Goal: Task Accomplishment & Management: Use online tool/utility

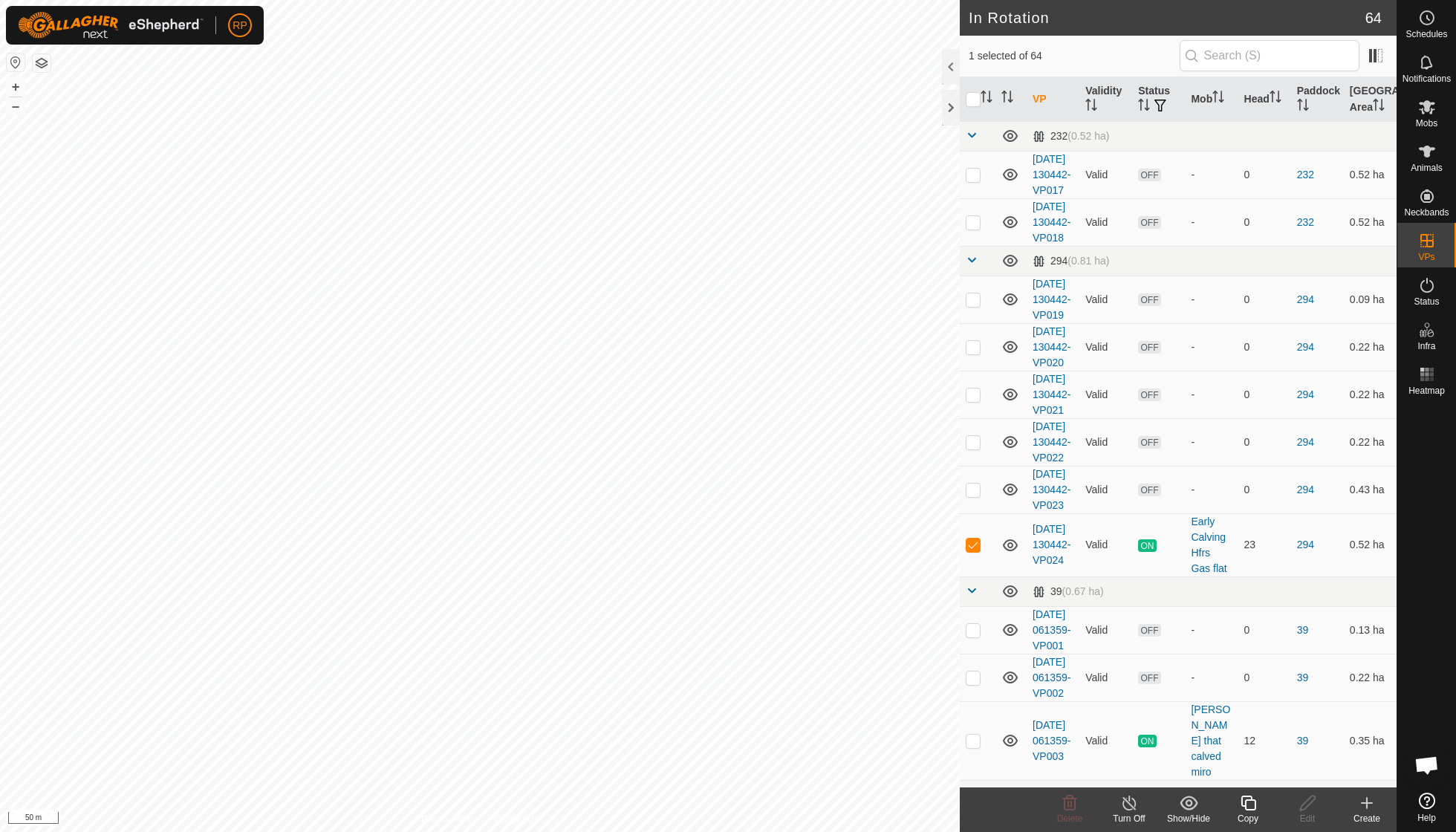
click at [699, 594] on icon at bounding box center [1248, 803] width 19 height 18
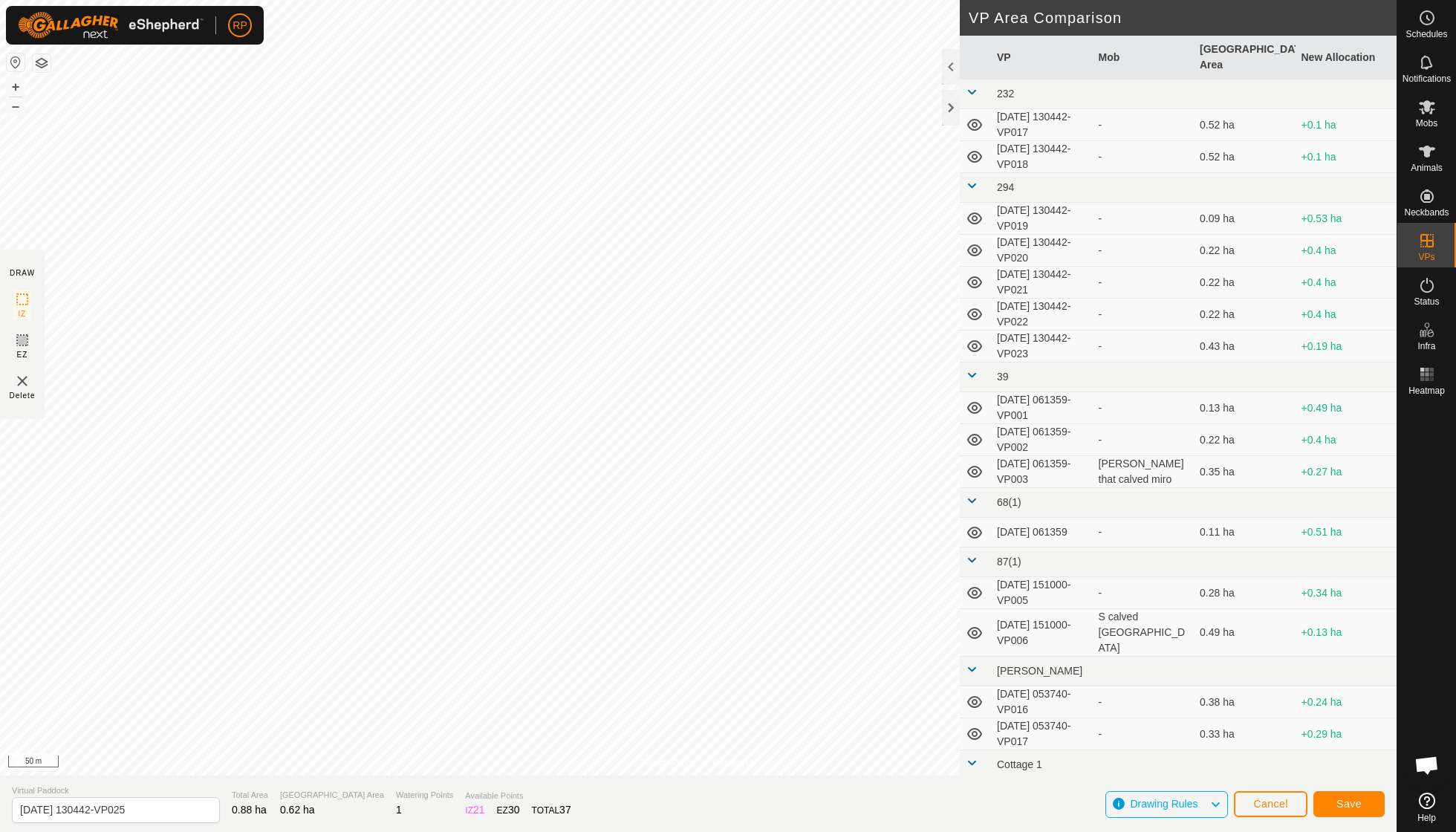
click at [699, 594] on button "Save" at bounding box center [1349, 804] width 71 height 26
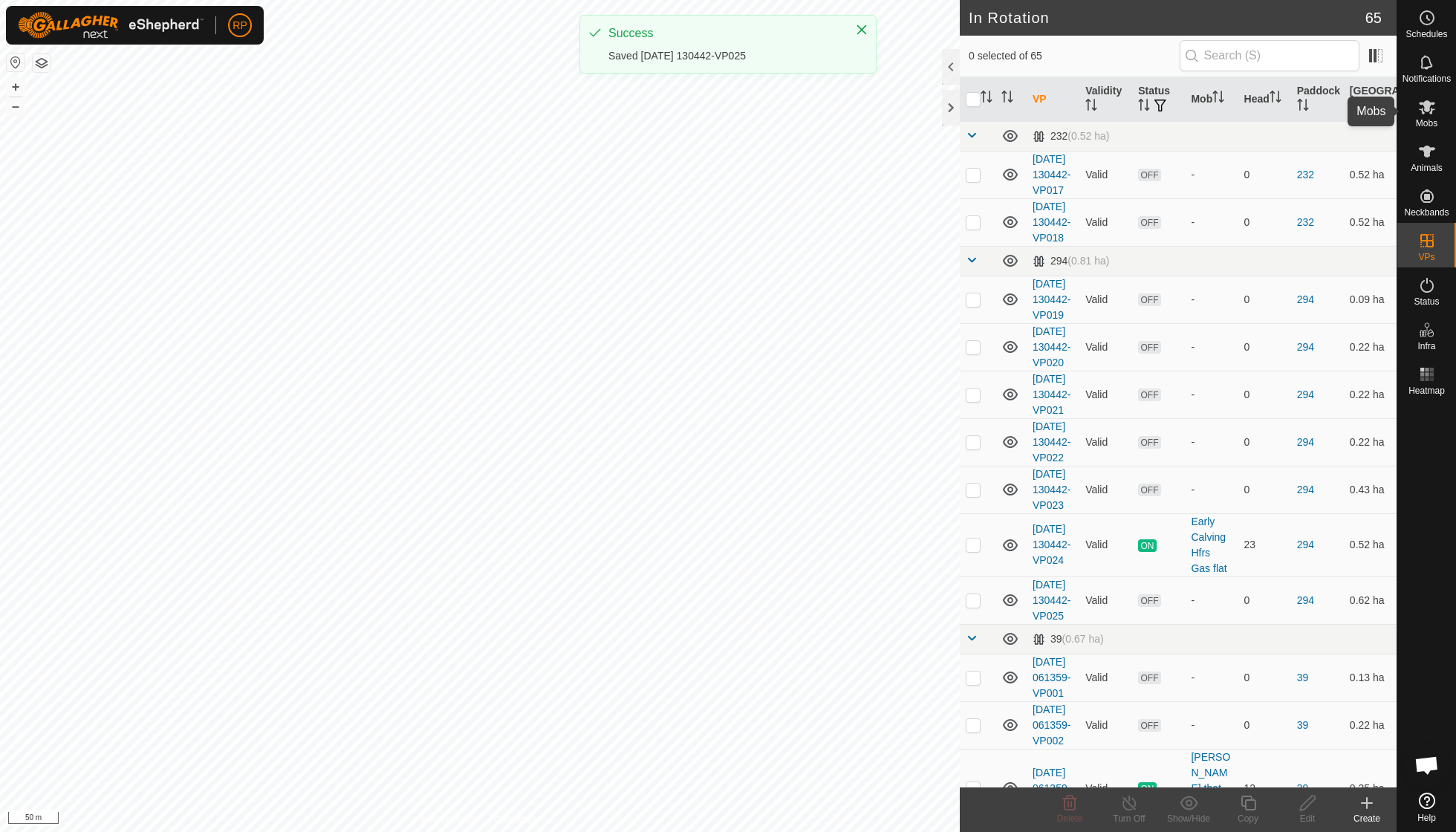
click at [699, 120] on span "Mobs" at bounding box center [1427, 123] width 22 height 9
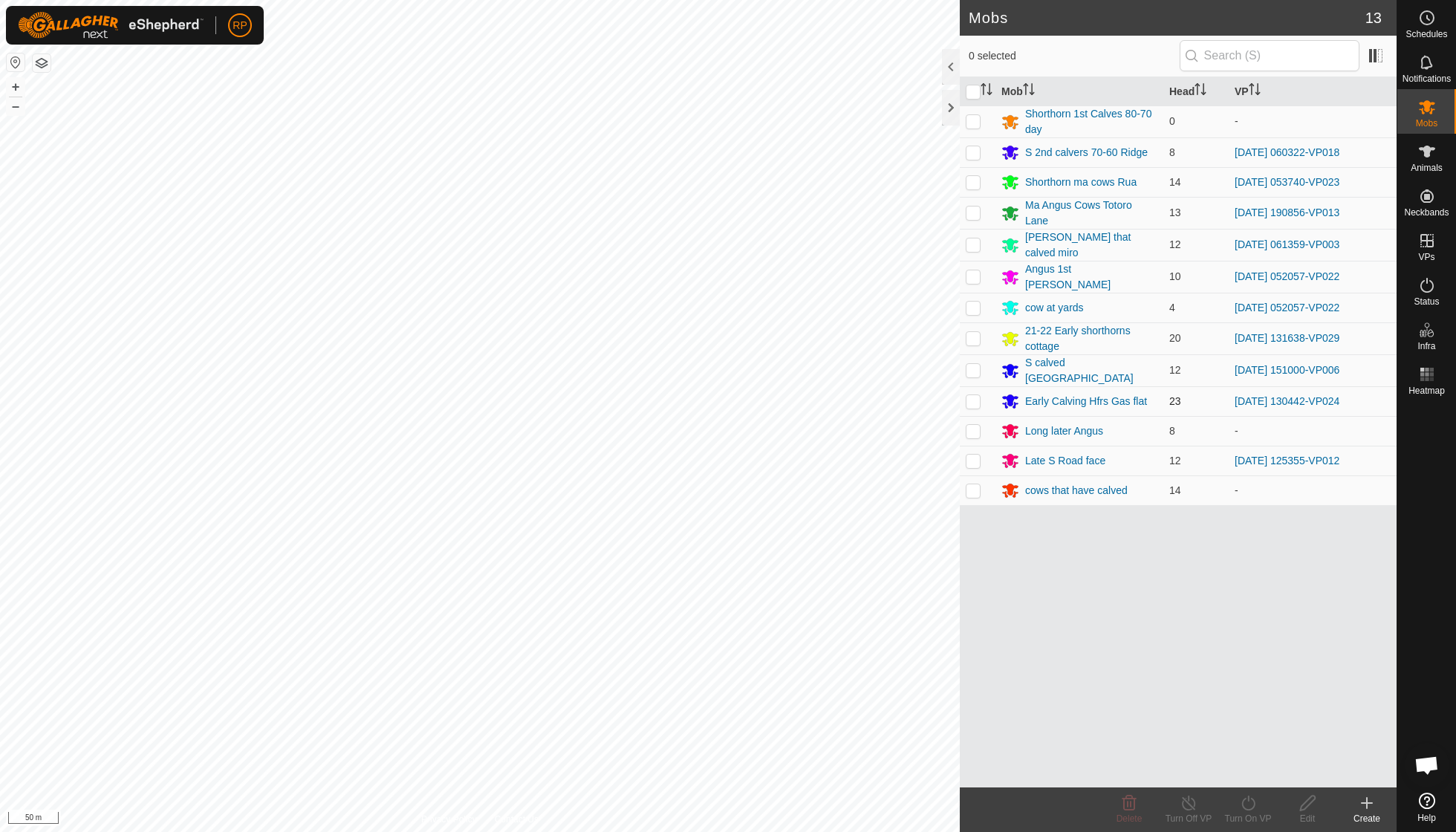
click at [699, 395] on p-checkbox at bounding box center [973, 401] width 15 height 12
checkbox input "true"
click at [699, 594] on icon at bounding box center [1248, 803] width 19 height 18
click at [699, 594] on link "Now" at bounding box center [1292, 769] width 147 height 29
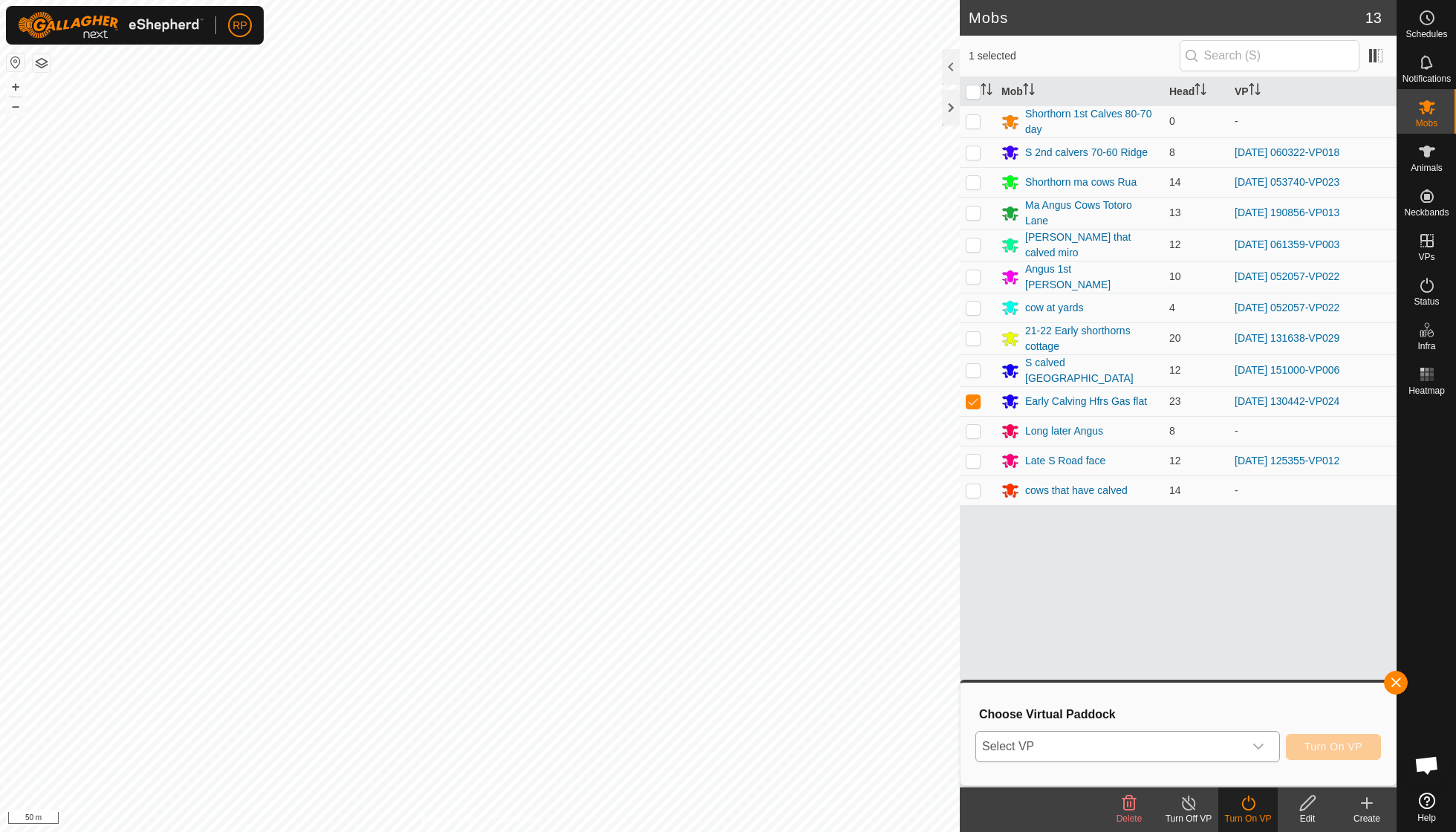
click at [699, 594] on icon "dropdown trigger" at bounding box center [1258, 746] width 12 height 12
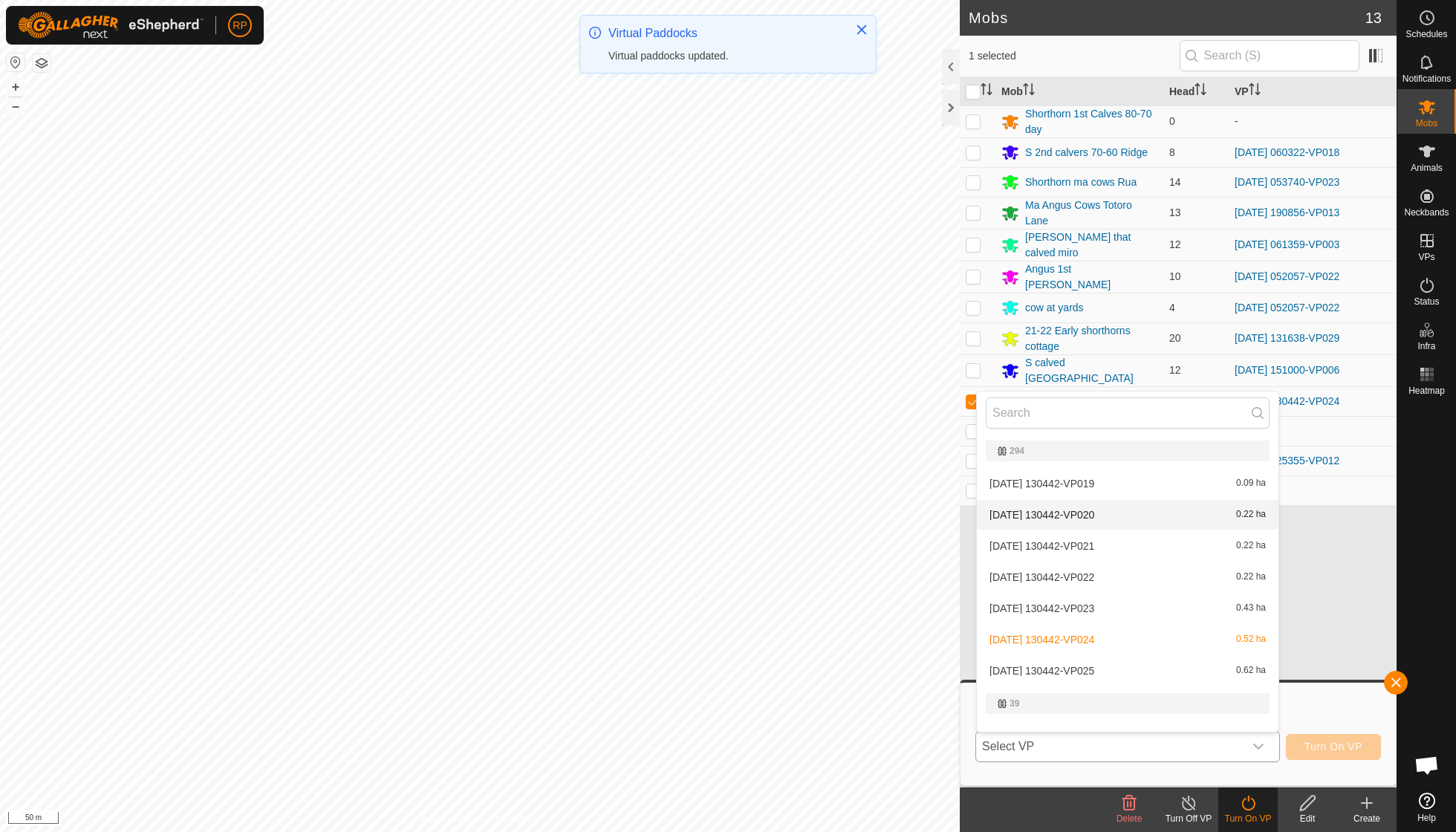
scroll to position [100, 0]
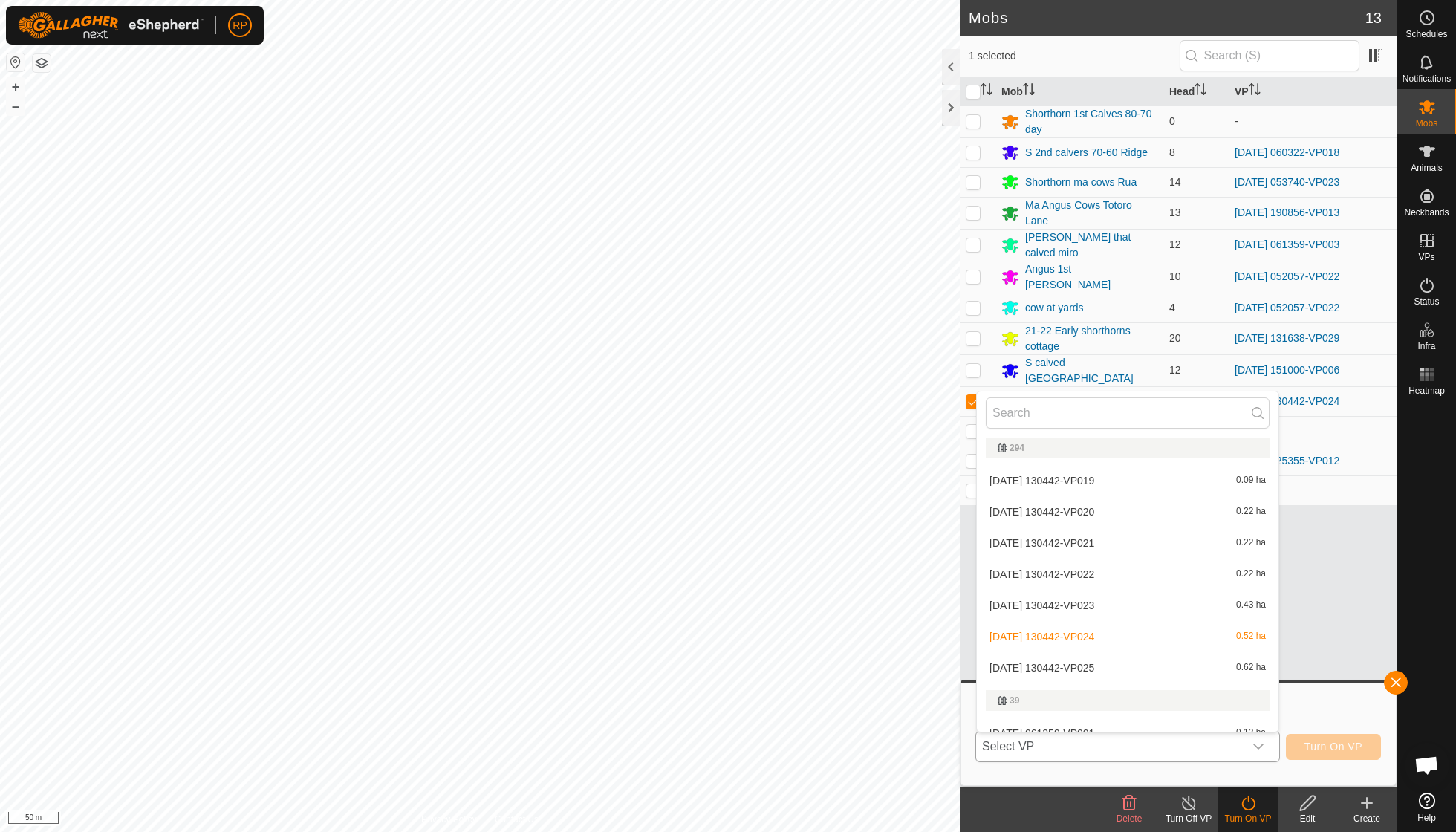
click at [699, 594] on li "[DATE] 130442-VP025 0.62 ha" at bounding box center [1128, 668] width 302 height 29
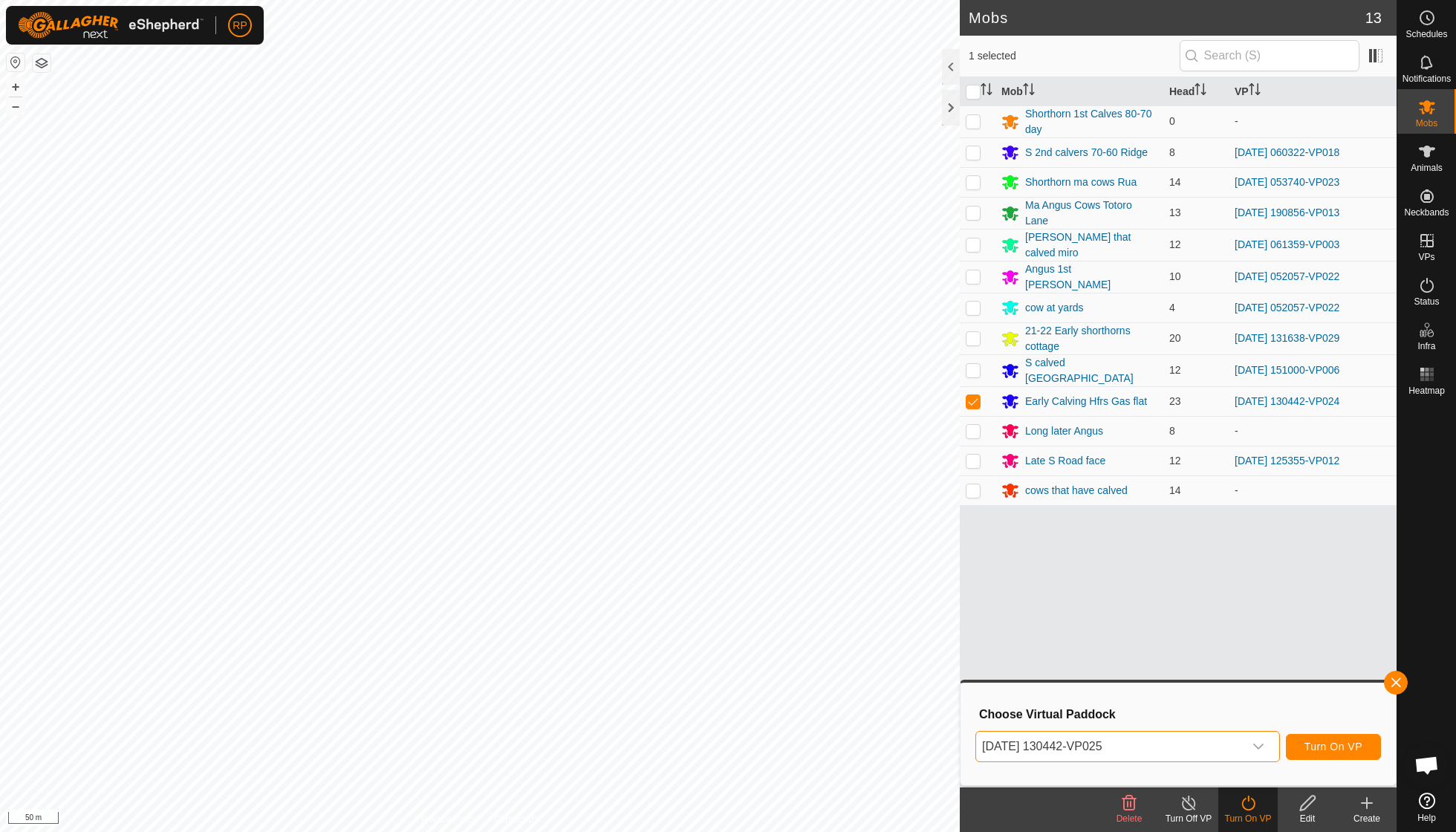
click at [699, 594] on button "Turn On VP" at bounding box center [1333, 747] width 95 height 26
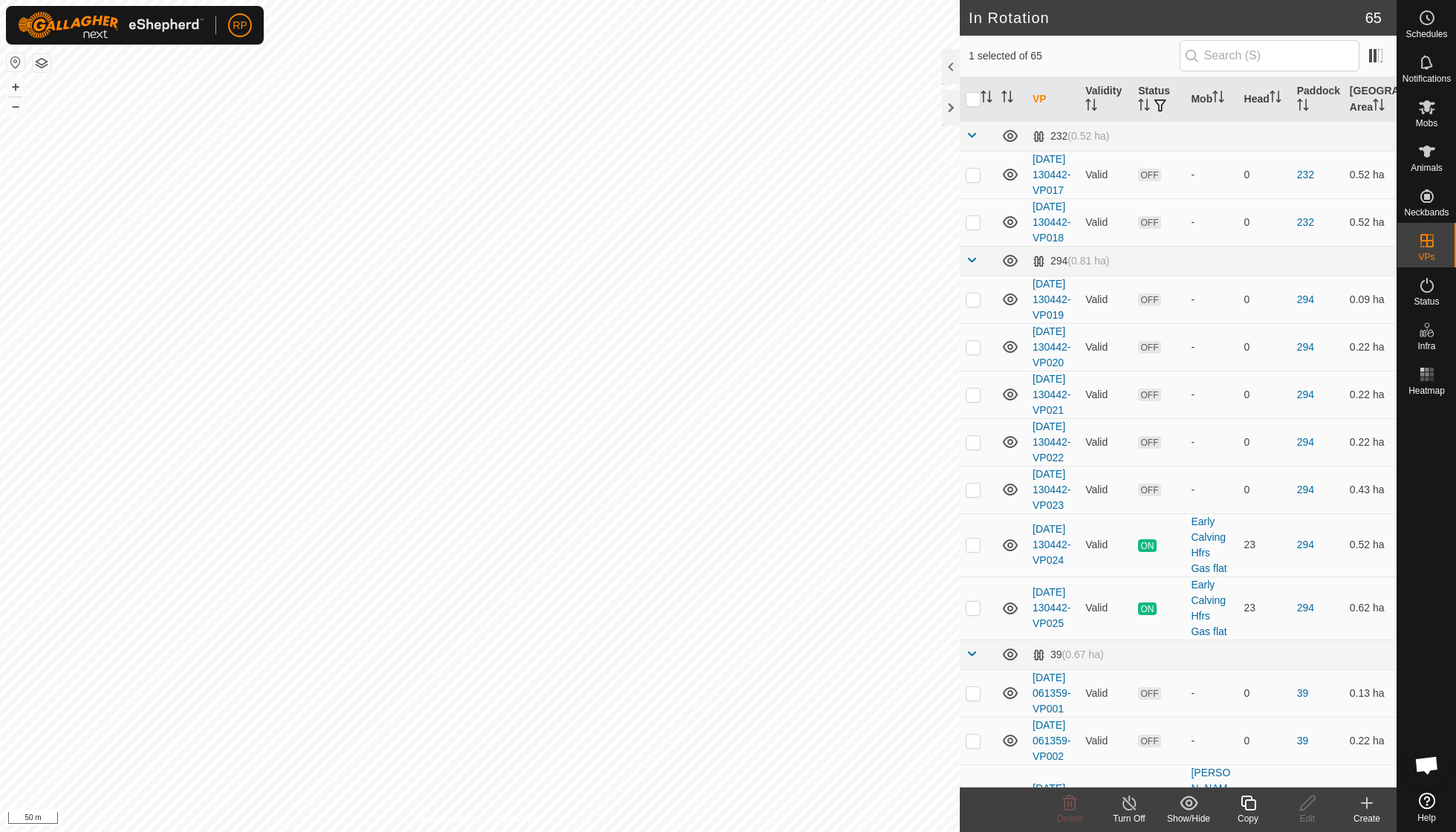
click at [699, 594] on icon at bounding box center [1248, 803] width 19 height 18
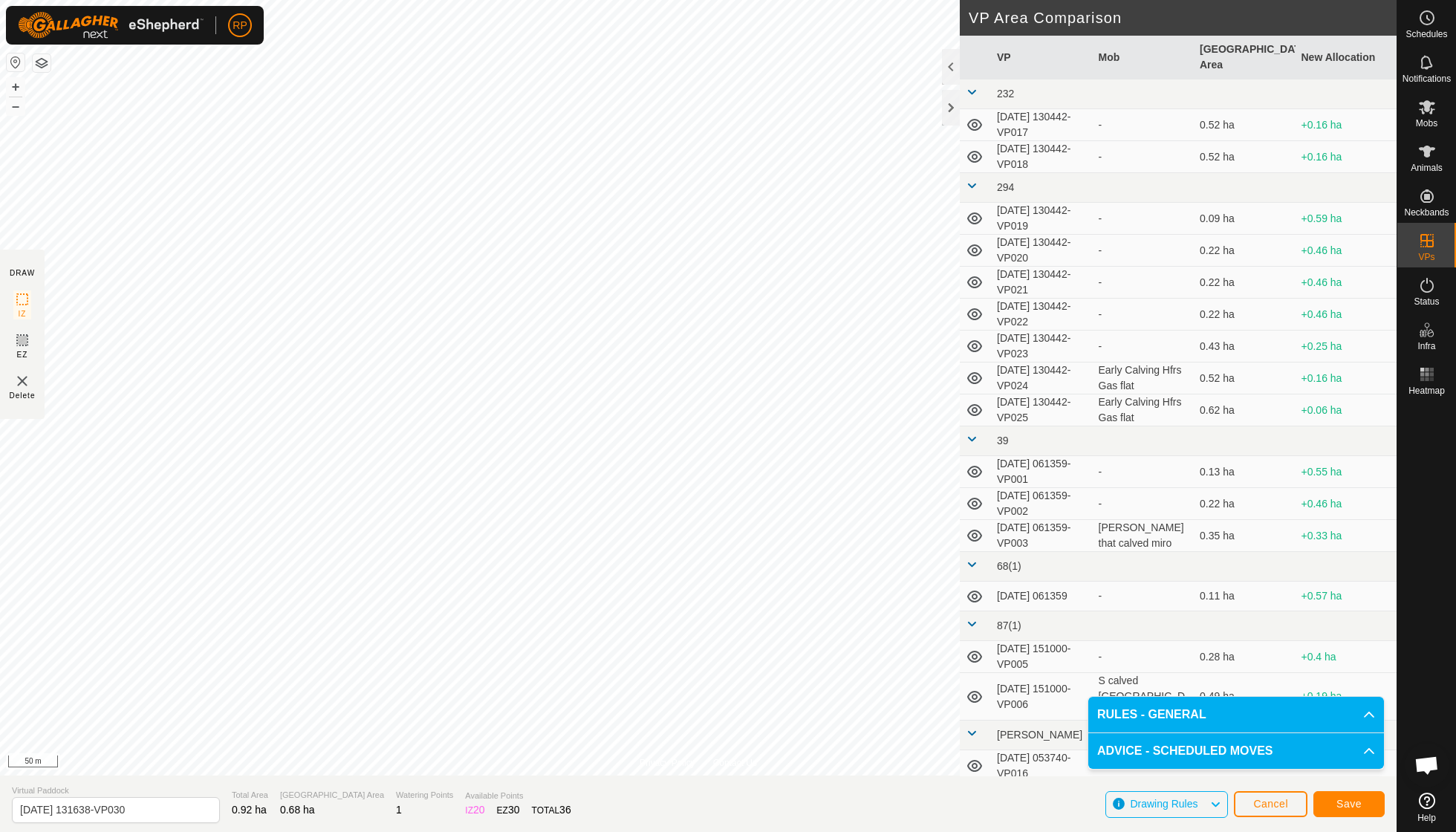
click at [699, 594] on button "Save" at bounding box center [1349, 804] width 71 height 26
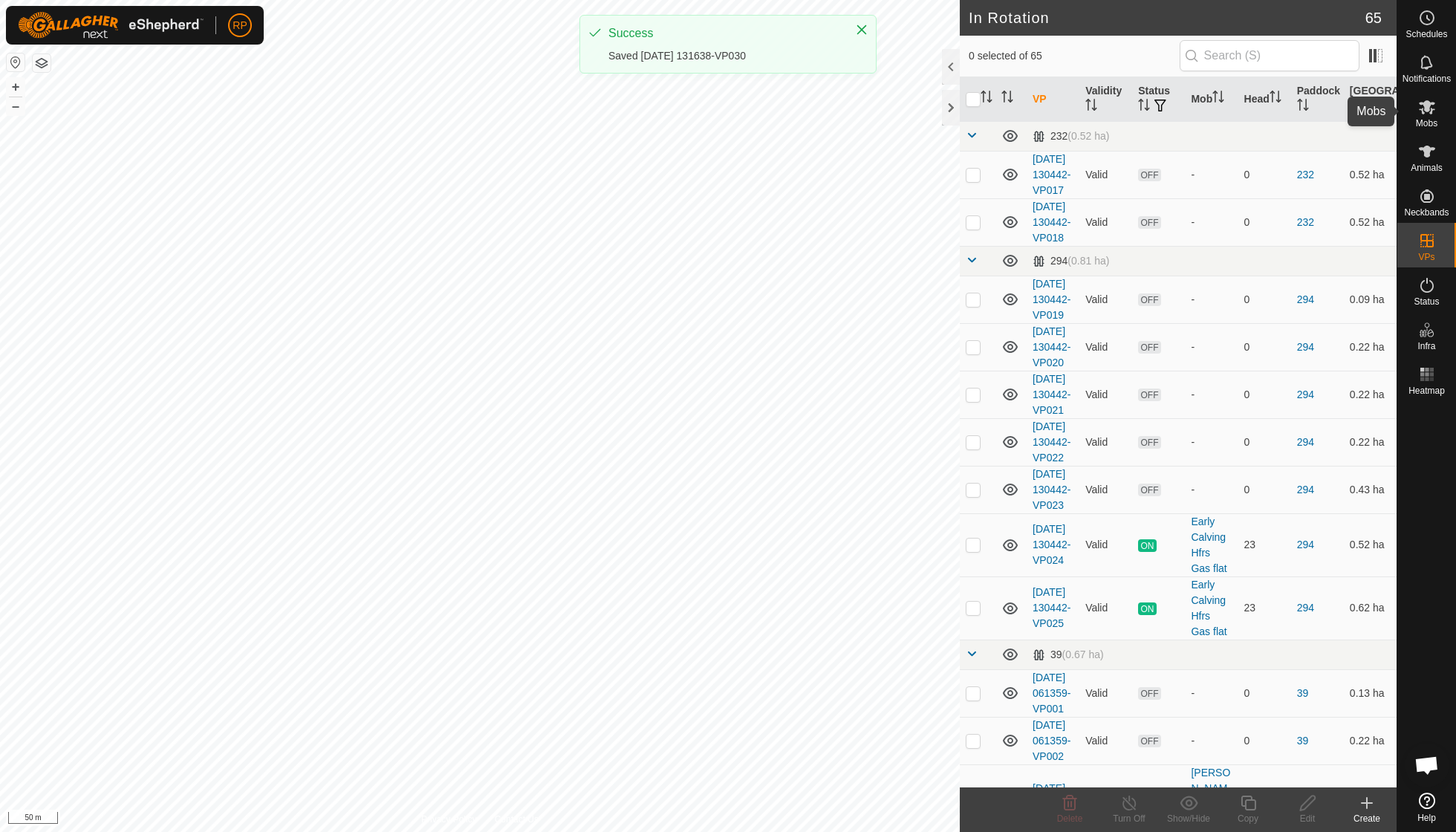
click at [699, 120] on span "Mobs" at bounding box center [1427, 123] width 22 height 9
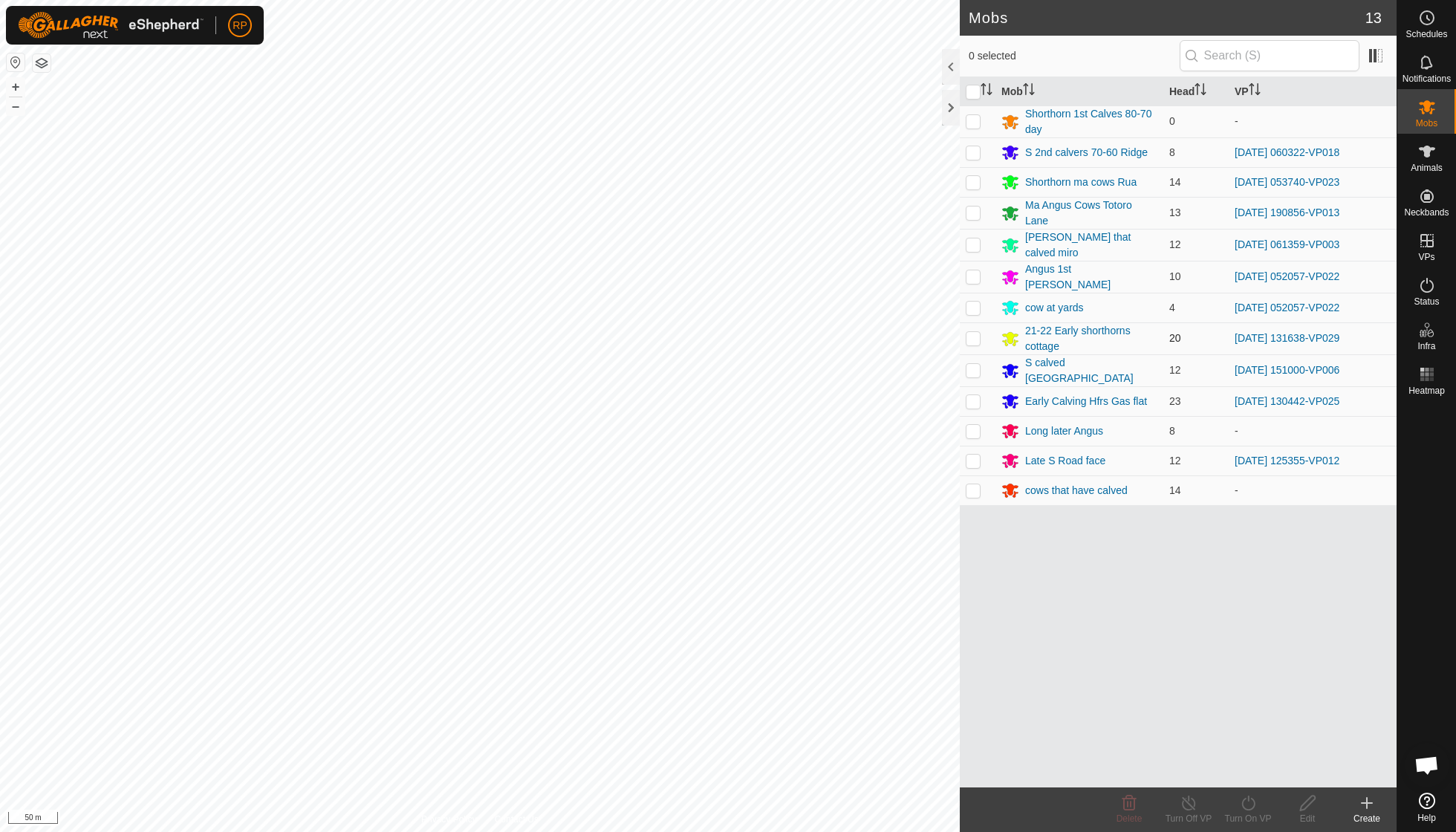
click at [699, 332] on p-checkbox at bounding box center [973, 337] width 15 height 12
checkbox input "true"
click at [699, 594] on icon at bounding box center [1248, 803] width 13 height 15
click at [699, 594] on link "Now" at bounding box center [1292, 769] width 147 height 29
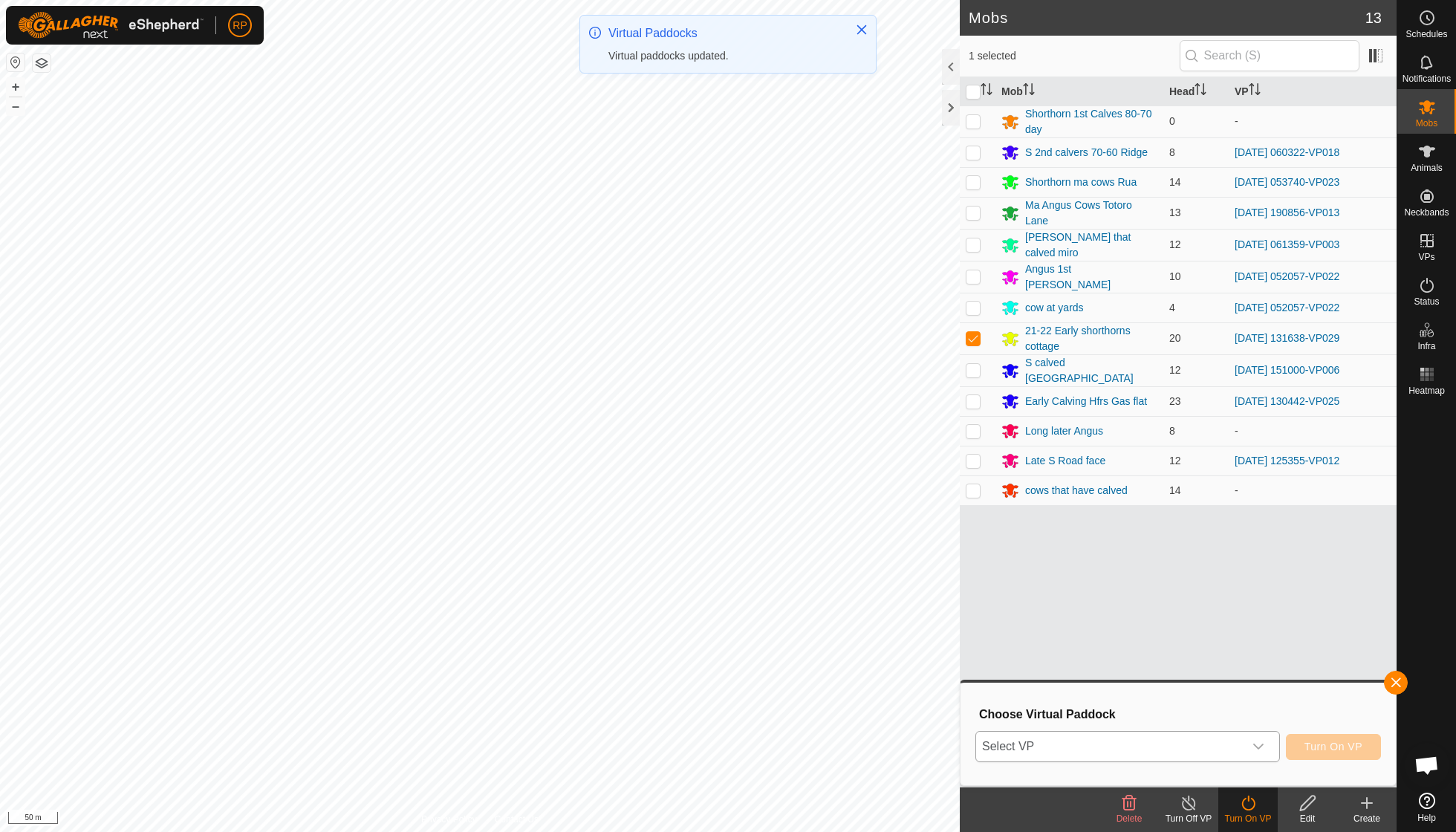
click at [699, 594] on icon "dropdown trigger" at bounding box center [1258, 746] width 12 height 12
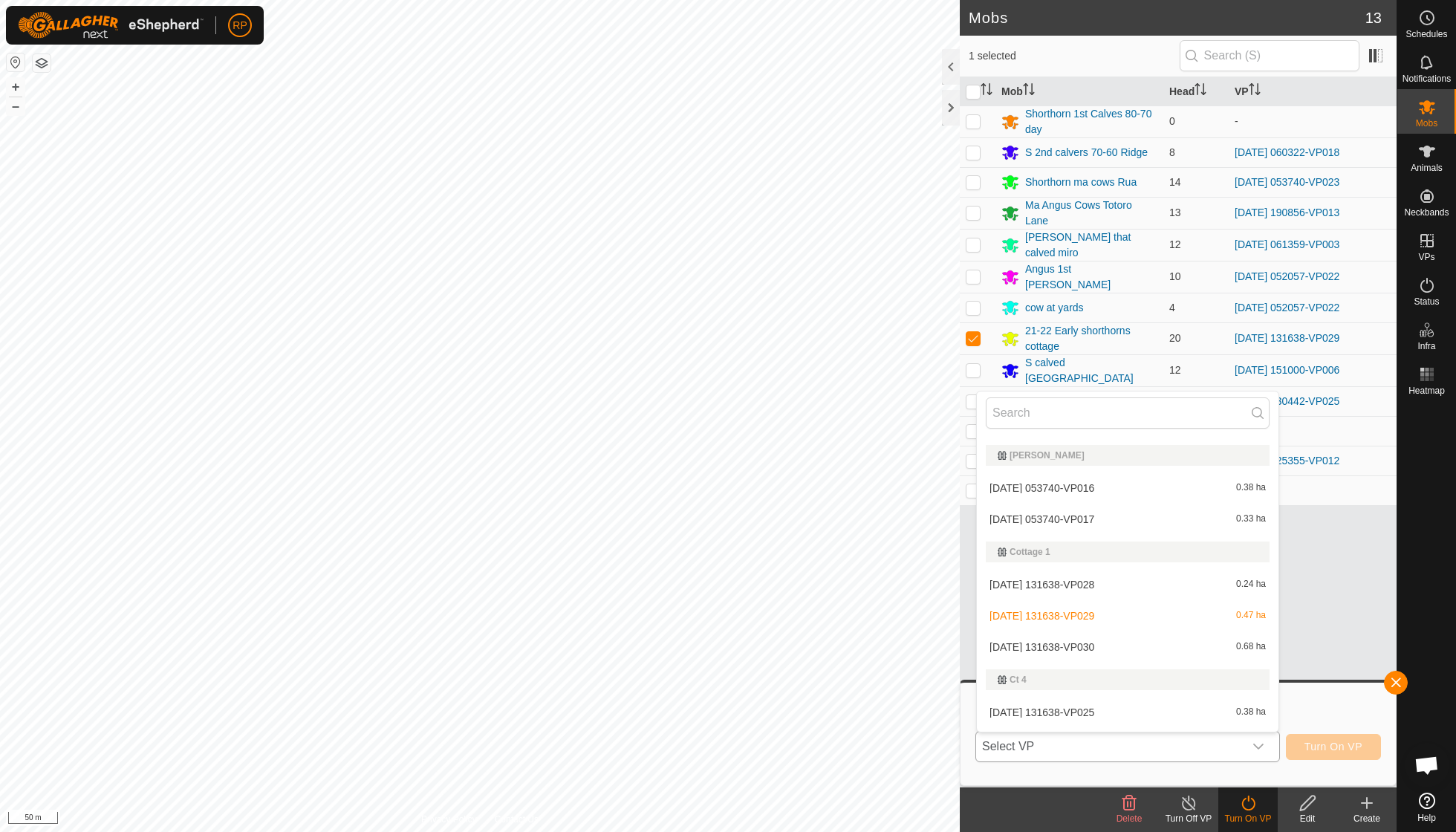
scroll to position [637, 0]
click at [699, 594] on li "[DATE] 131638-VP030 0.68 ha" at bounding box center [1128, 644] width 302 height 29
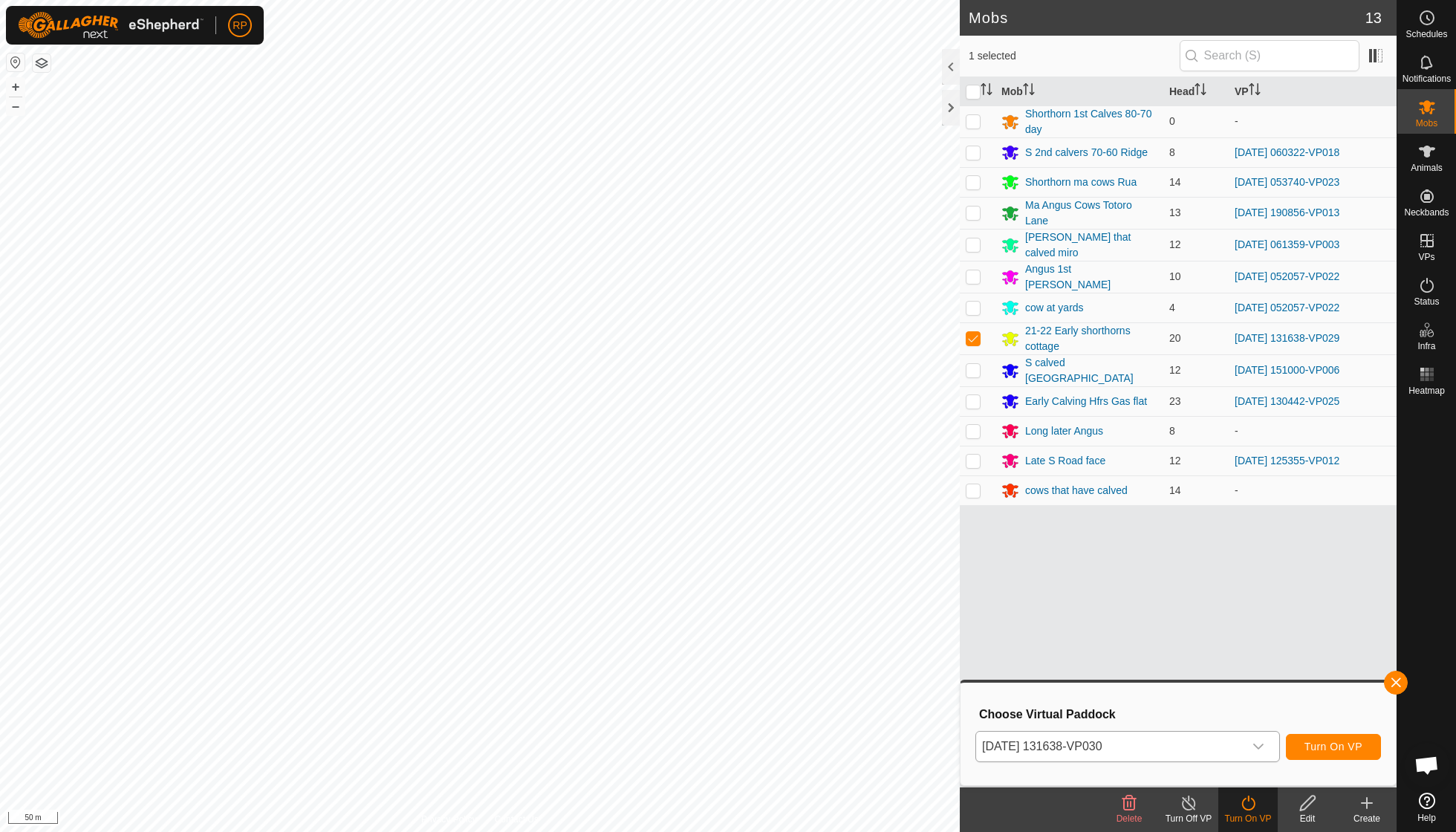
click at [699, 594] on button "Turn On VP" at bounding box center [1333, 747] width 95 height 26
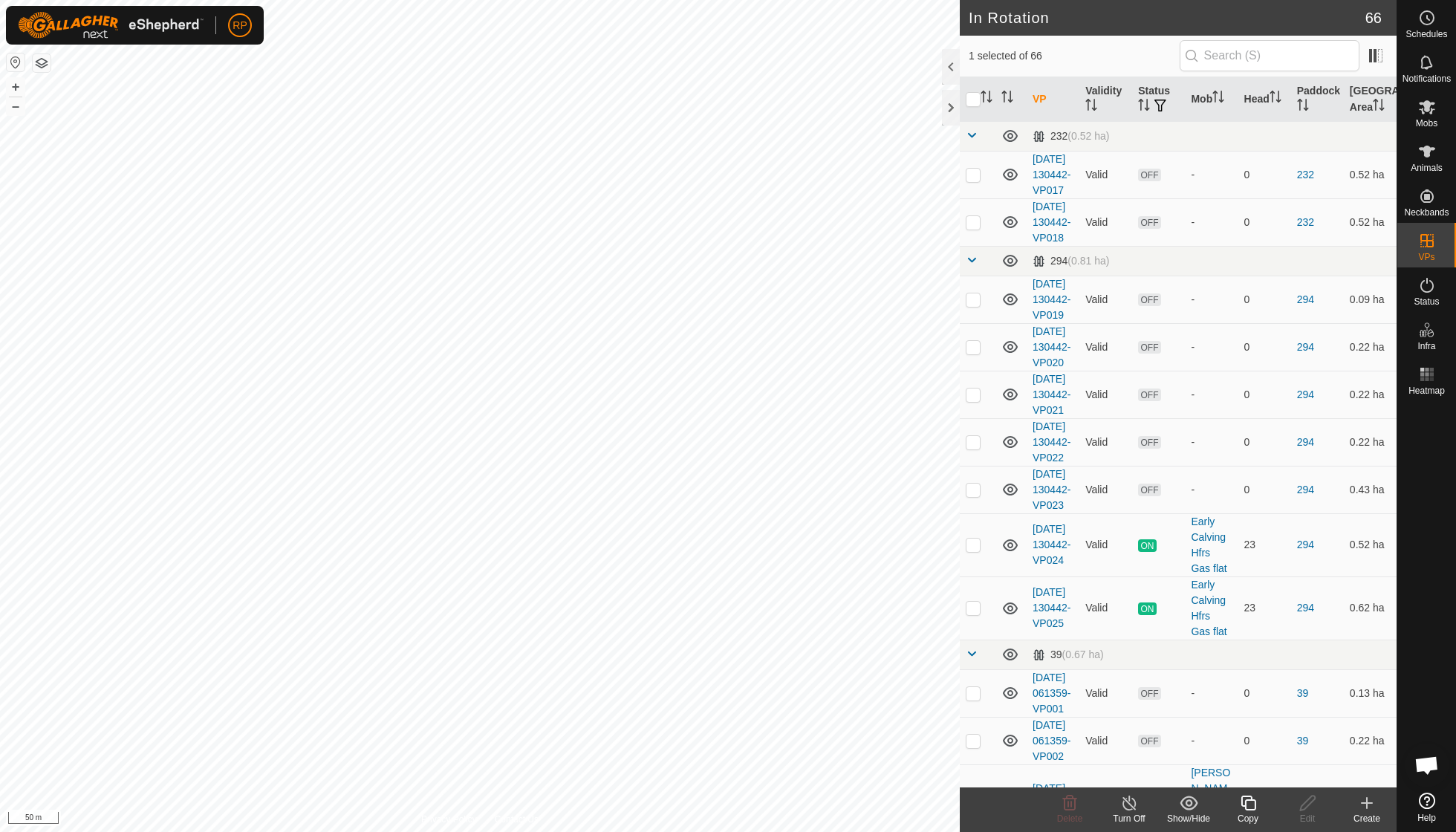
click at [699, 594] on icon at bounding box center [1248, 803] width 15 height 15
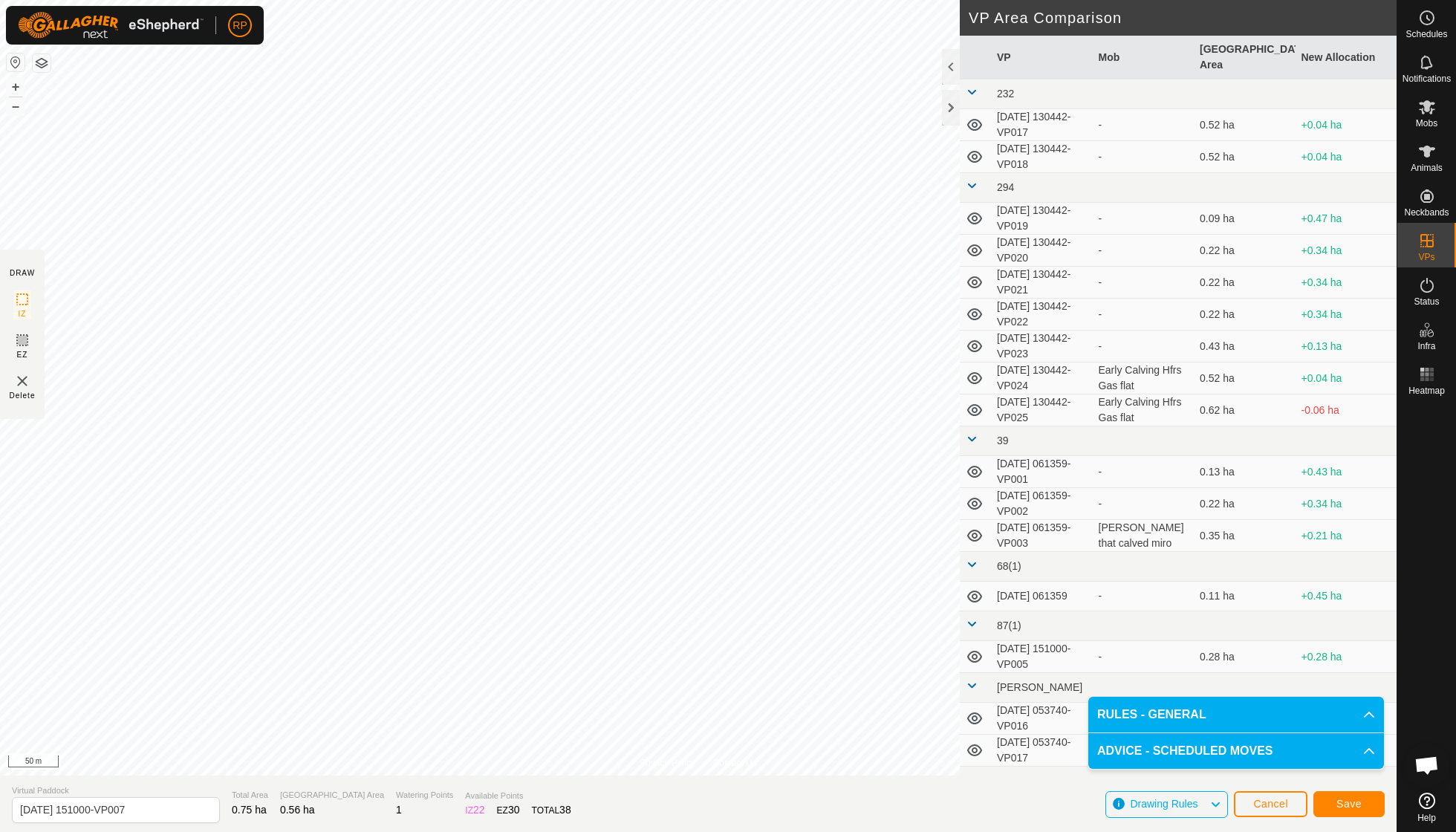
click at [699, 594] on button "Save" at bounding box center [1349, 804] width 71 height 26
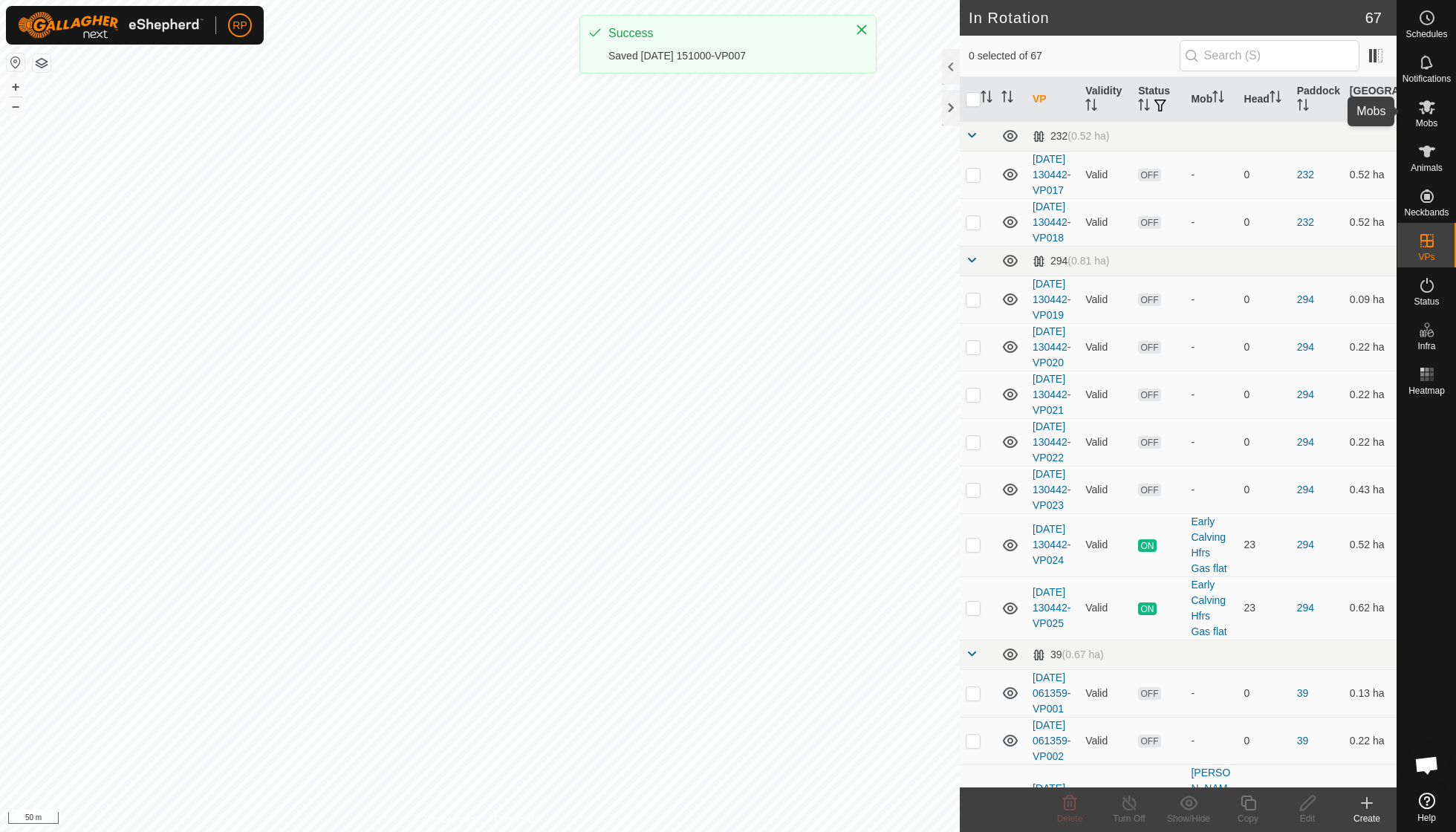
click at [699, 113] on icon at bounding box center [1427, 107] width 18 height 18
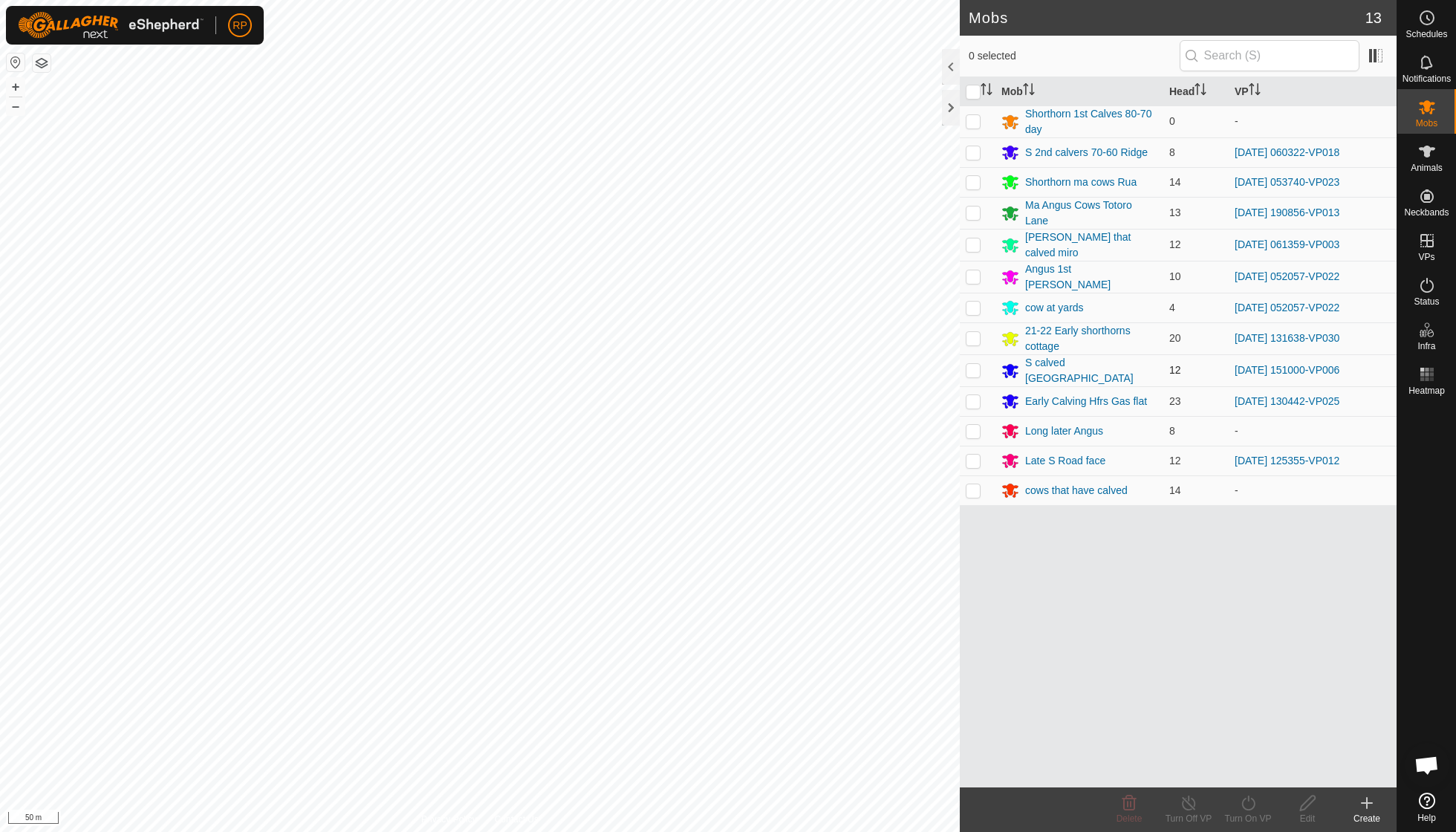
click at [699, 364] on p-checkbox at bounding box center [973, 370] width 15 height 12
checkbox input "true"
click at [699, 594] on icon at bounding box center [1248, 803] width 19 height 18
click at [699, 594] on link "Now" at bounding box center [1292, 769] width 147 height 29
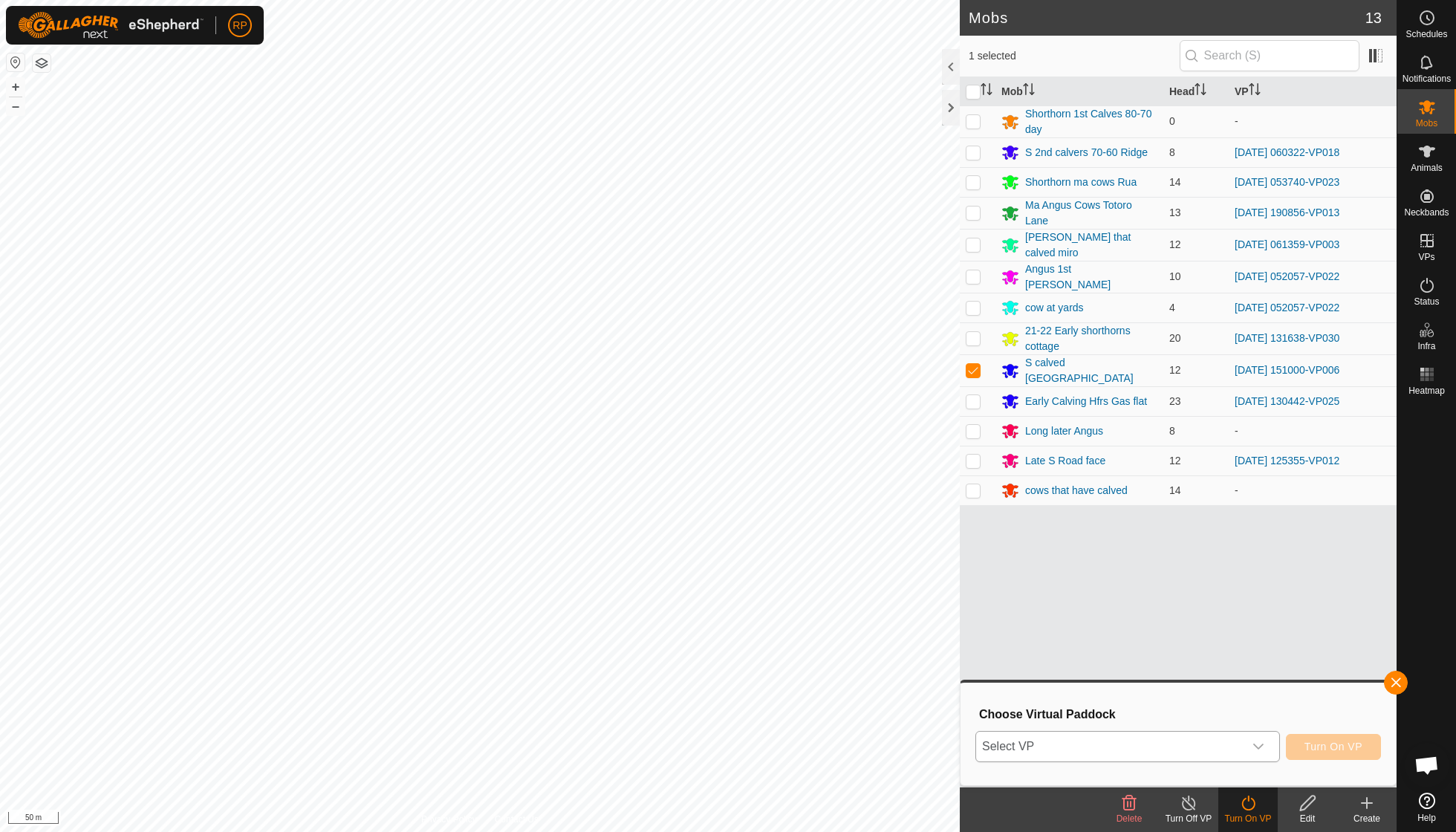
click at [699, 594] on icon "dropdown trigger" at bounding box center [1258, 746] width 12 height 12
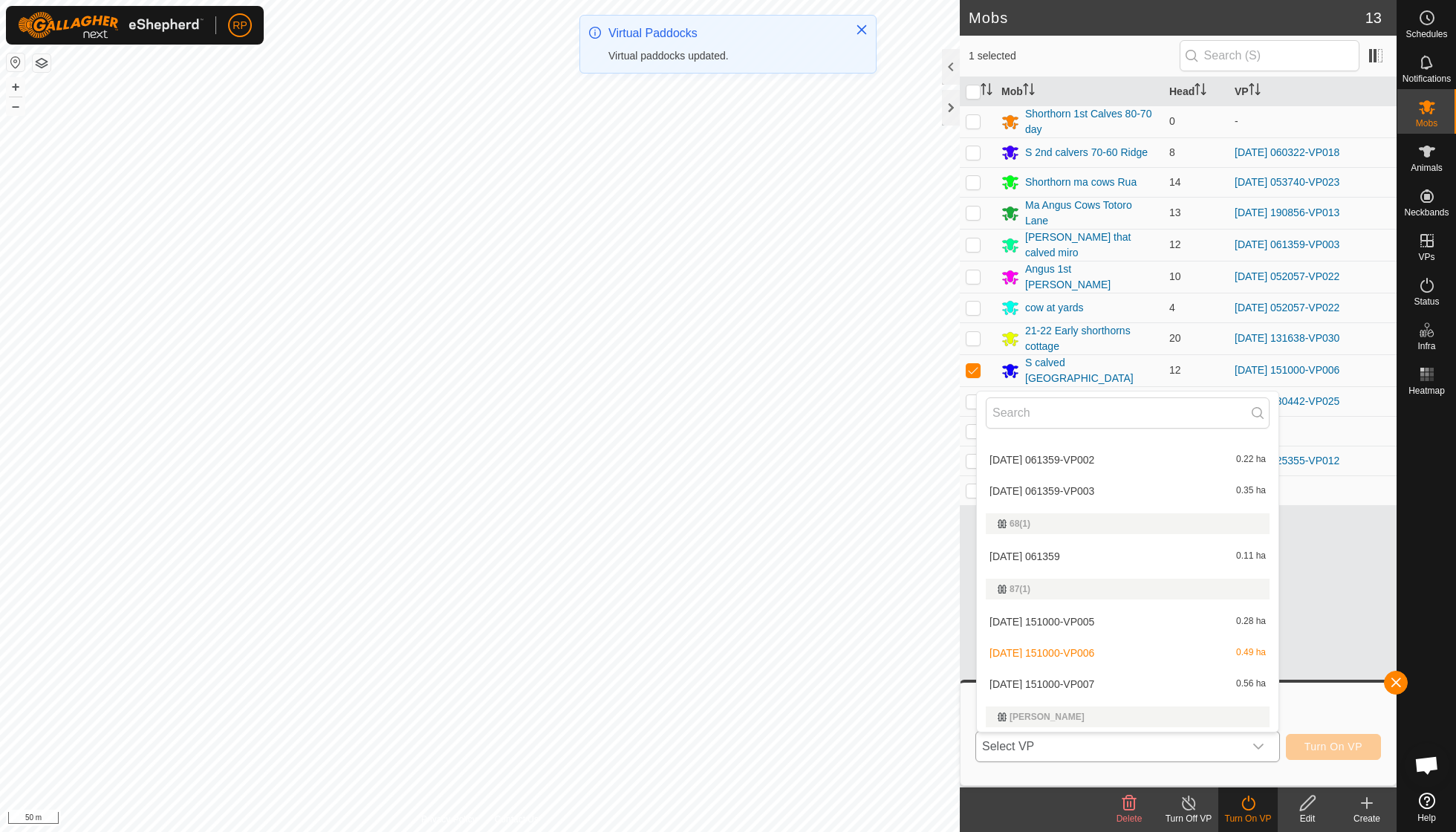
scroll to position [408, 0]
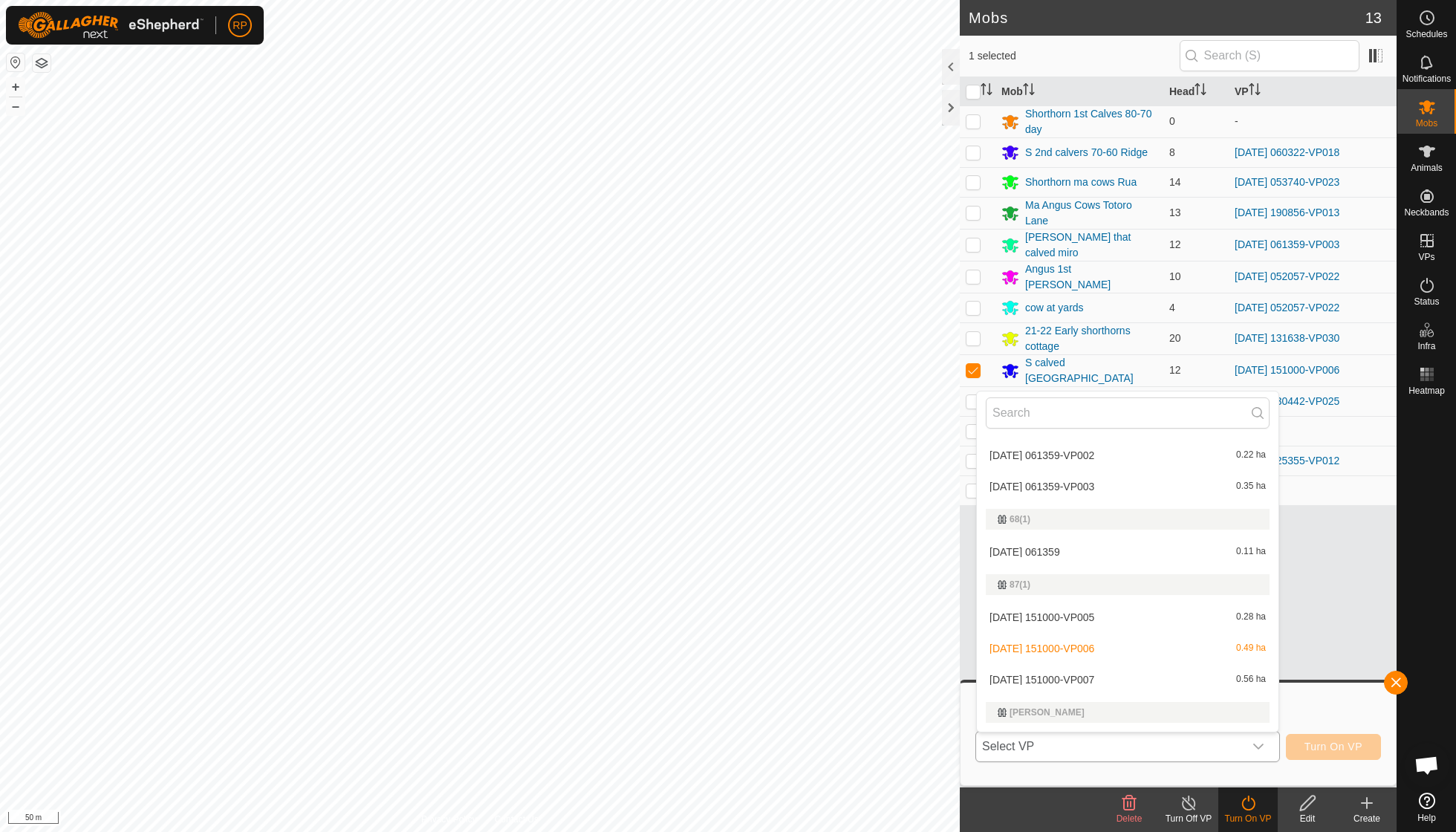
click at [699, 594] on li "[DATE] 151000-VP007 0.56 ha" at bounding box center [1128, 679] width 302 height 29
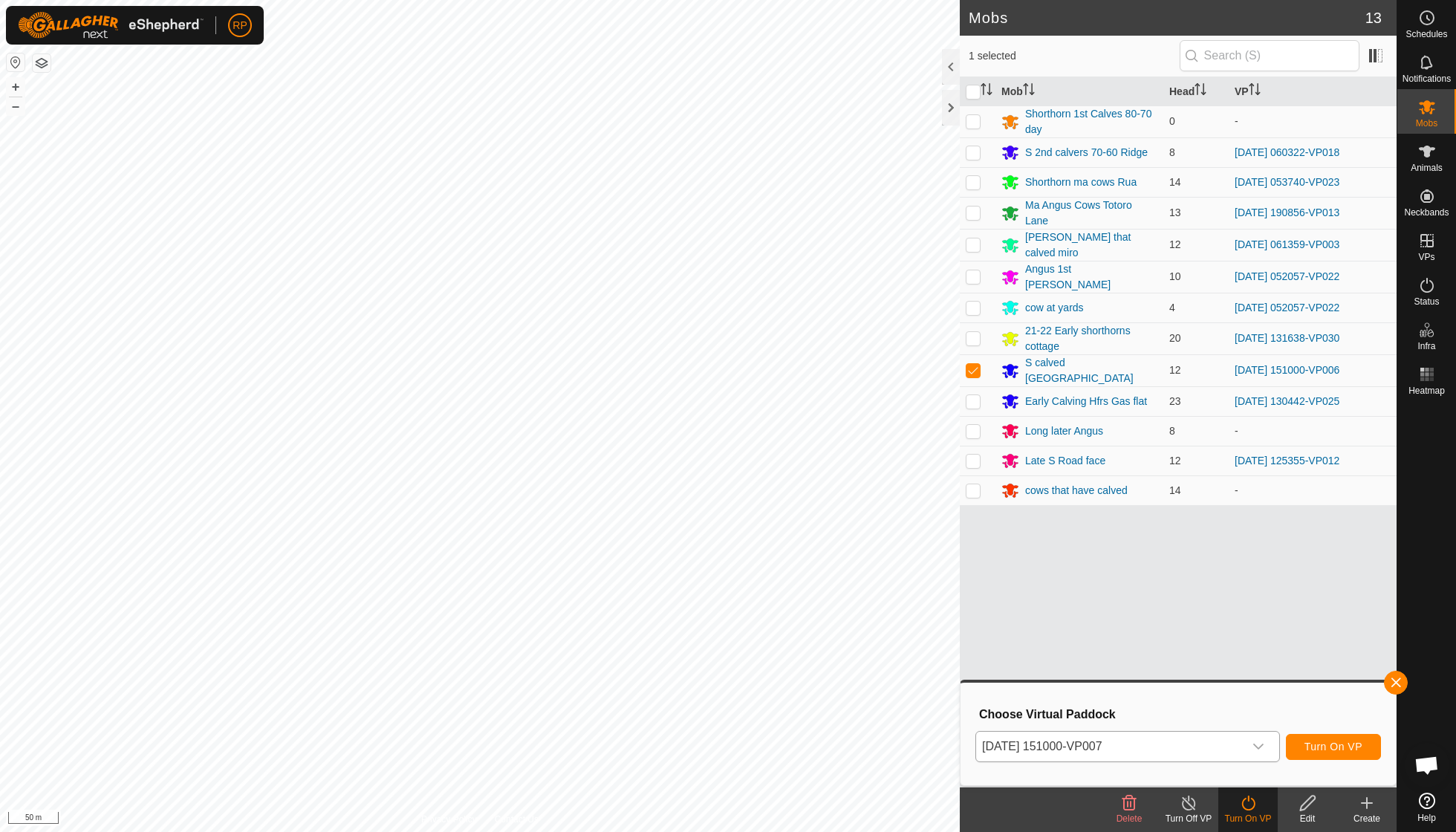
click at [699, 594] on span "Turn On VP" at bounding box center [1333, 746] width 58 height 12
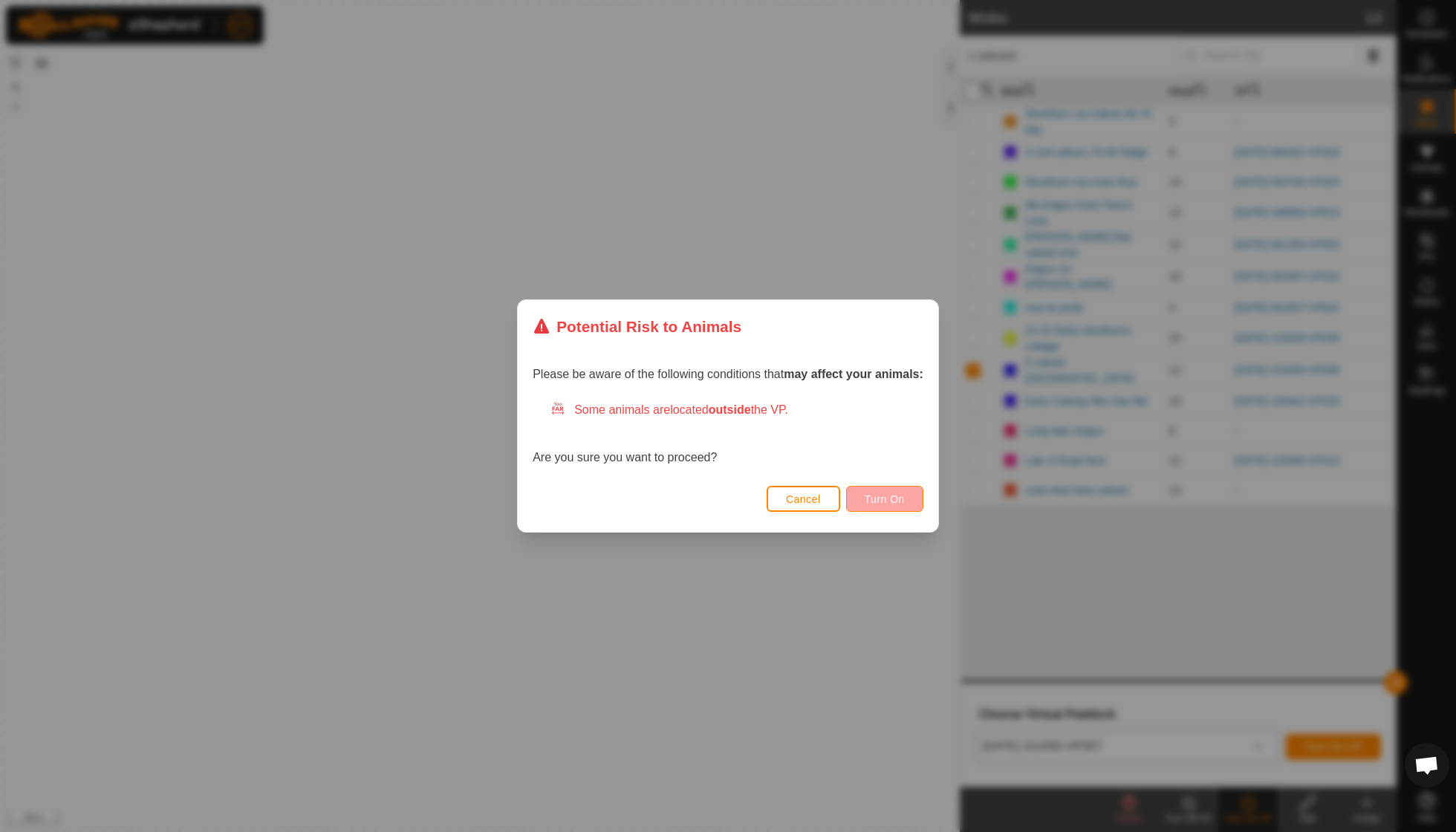
click at [699, 504] on span "Turn On" at bounding box center [885, 499] width 40 height 12
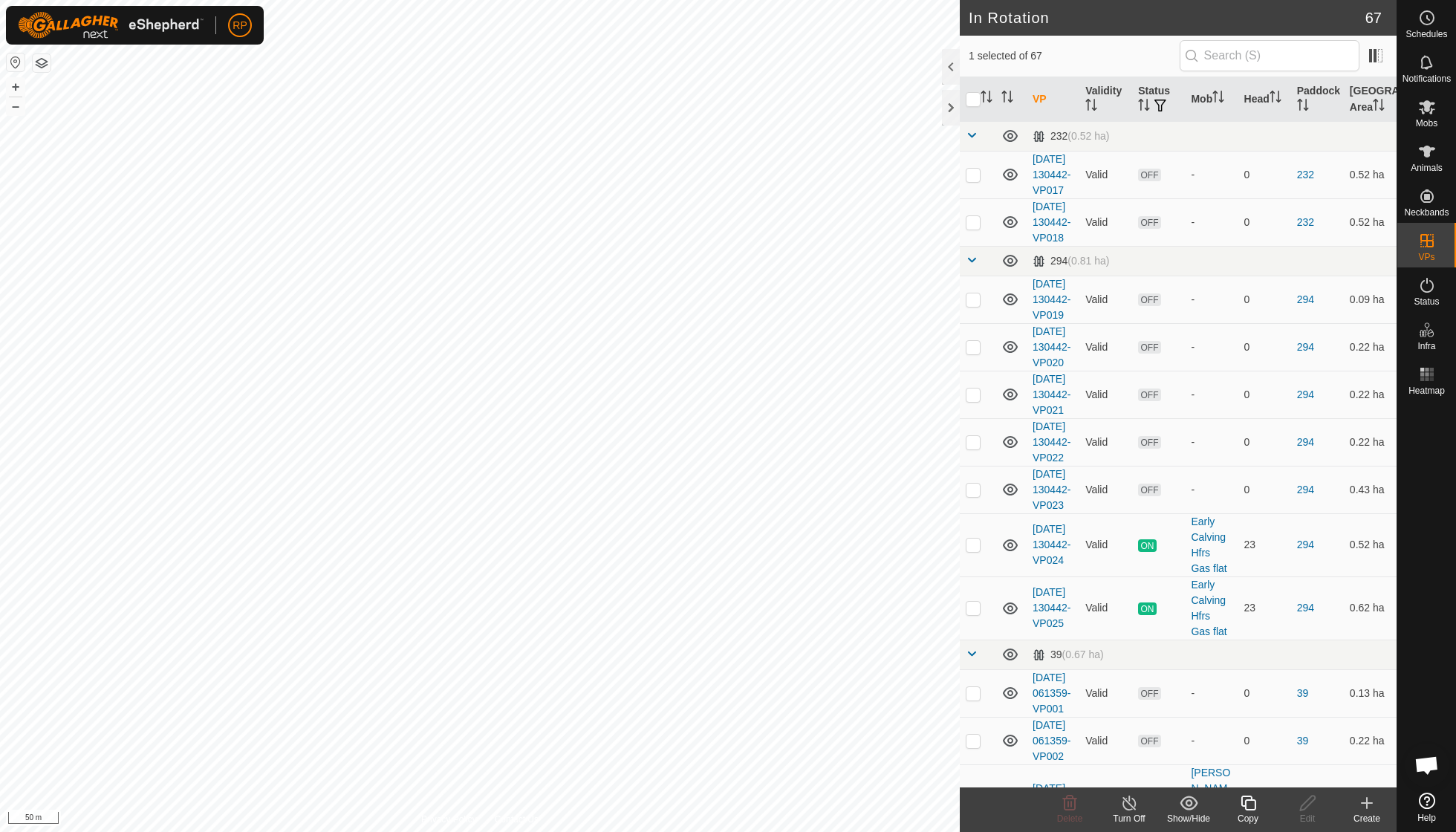
click at [699, 594] on icon at bounding box center [1248, 803] width 19 height 18
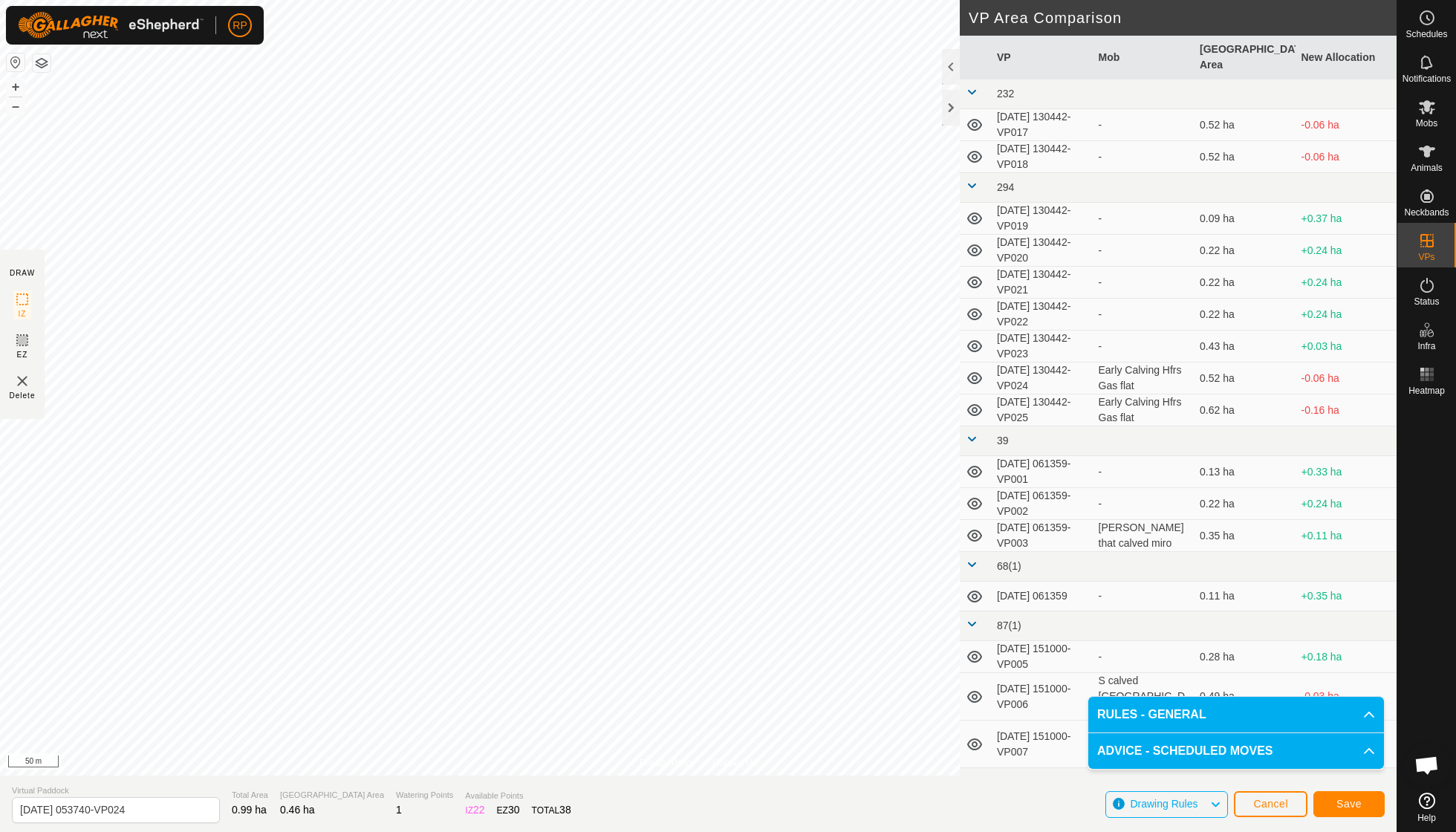
click at [699, 594] on span "Save" at bounding box center [1349, 803] width 25 height 12
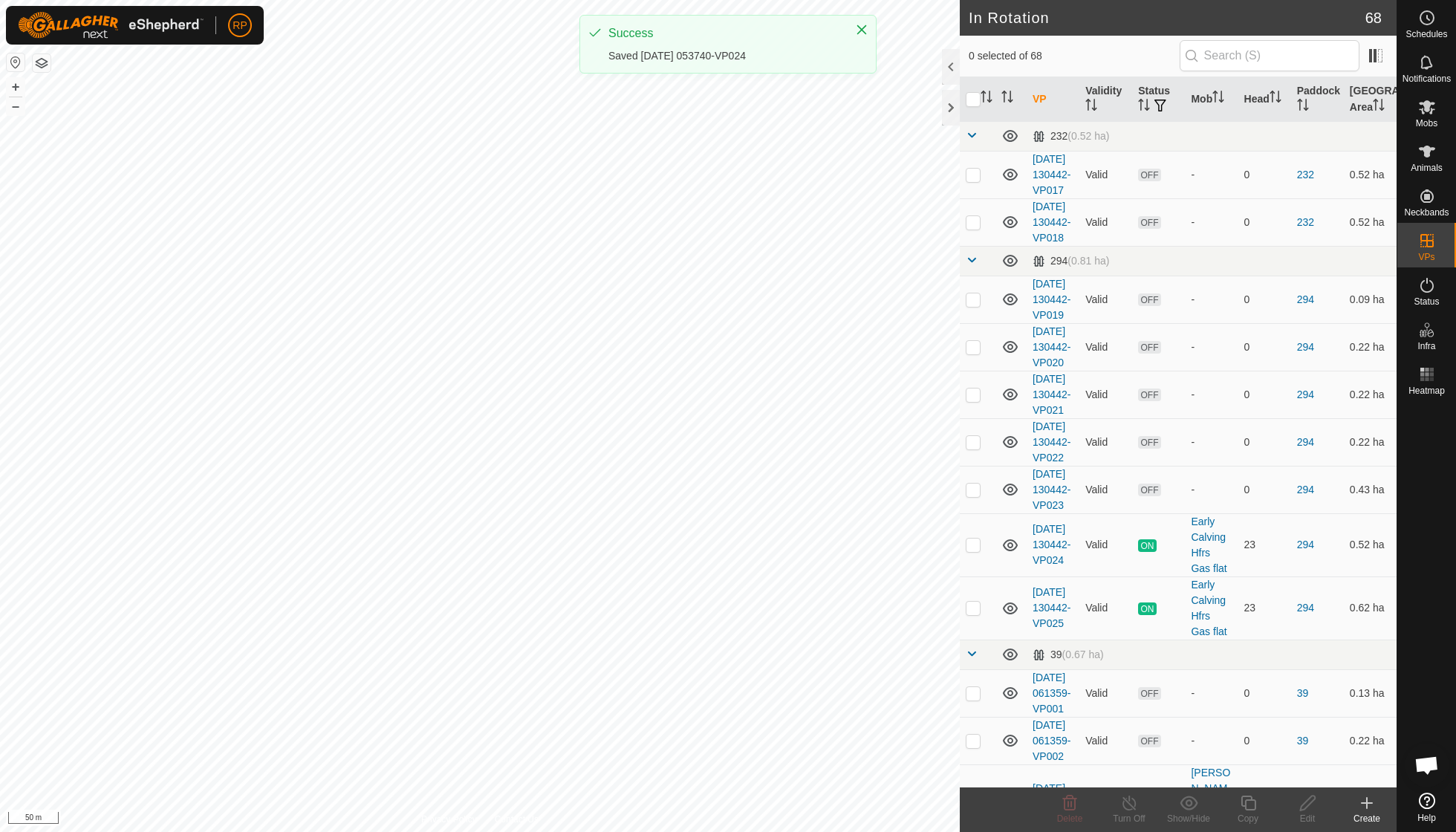
click at [699, 113] on icon at bounding box center [1427, 107] width 18 height 18
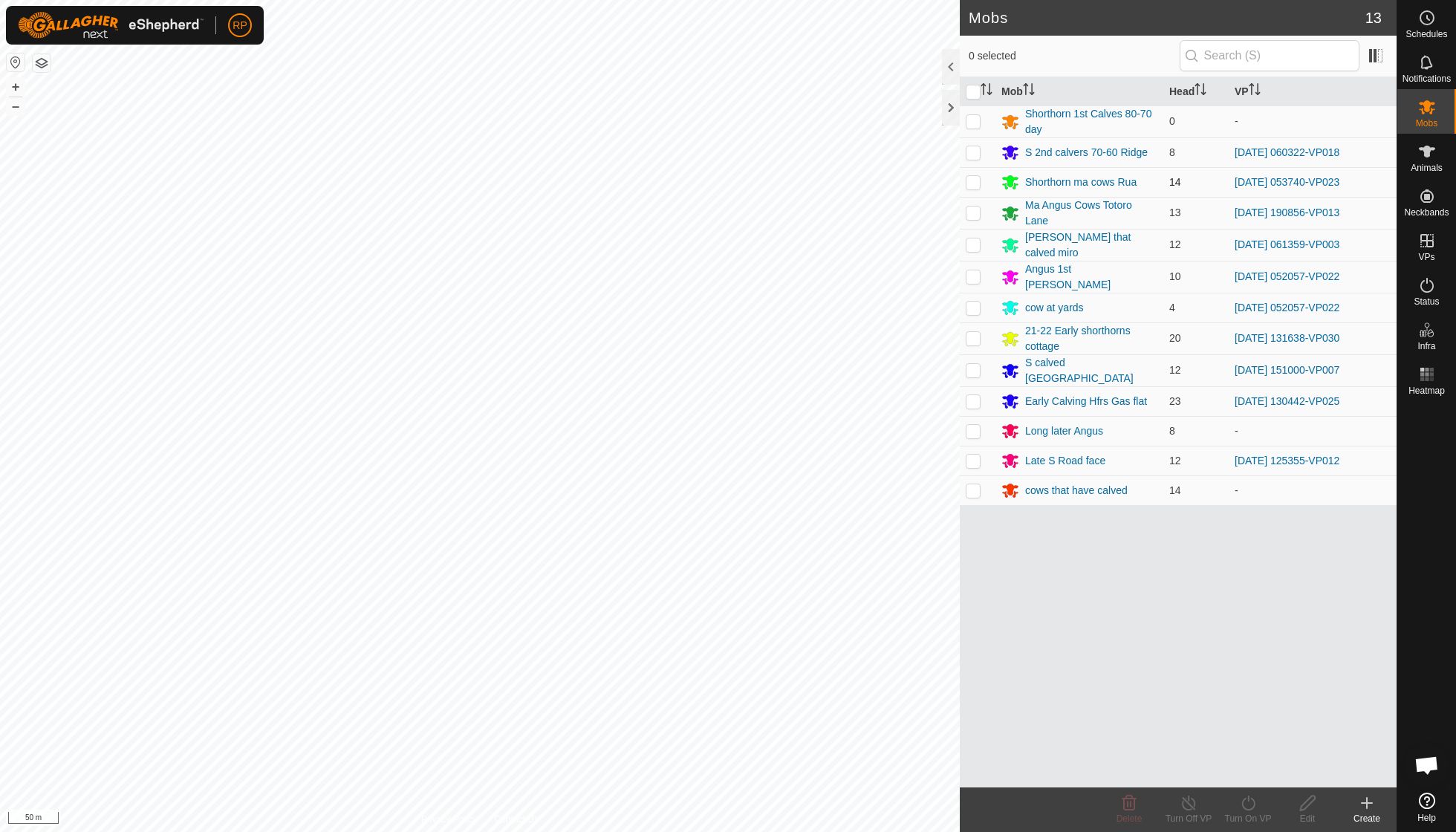
click at [699, 181] on p-checkbox at bounding box center [973, 181] width 15 height 12
checkbox input "true"
click at [699, 594] on div "Turn On VP" at bounding box center [1248, 818] width 59 height 13
click at [699, 594] on link "Now" at bounding box center [1292, 769] width 147 height 29
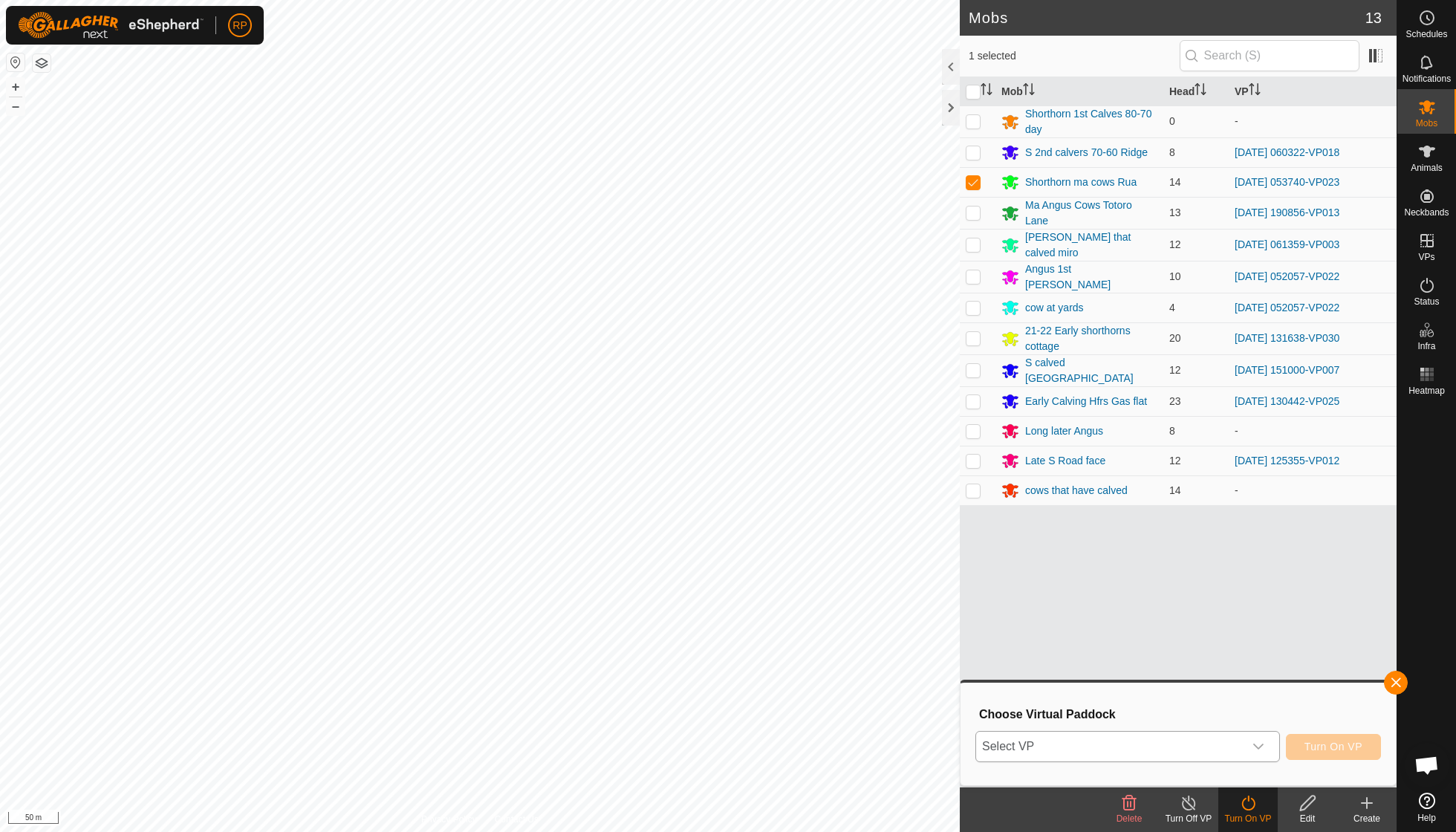
click at [699, 594] on icon "dropdown trigger" at bounding box center [1258, 746] width 12 height 12
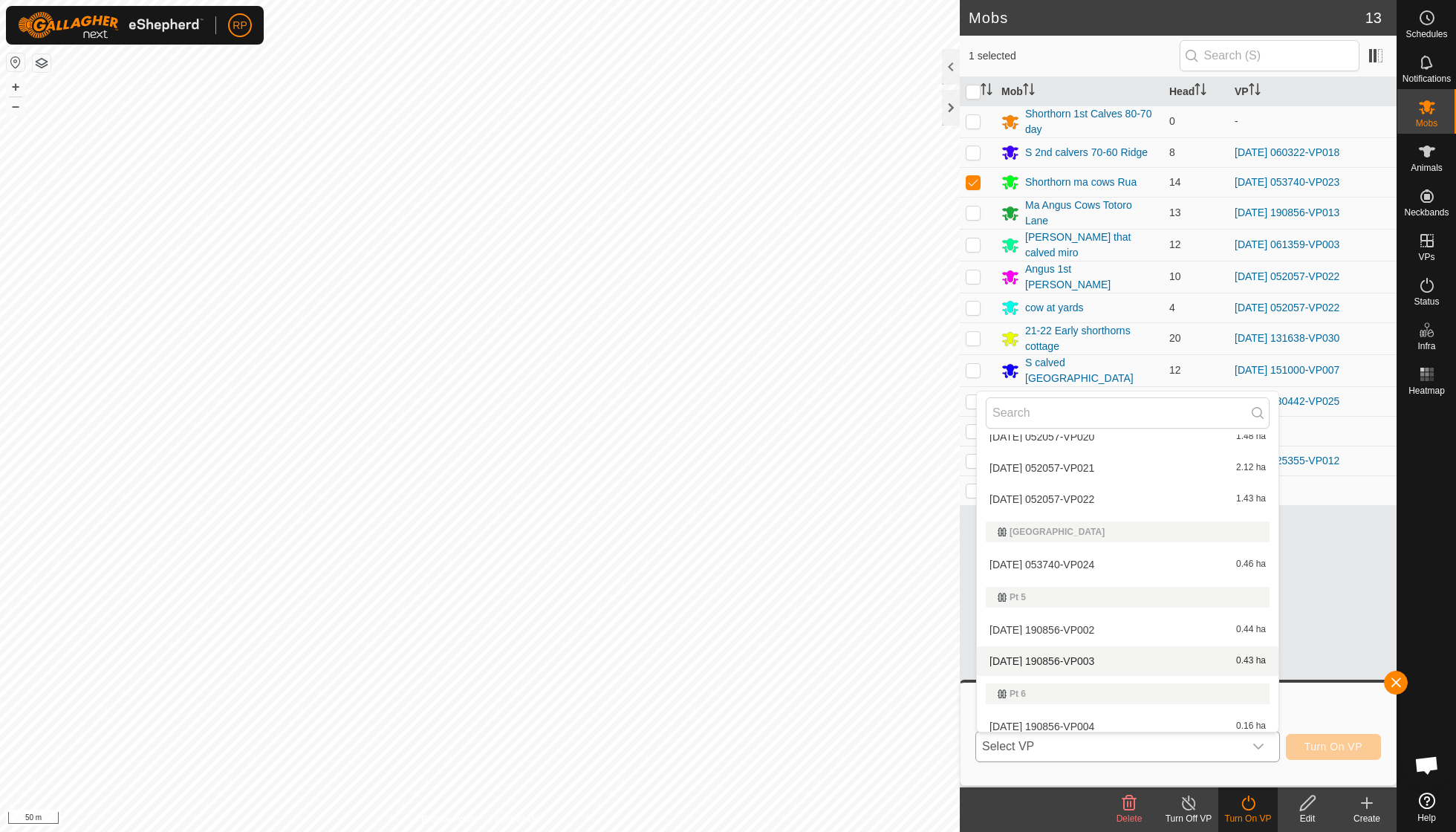
scroll to position [1230, 0]
click at [699, 544] on li "[DATE] 053740-VP024 0.46 ha" at bounding box center [1128, 559] width 302 height 29
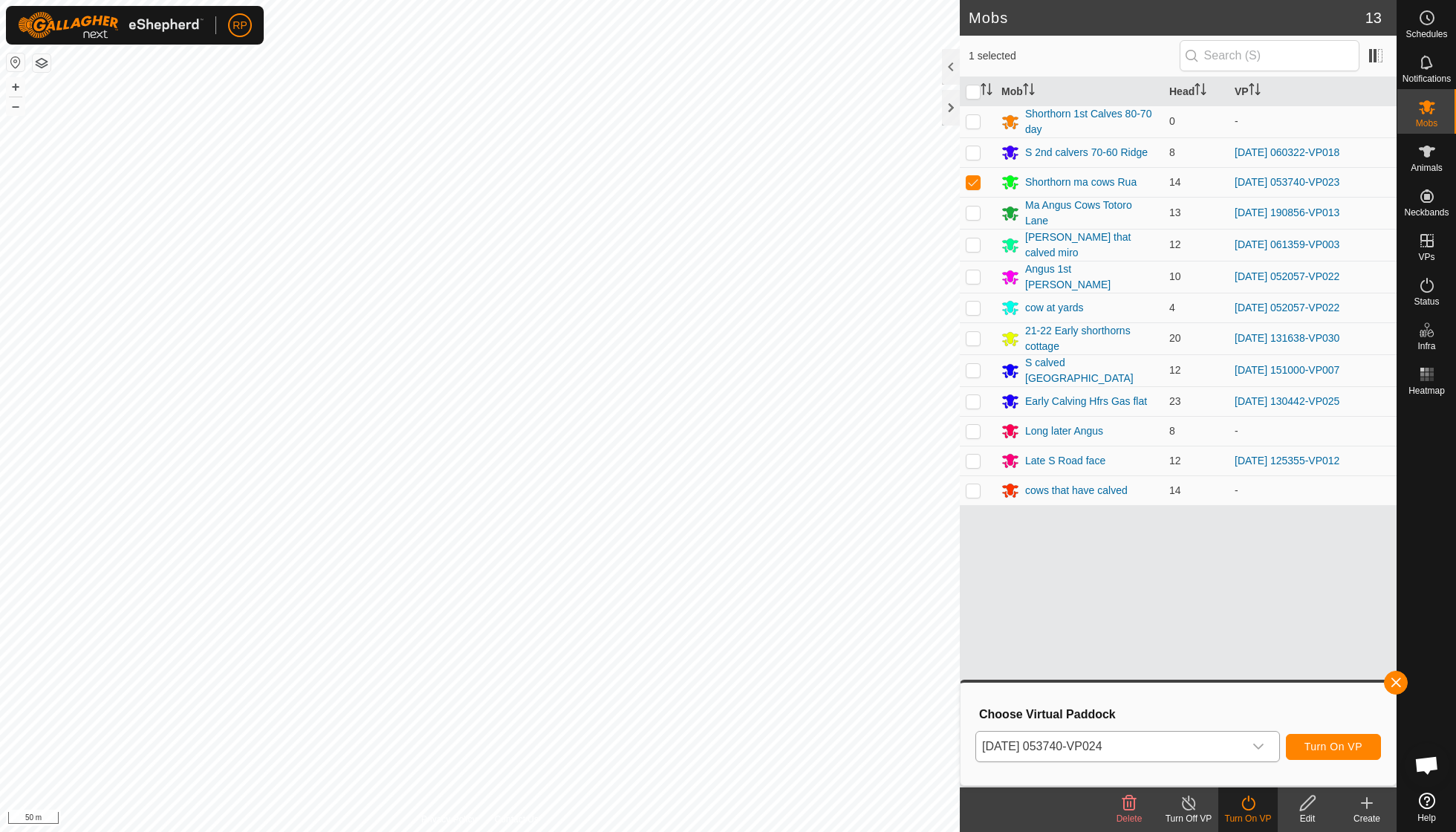
click at [699, 594] on span "Turn On VP" at bounding box center [1333, 746] width 58 height 12
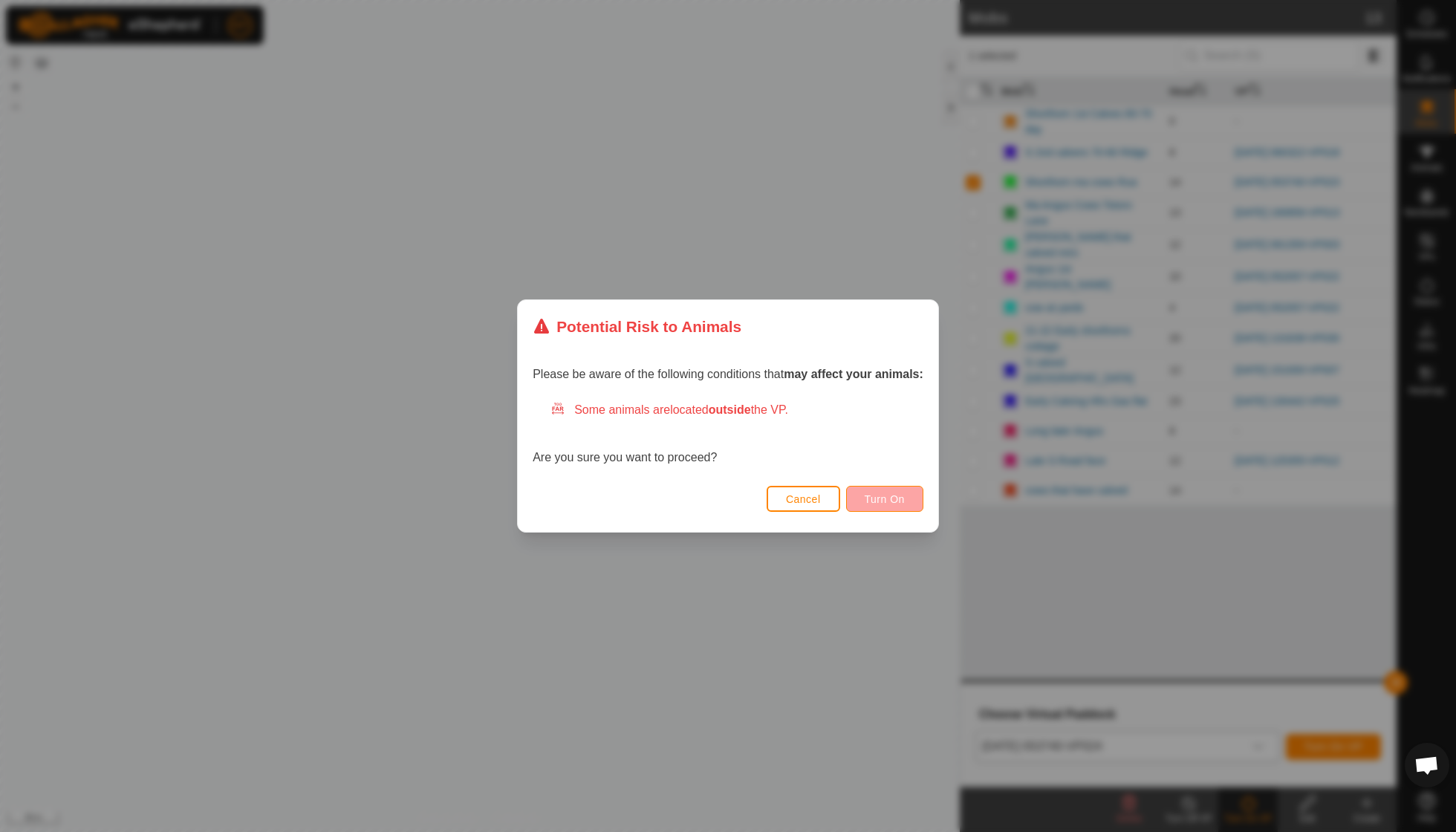
click at [699, 493] on span "Turn On" at bounding box center [885, 499] width 40 height 12
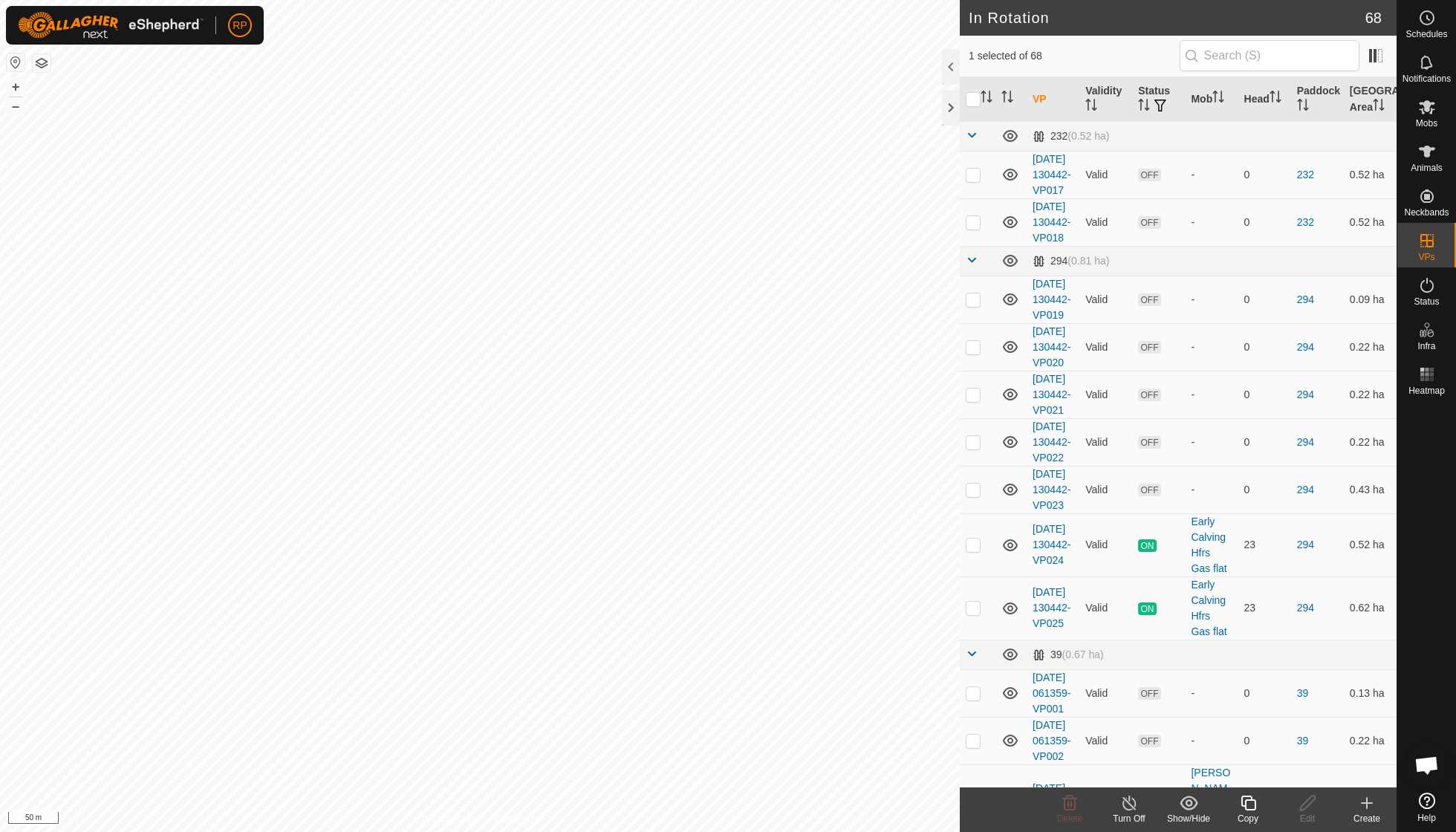
click at [699, 594] on div "Copy" at bounding box center [1248, 818] width 59 height 13
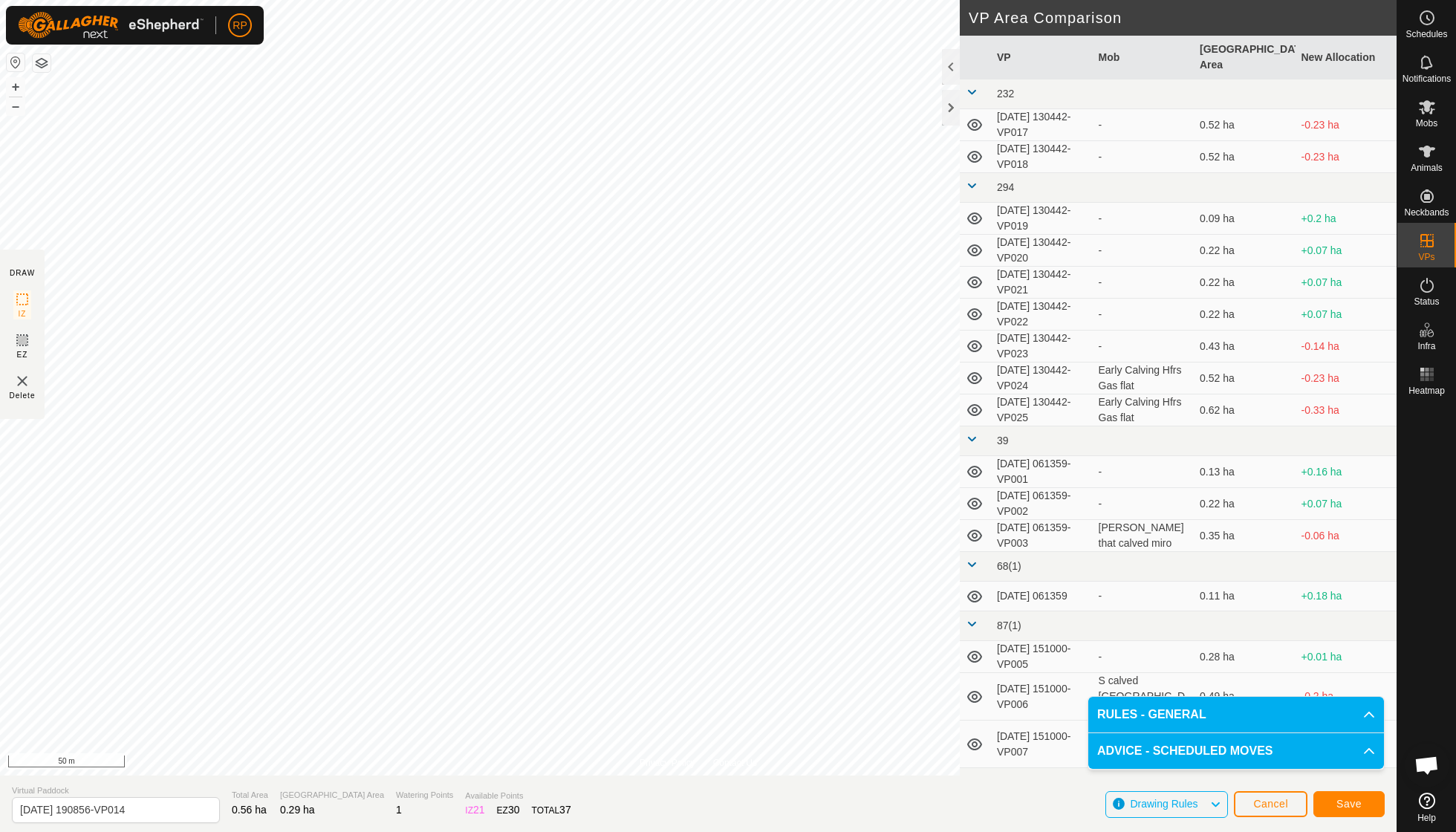
click at [699, 594] on span "Save" at bounding box center [1349, 803] width 25 height 12
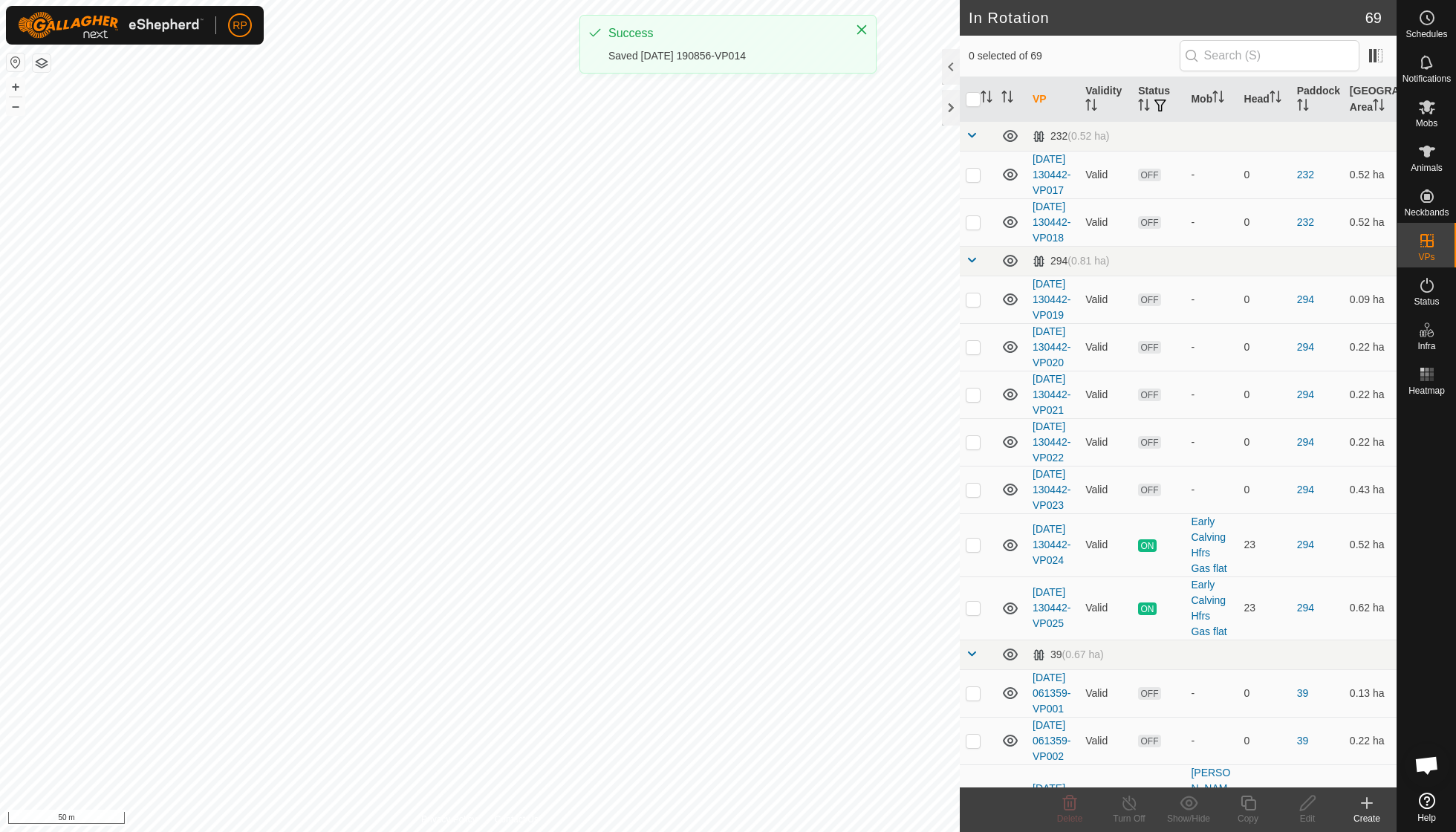
click at [699, 113] on icon at bounding box center [1427, 107] width 18 height 18
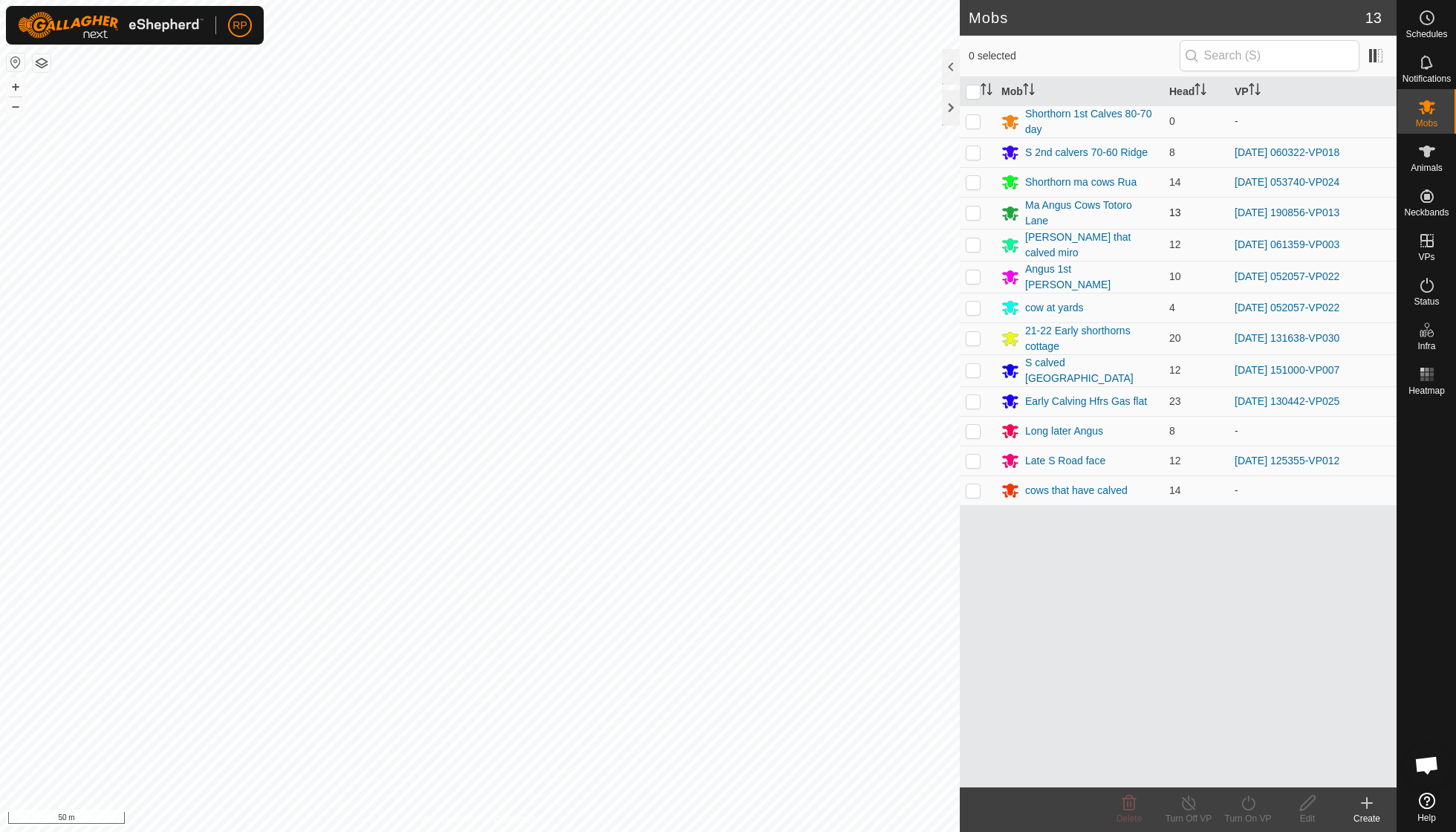
click at [699, 208] on p-checkbox at bounding box center [973, 212] width 15 height 12
checkbox input "true"
click at [699, 594] on icon at bounding box center [1248, 803] width 19 height 18
click at [699, 594] on link "Now" at bounding box center [1292, 769] width 147 height 29
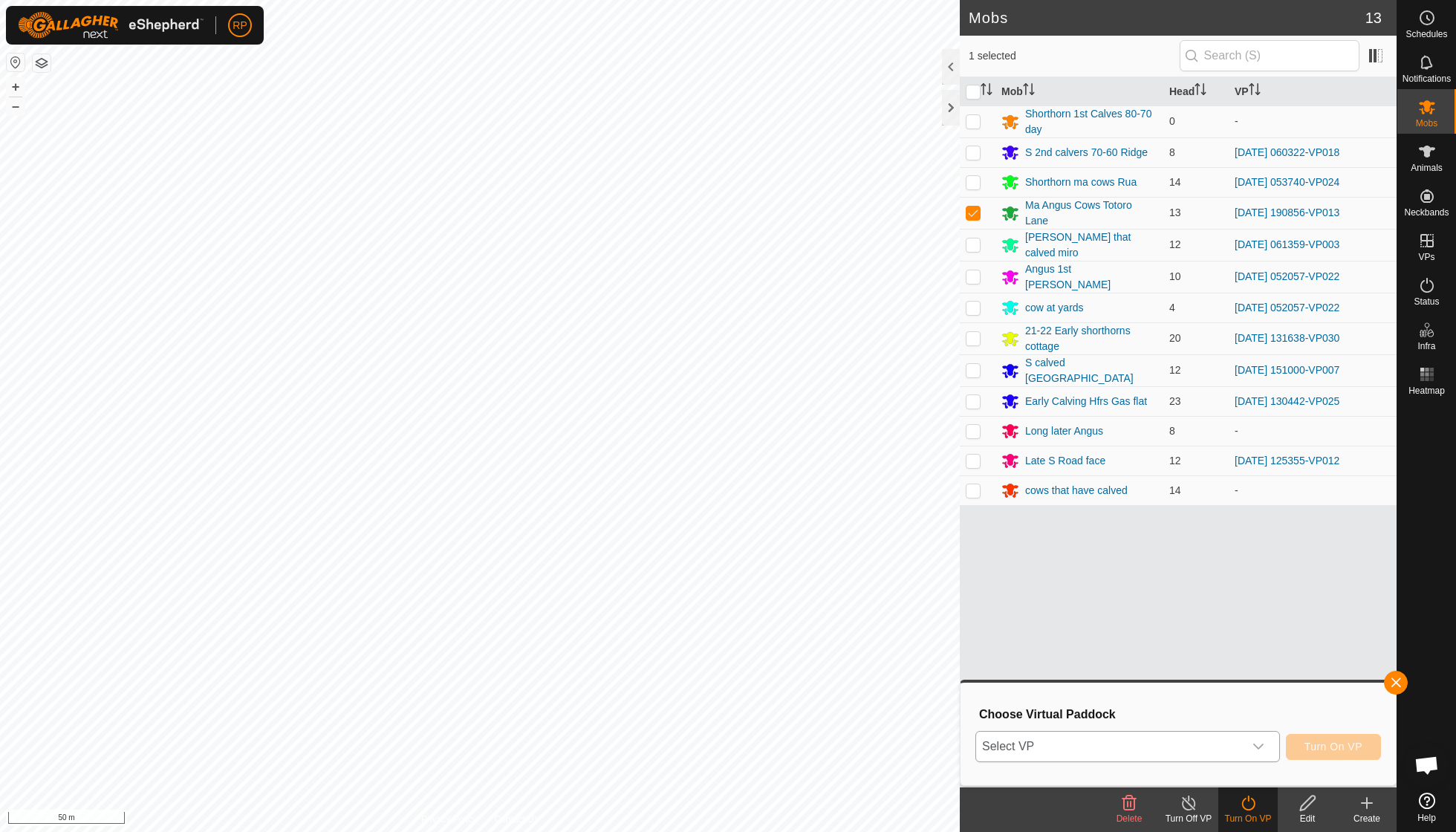
click at [699, 594] on icon "dropdown trigger" at bounding box center [1258, 746] width 12 height 12
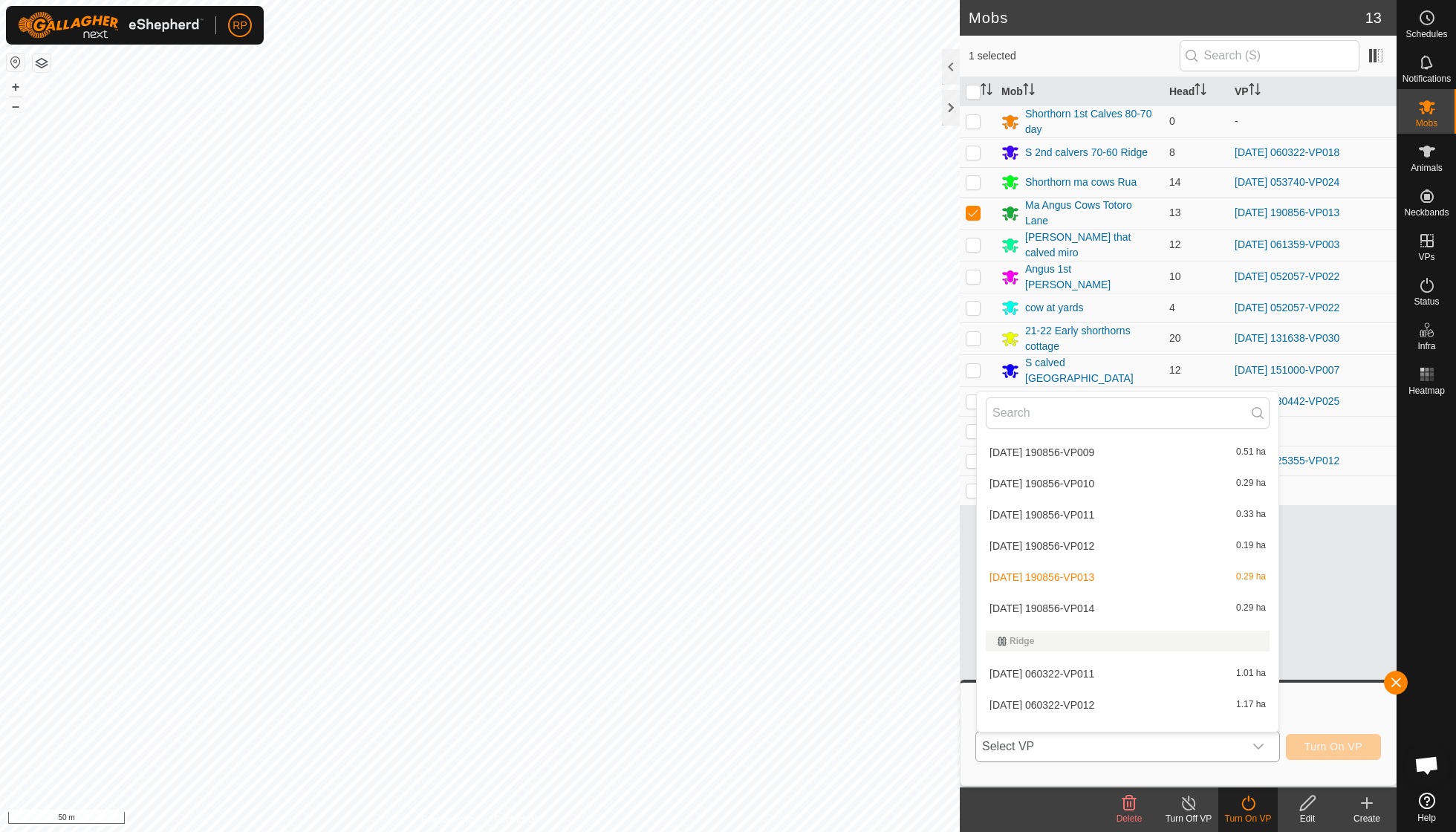
scroll to position [1661, 0]
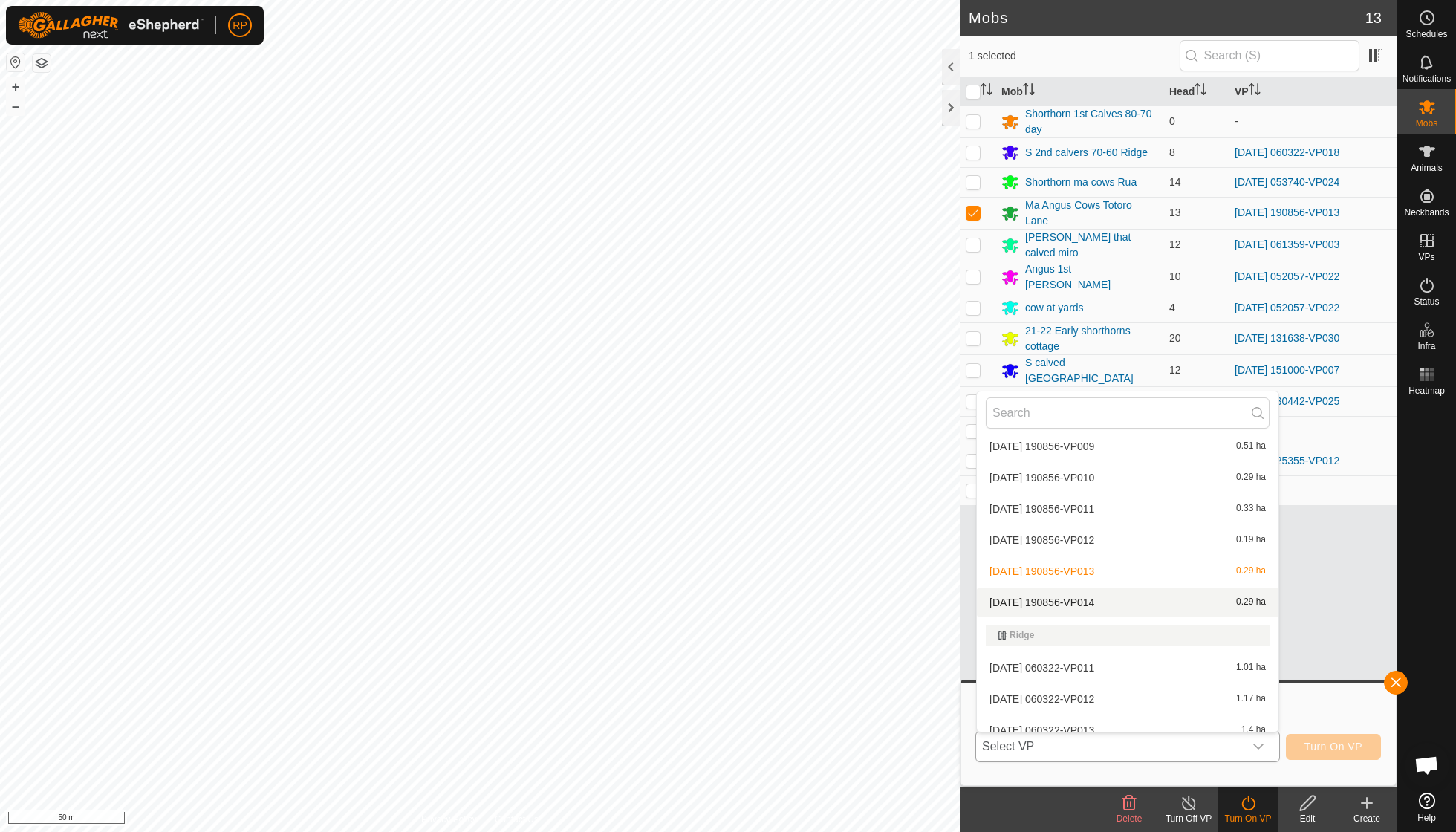
click at [699, 587] on li "[DATE] 190856-VP014 0.29 ha" at bounding box center [1128, 602] width 302 height 29
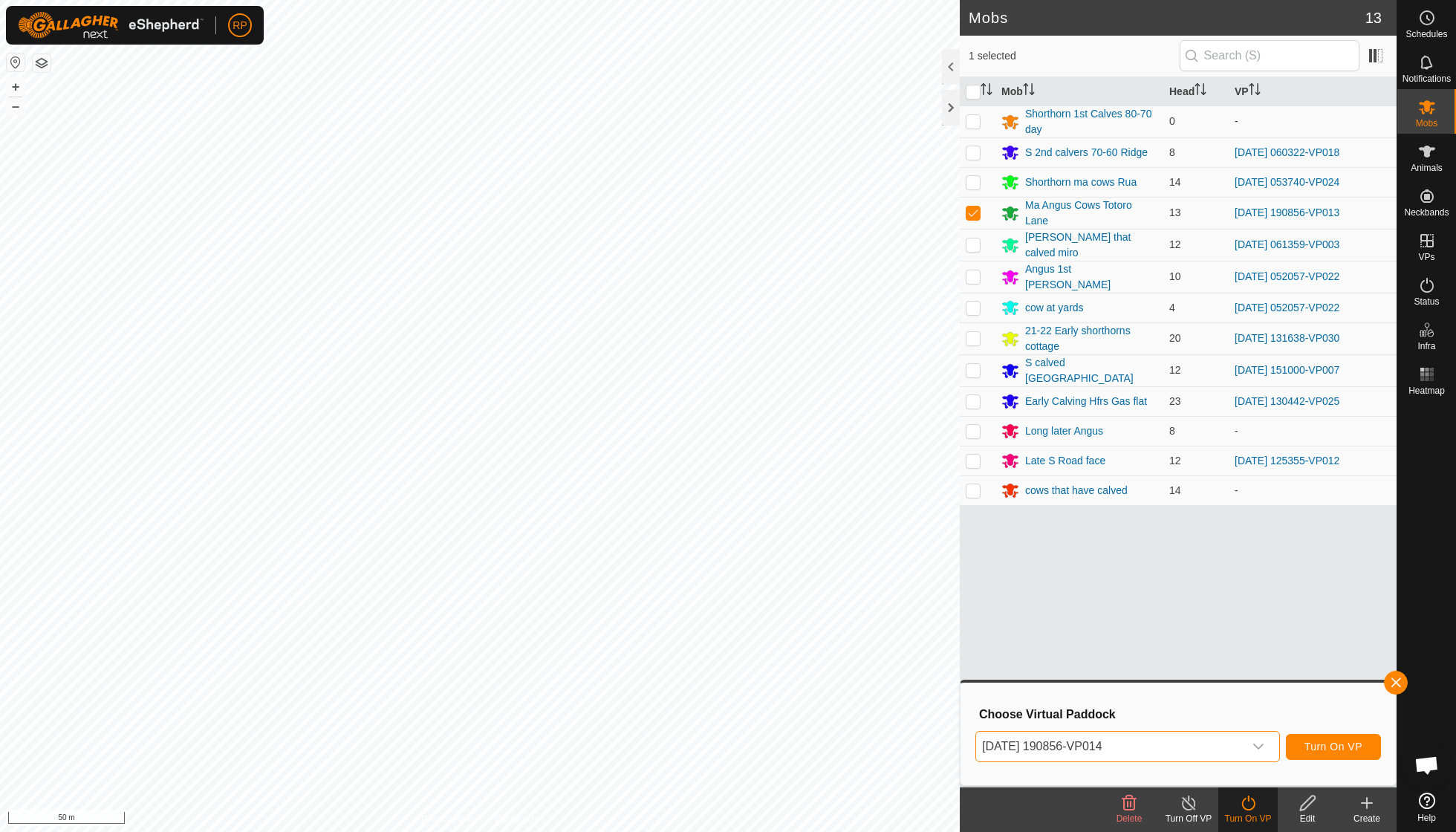
click at [699, 594] on span "Turn On VP" at bounding box center [1333, 746] width 58 height 12
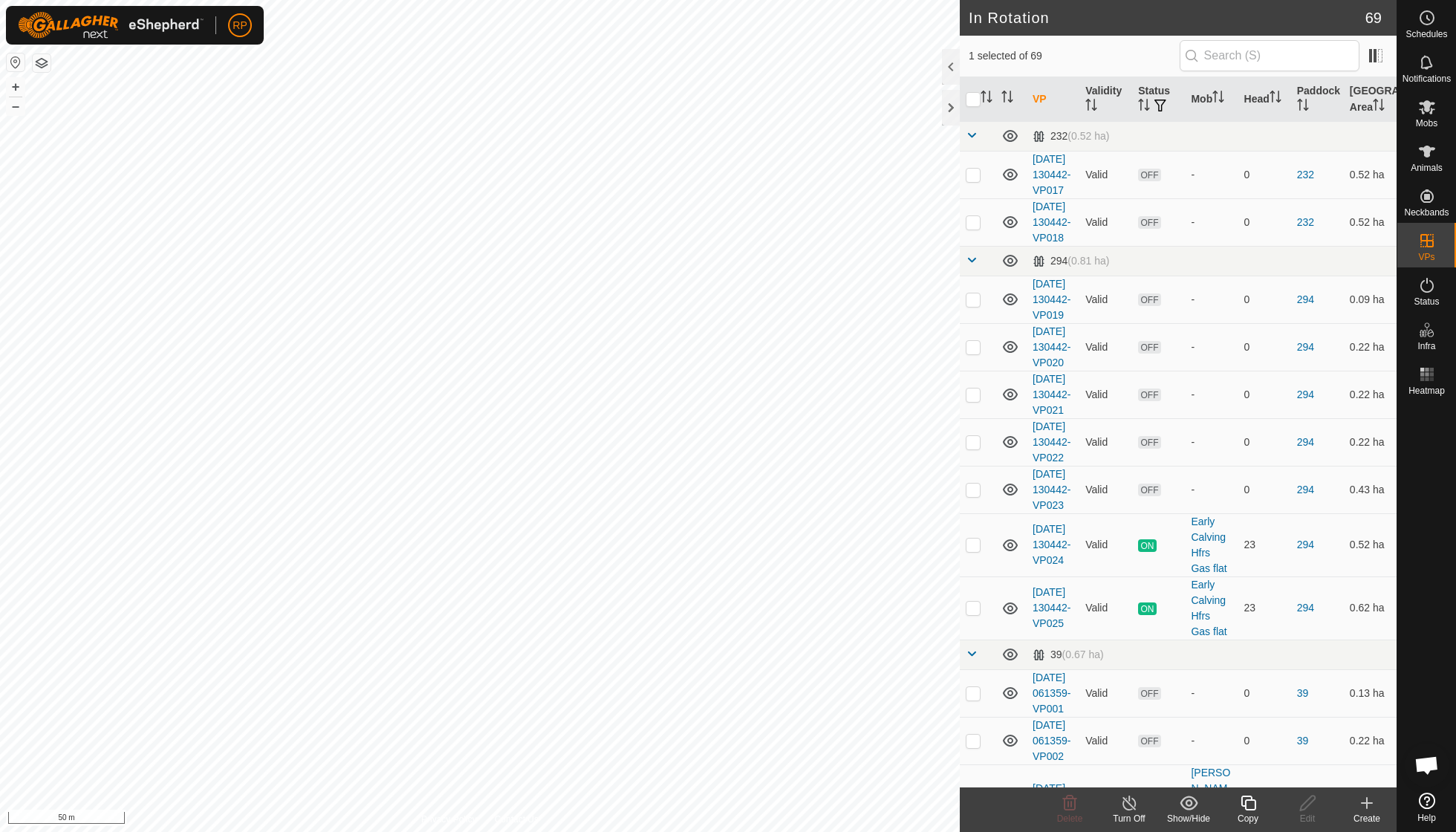
click at [699, 594] on icon at bounding box center [1248, 803] width 19 height 18
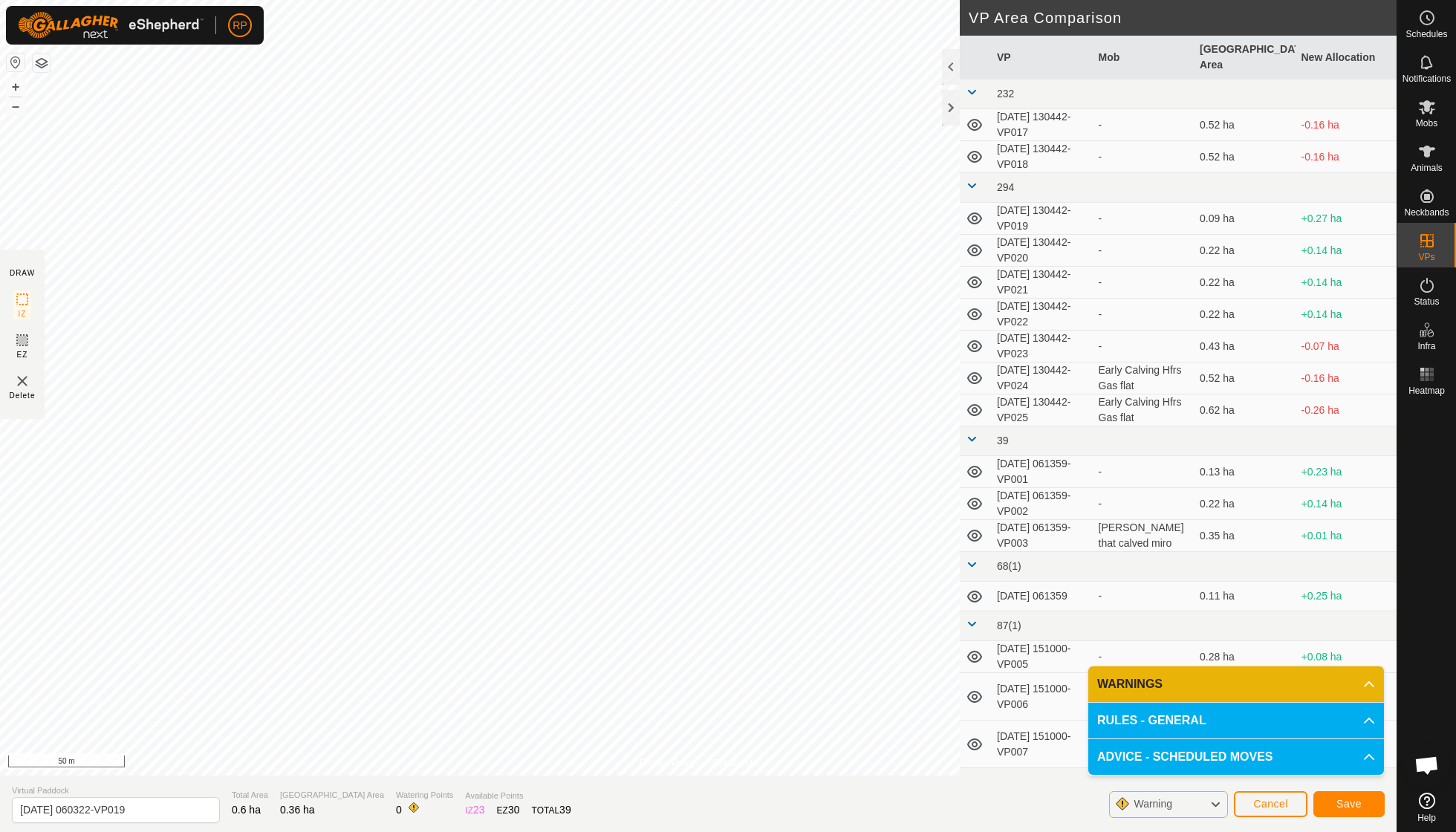
click at [699, 594] on span "Save" at bounding box center [1349, 803] width 25 height 12
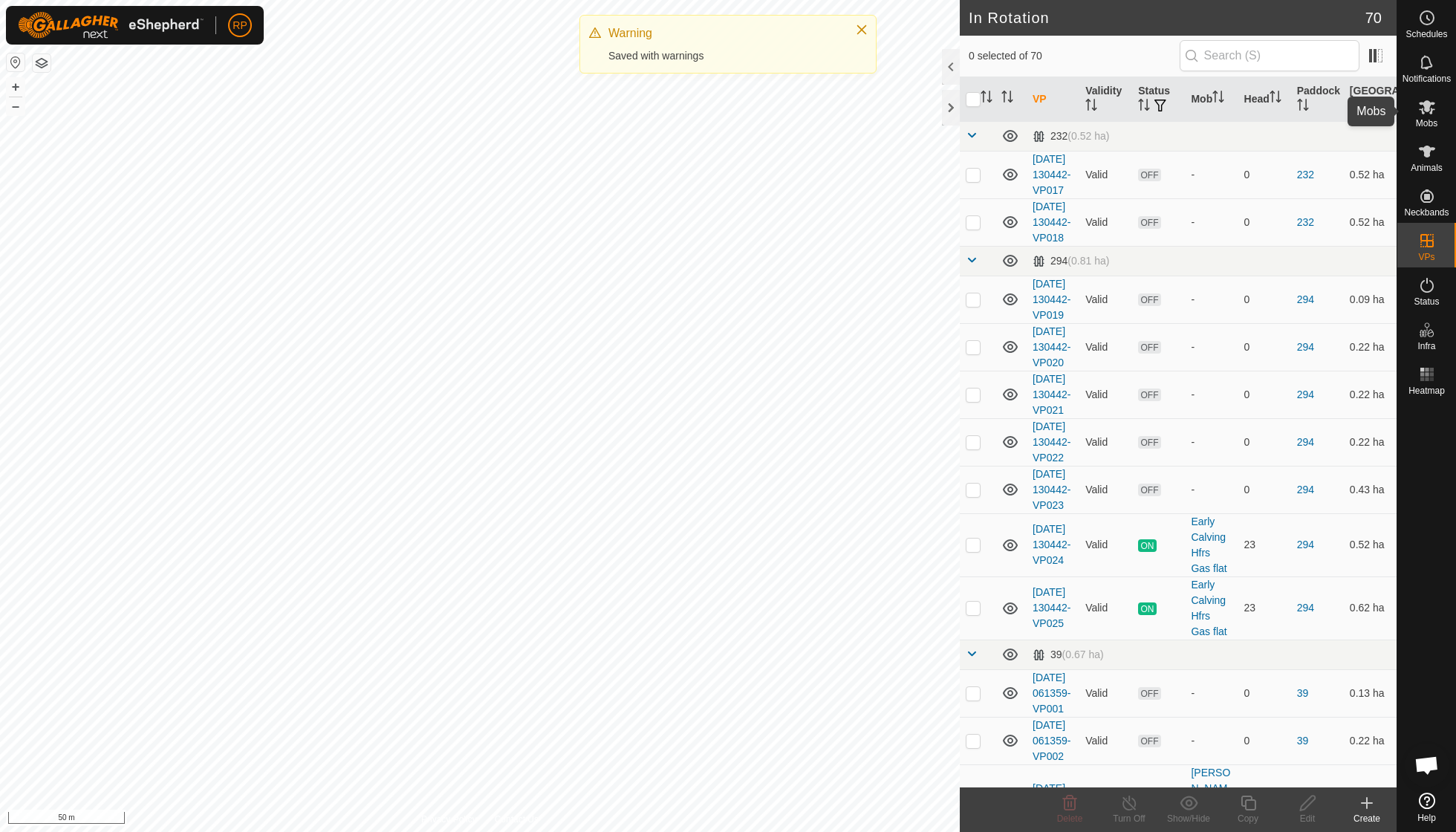
click at [699, 114] on icon at bounding box center [1427, 107] width 18 height 18
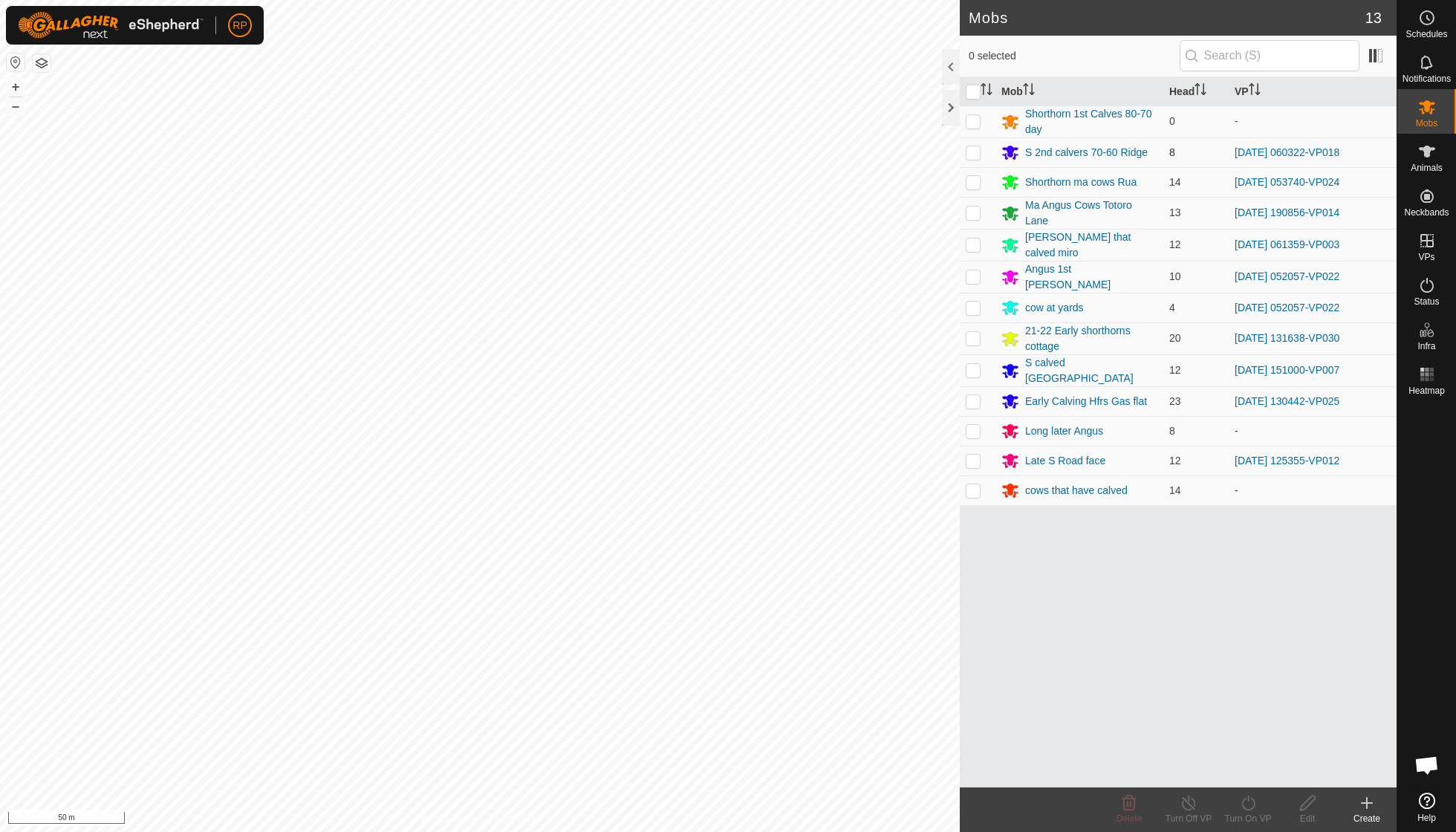
click at [699, 147] on p-checkbox at bounding box center [973, 152] width 15 height 12
checkbox input "true"
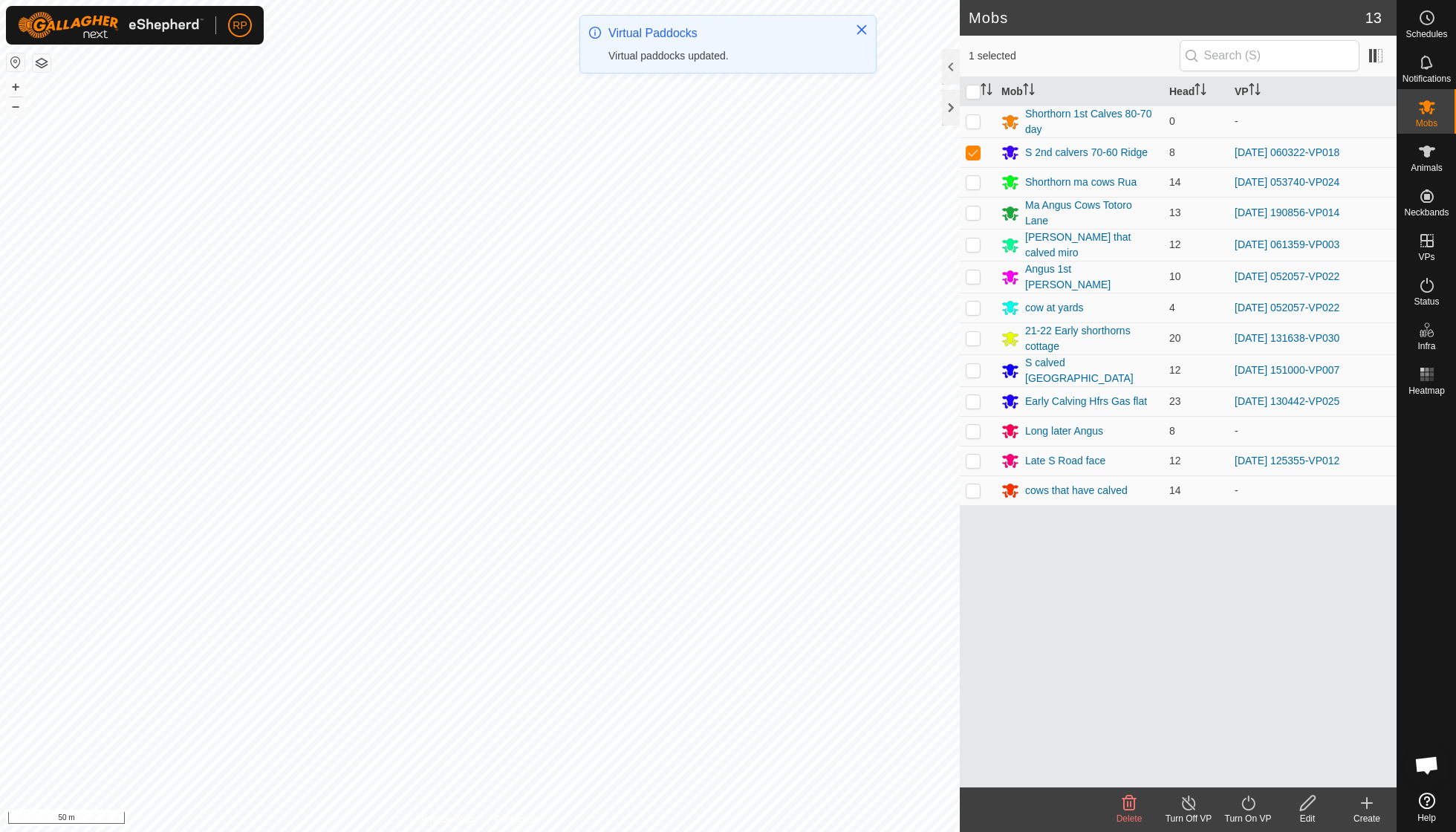
click at [699, 594] on icon at bounding box center [1248, 803] width 19 height 18
click at [699, 594] on link "Now" at bounding box center [1292, 769] width 147 height 29
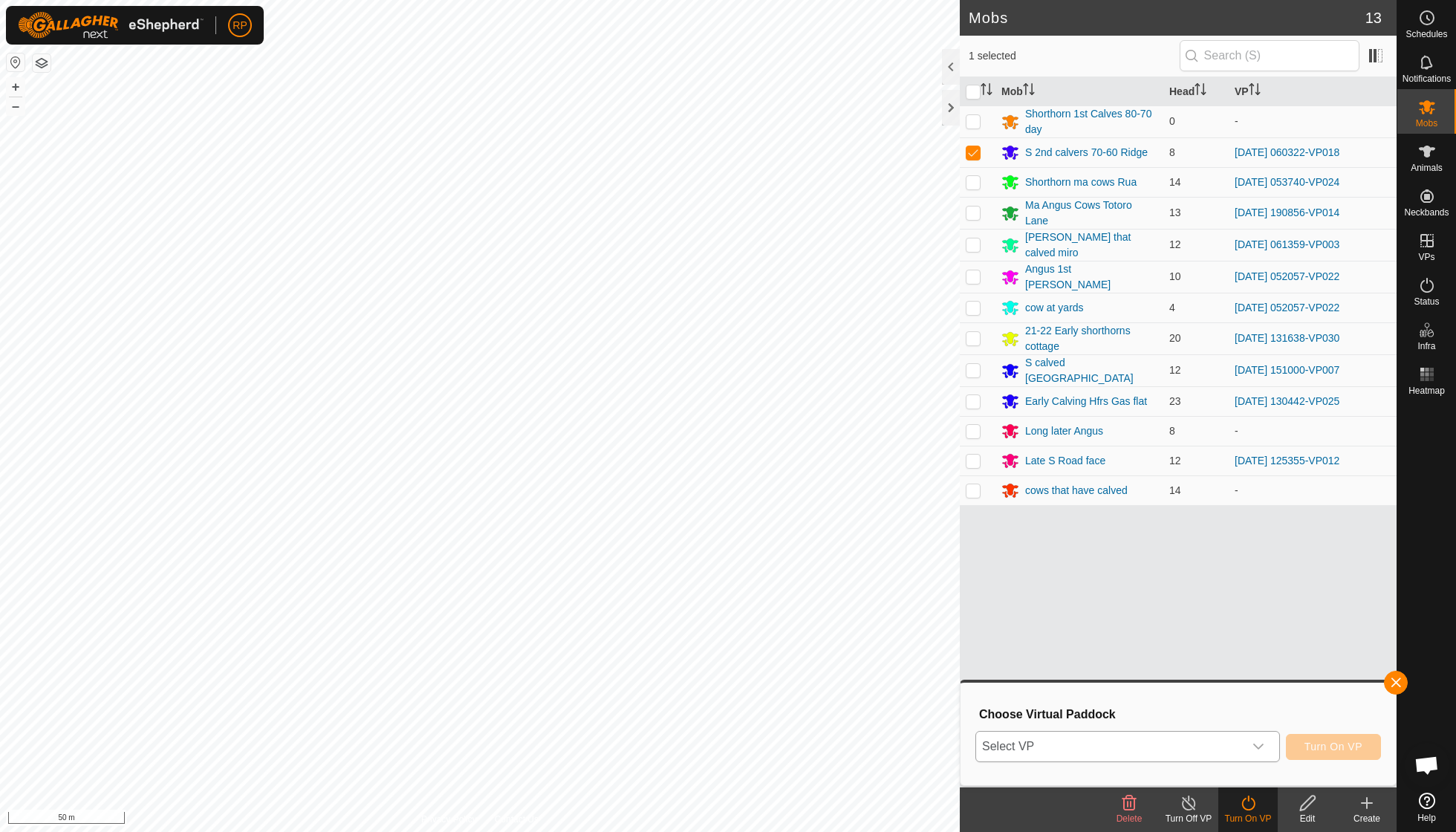
click at [699, 594] on icon "dropdown trigger" at bounding box center [1258, 746] width 12 height 12
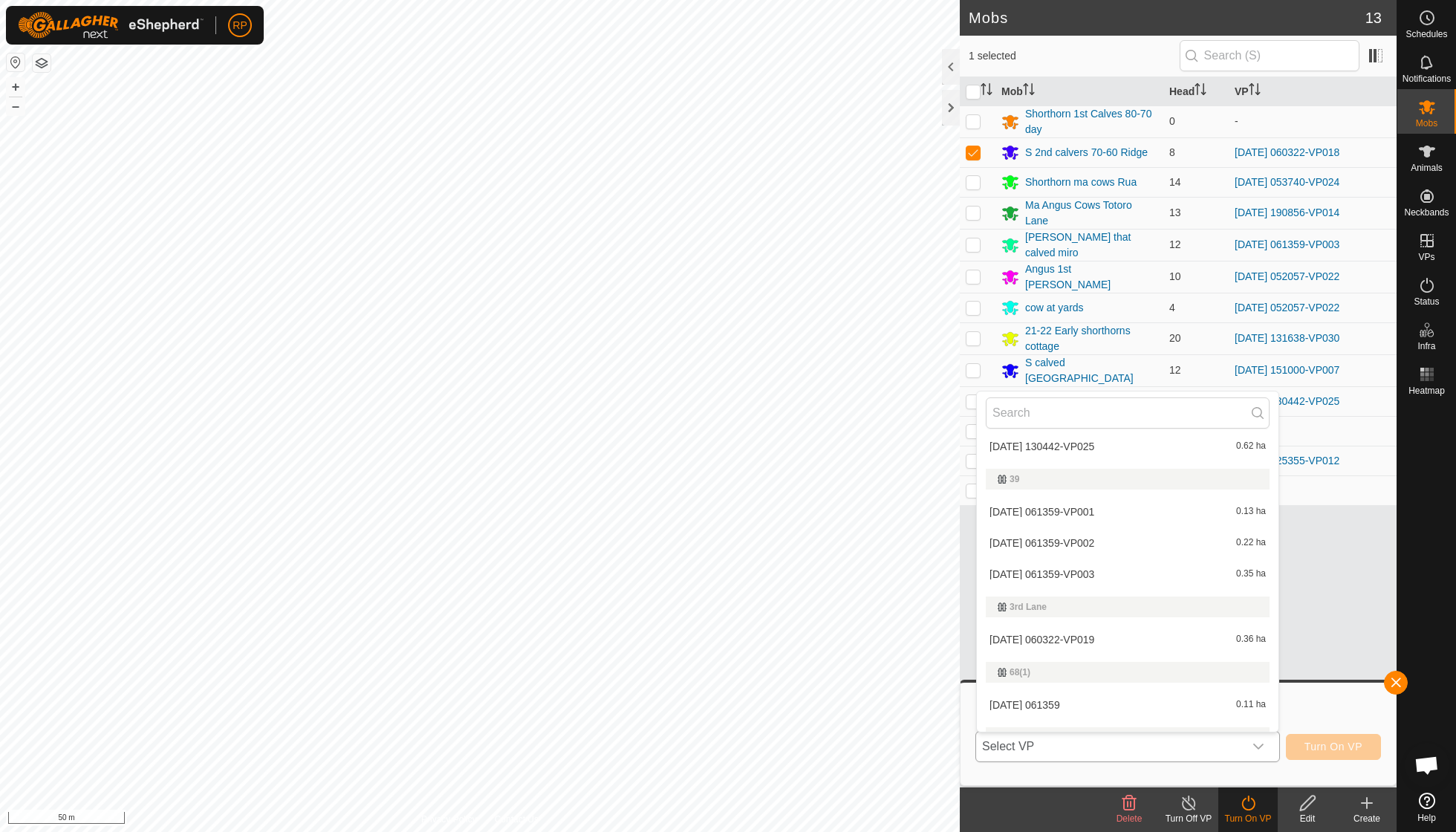
scroll to position [324, 0]
click at [699, 594] on li "[DATE] 060322-VP019 0.36 ha" at bounding box center [1128, 637] width 302 height 29
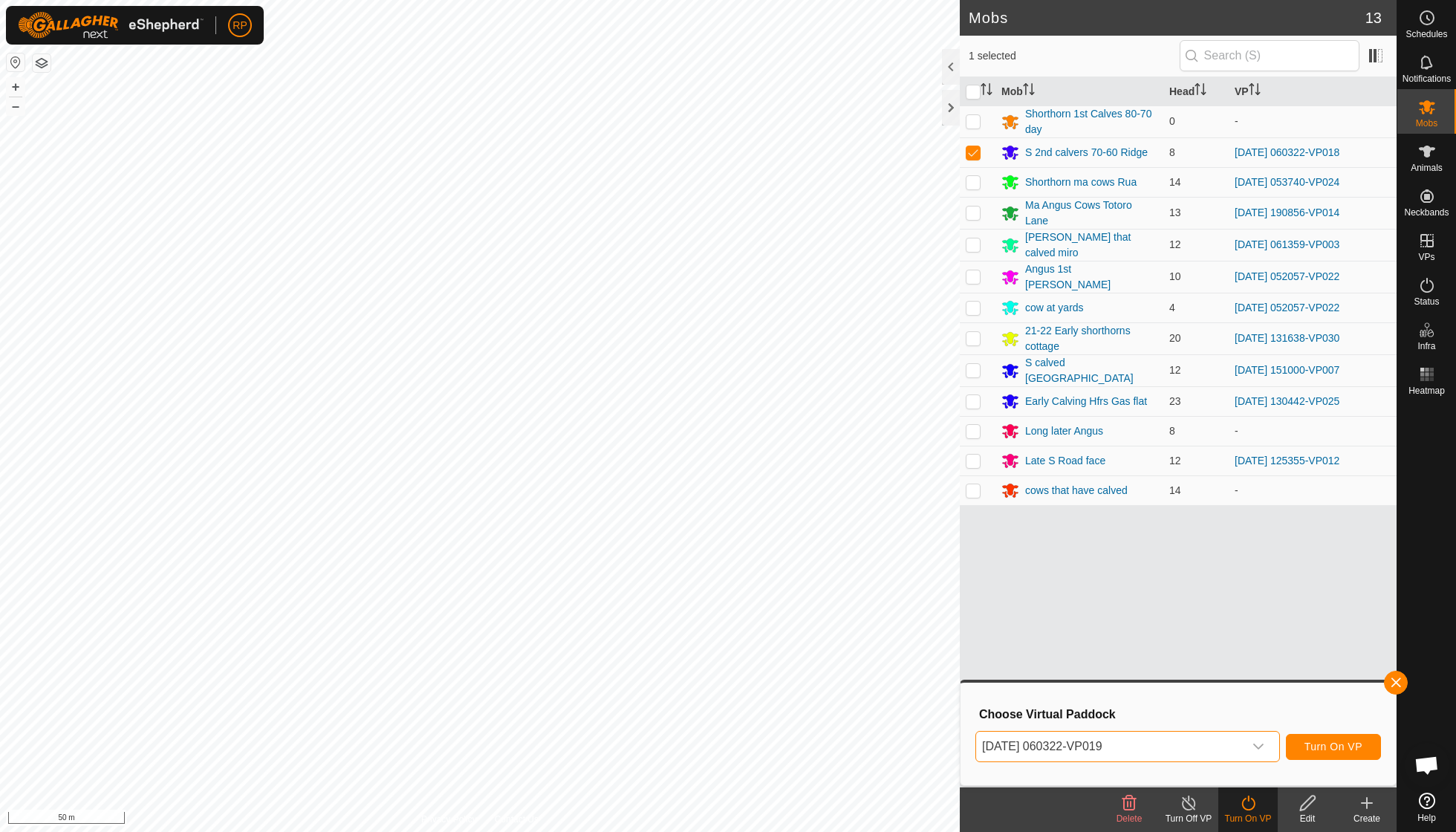
click at [699, 594] on span "Turn On VP" at bounding box center [1333, 746] width 58 height 12
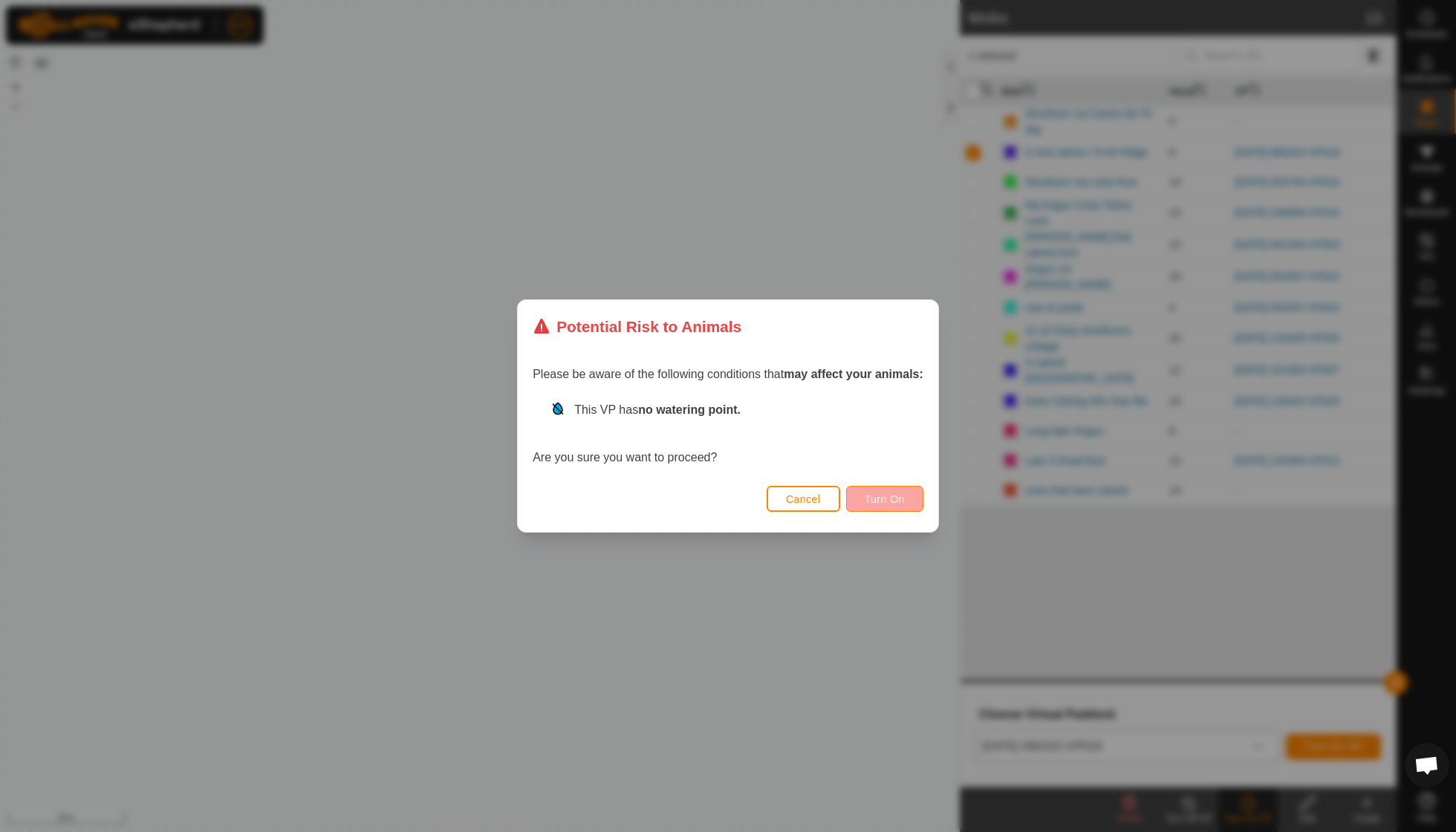
click at [699, 491] on button "Turn On" at bounding box center [885, 499] width 77 height 26
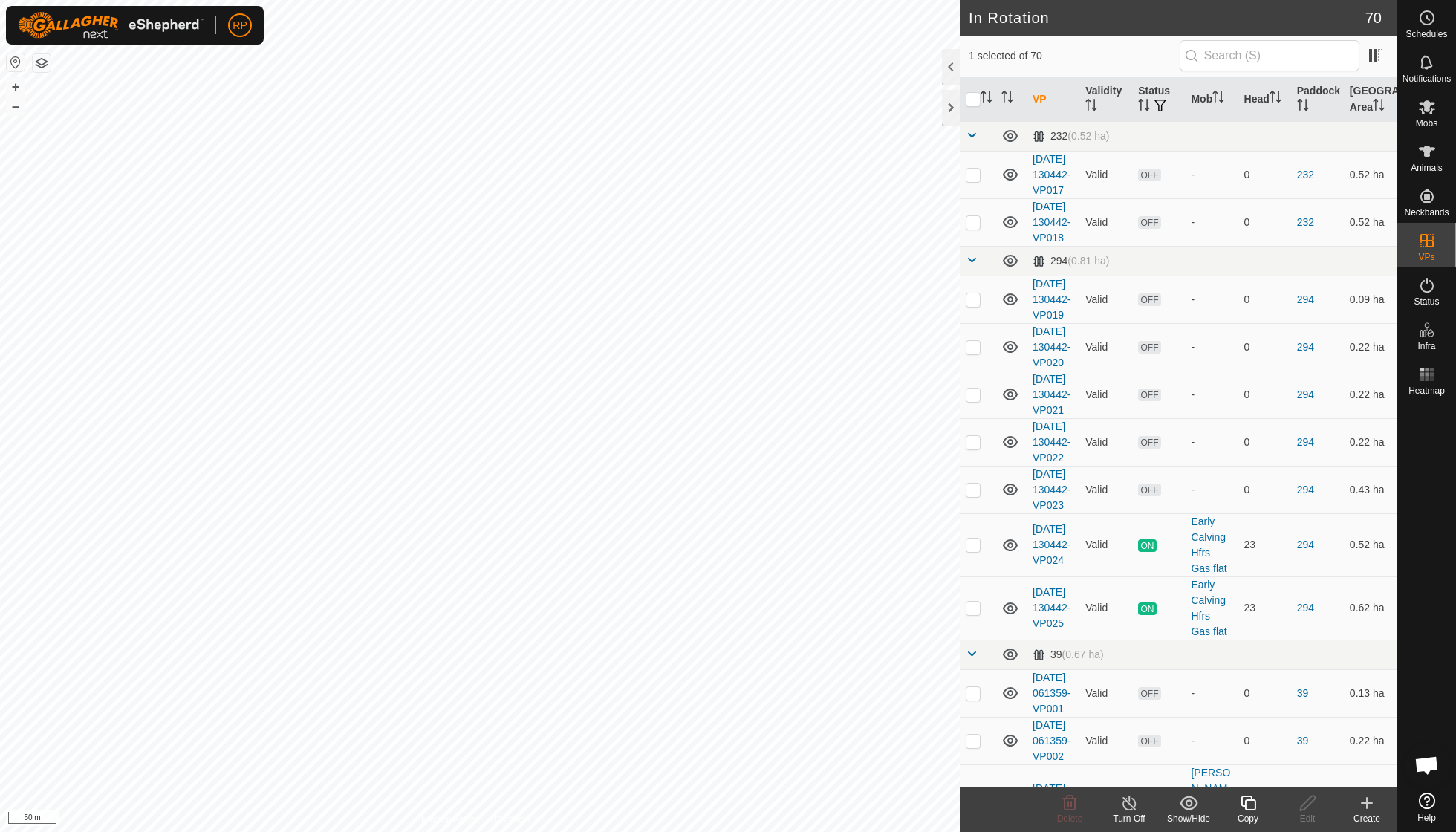
click at [699, 594] on icon at bounding box center [1248, 803] width 19 height 18
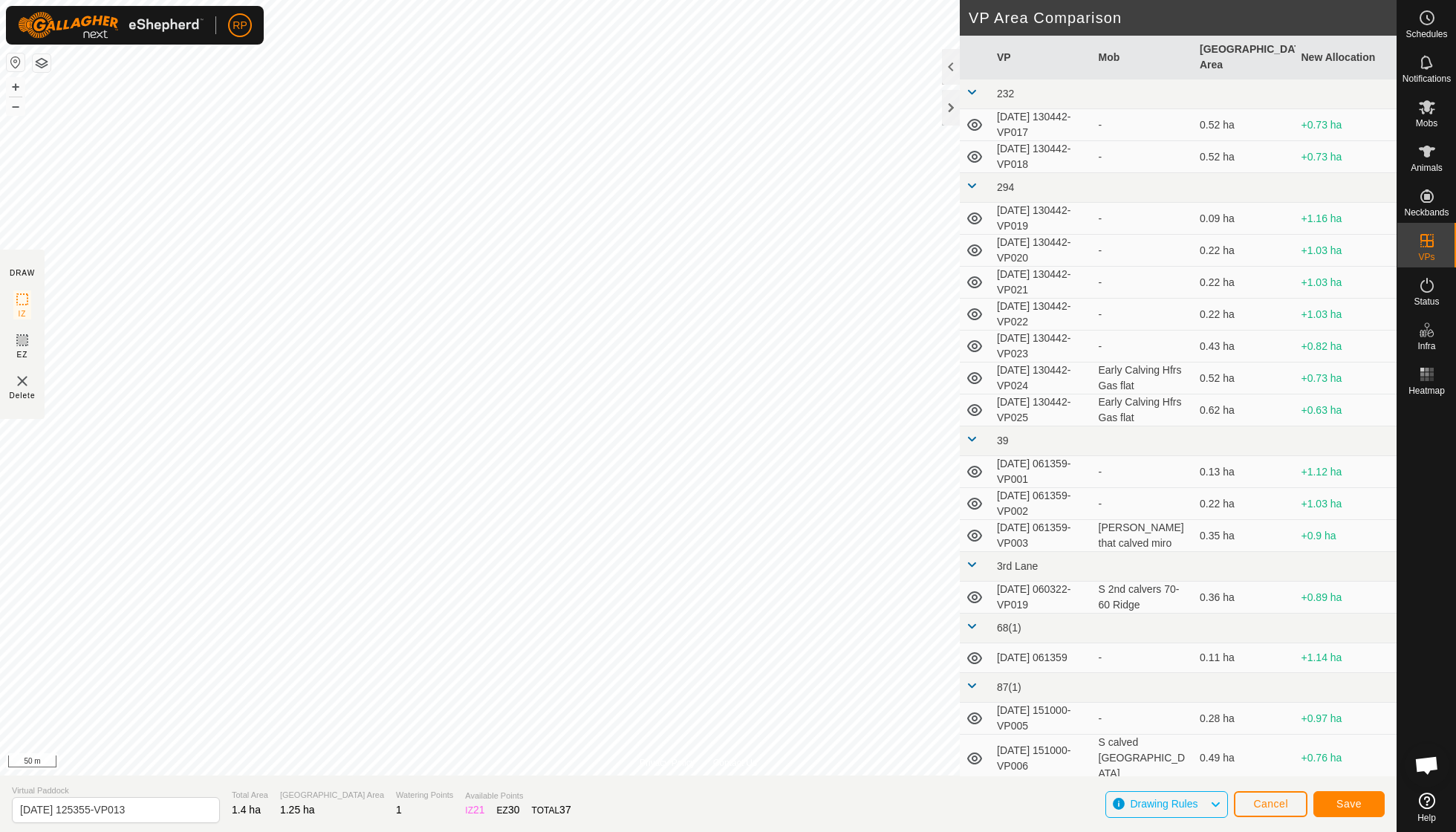
click at [699, 594] on span "Save" at bounding box center [1349, 803] width 25 height 12
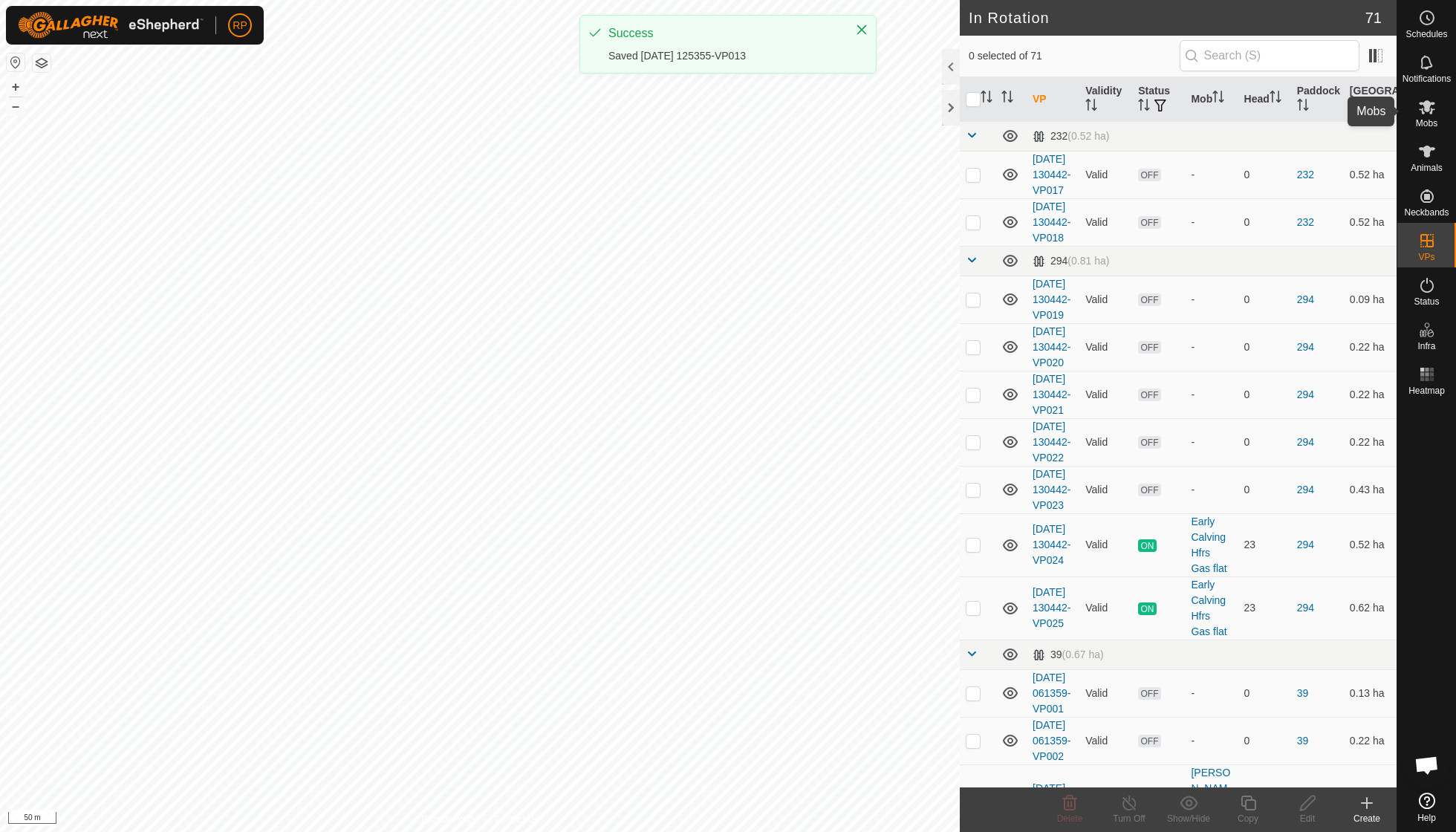
click at [699, 110] on es-mob-svg-icon at bounding box center [1427, 107] width 27 height 24
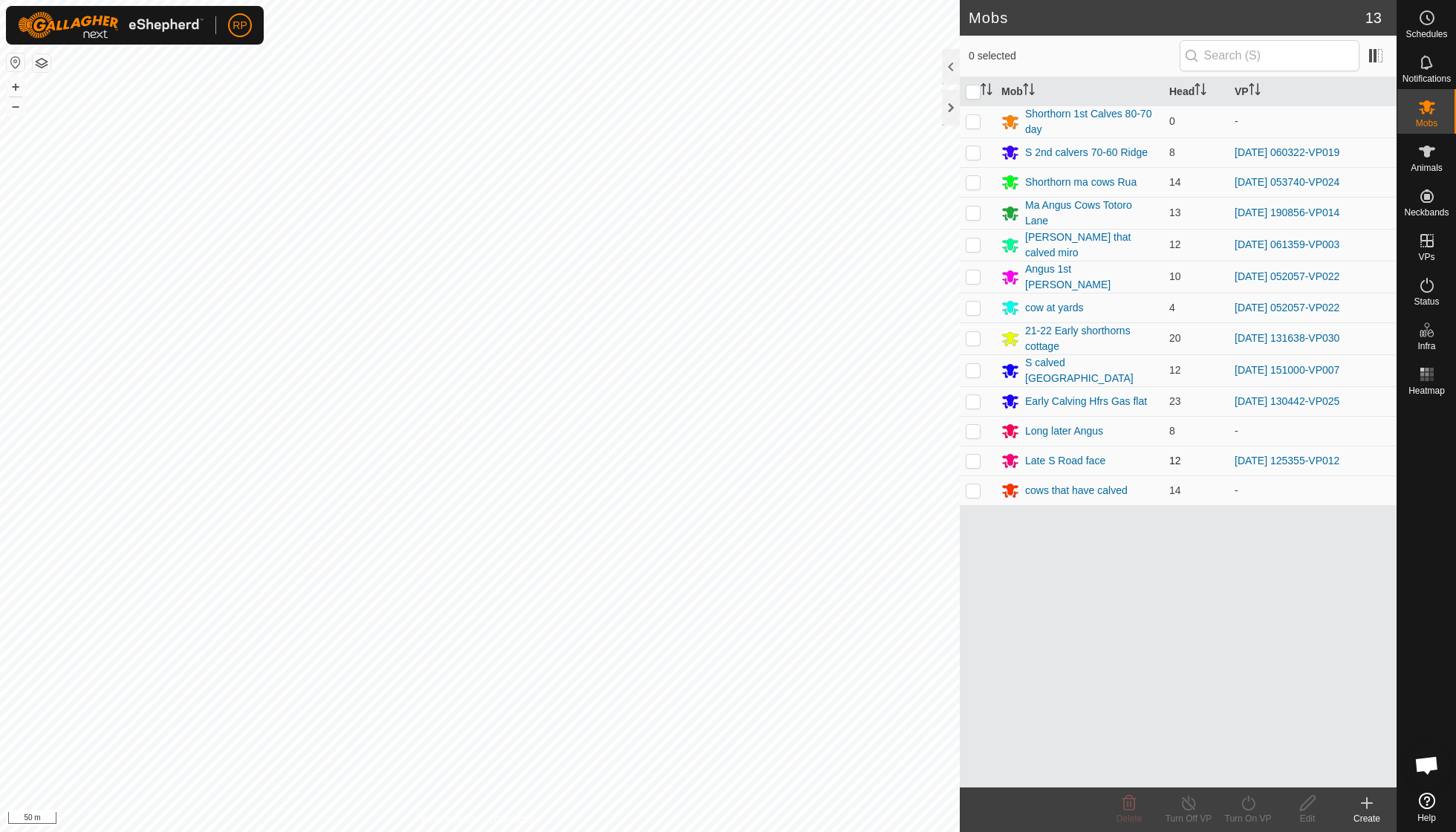
click at [699, 455] on p-checkbox at bounding box center [973, 460] width 15 height 12
checkbox input "true"
click at [699, 594] on icon at bounding box center [1248, 803] width 19 height 18
click at [699, 594] on link "Now" at bounding box center [1292, 769] width 147 height 29
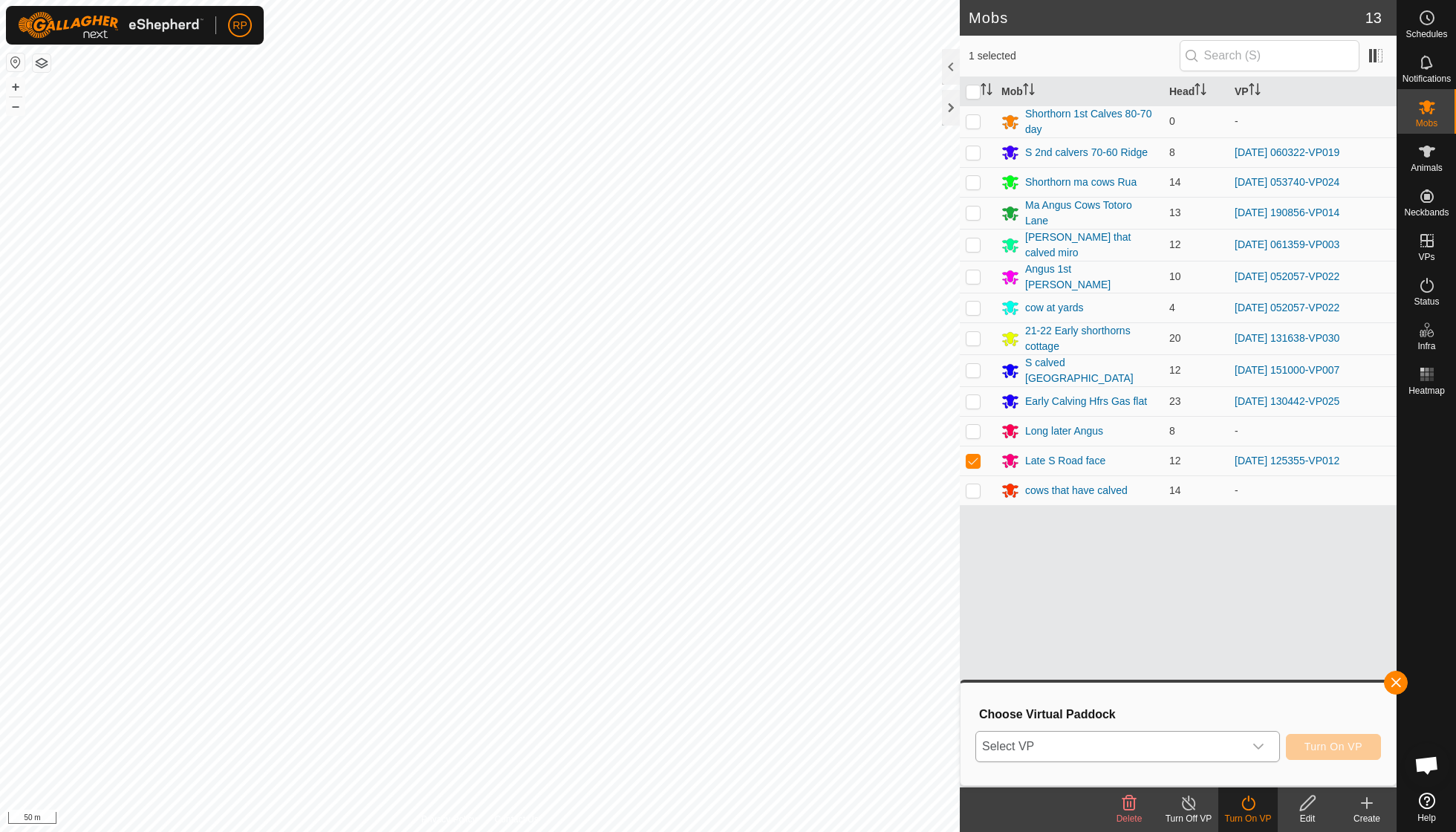
click at [699, 594] on icon "dropdown trigger" at bounding box center [1258, 746] width 12 height 12
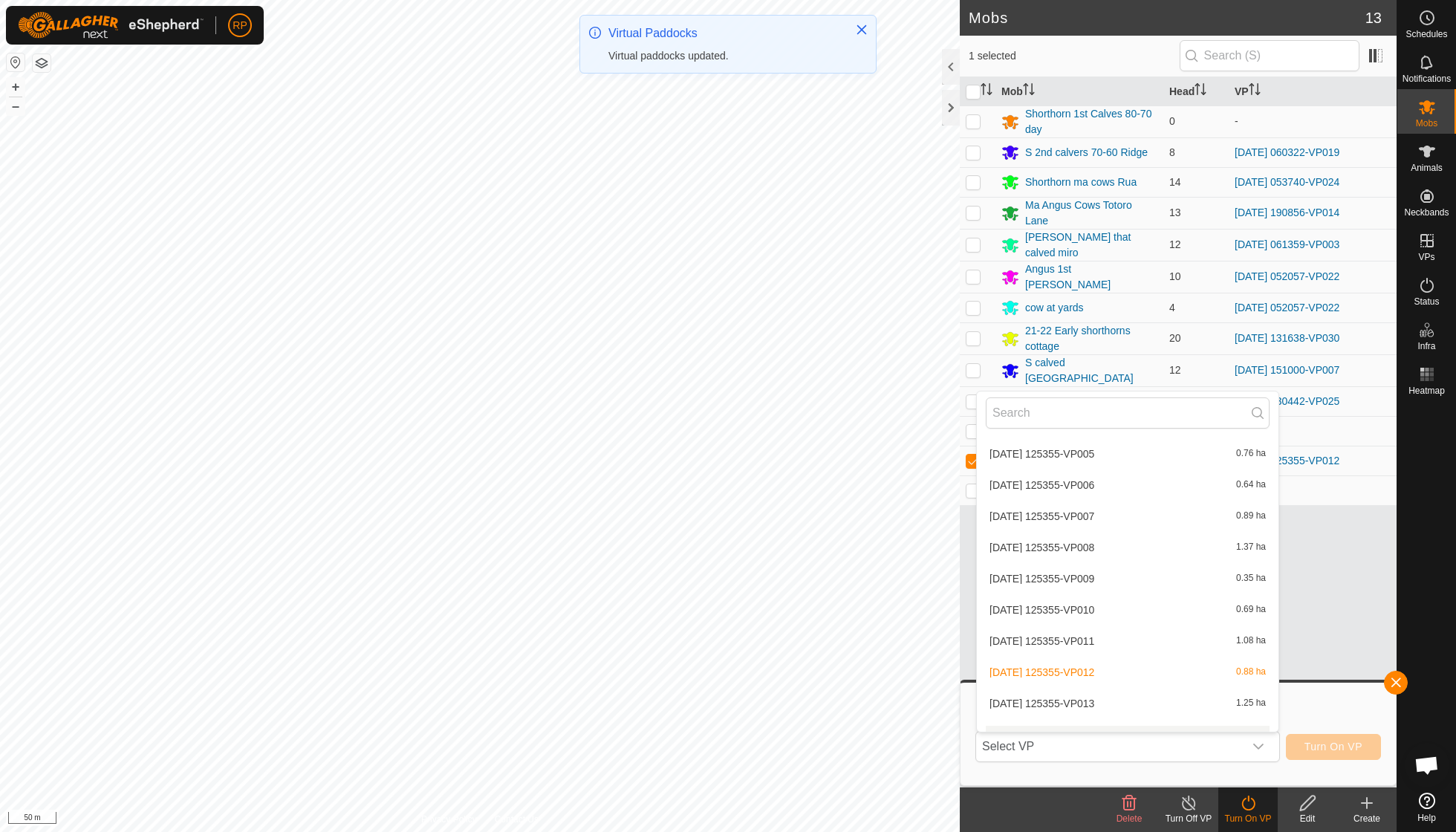
scroll to position [2260, 0]
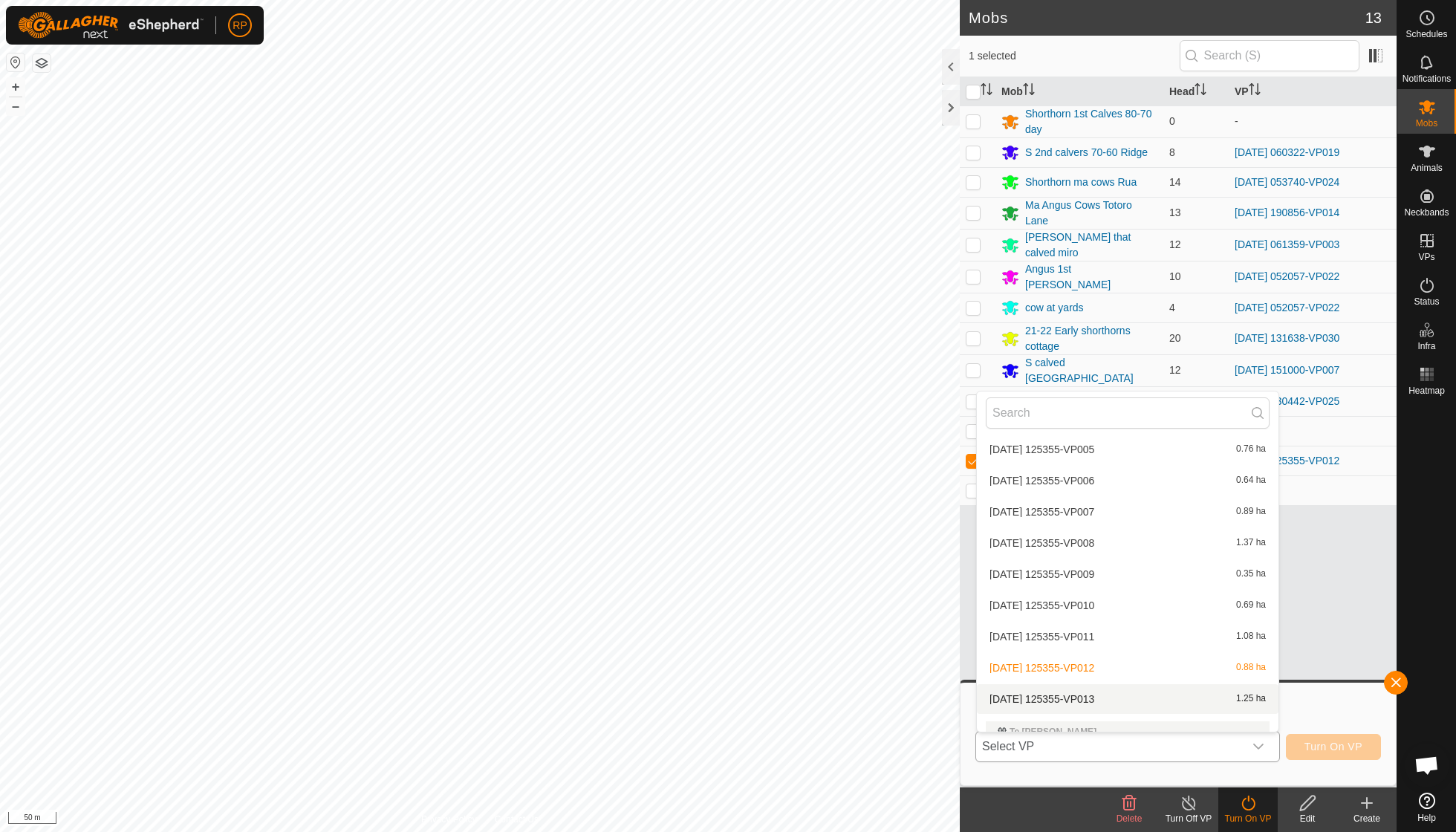
click at [699, 594] on li "[DATE] 125355-VP013 1.25 ha" at bounding box center [1128, 698] width 302 height 29
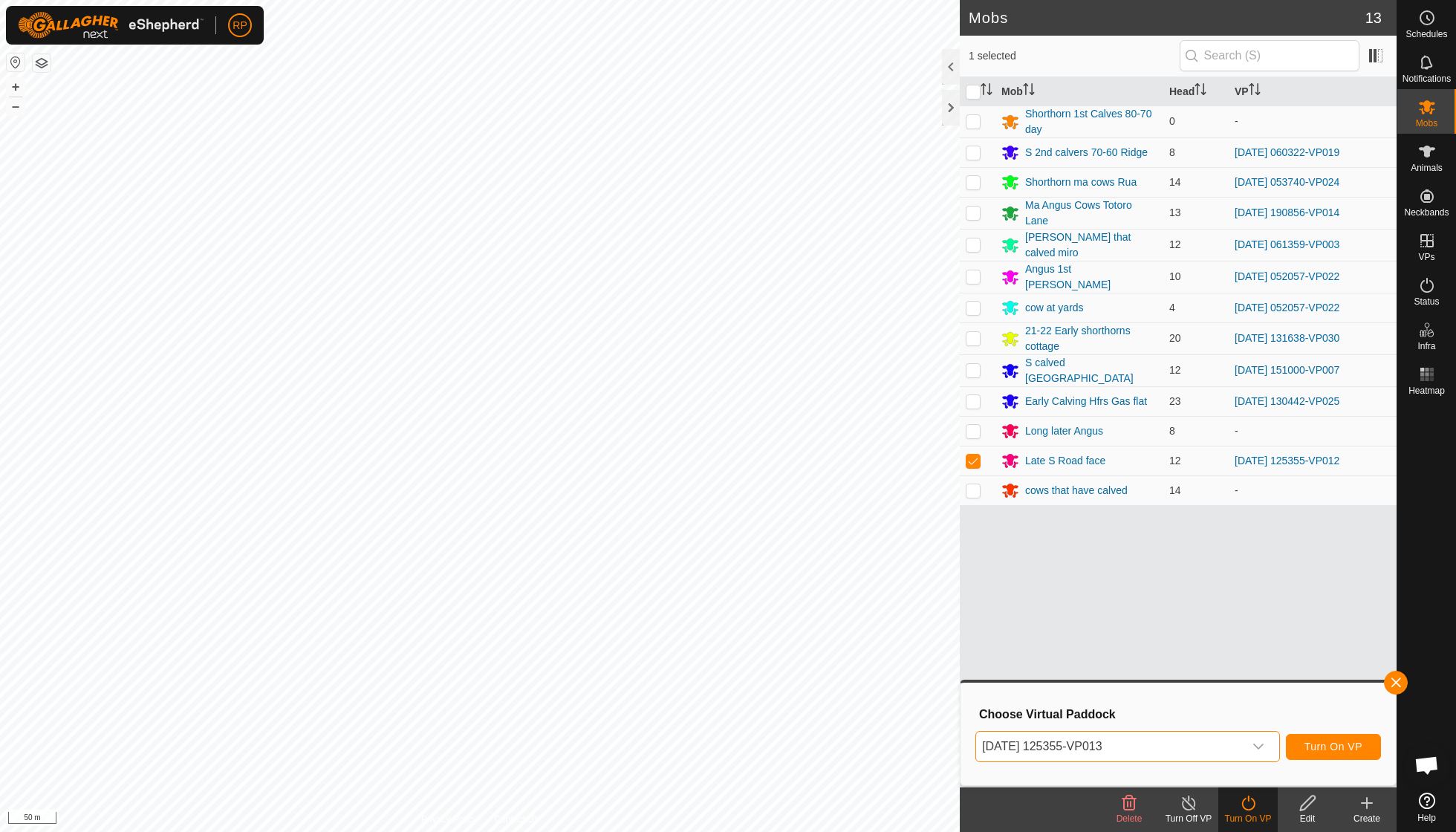
click at [699, 594] on span "Turn On VP" at bounding box center [1333, 746] width 58 height 12
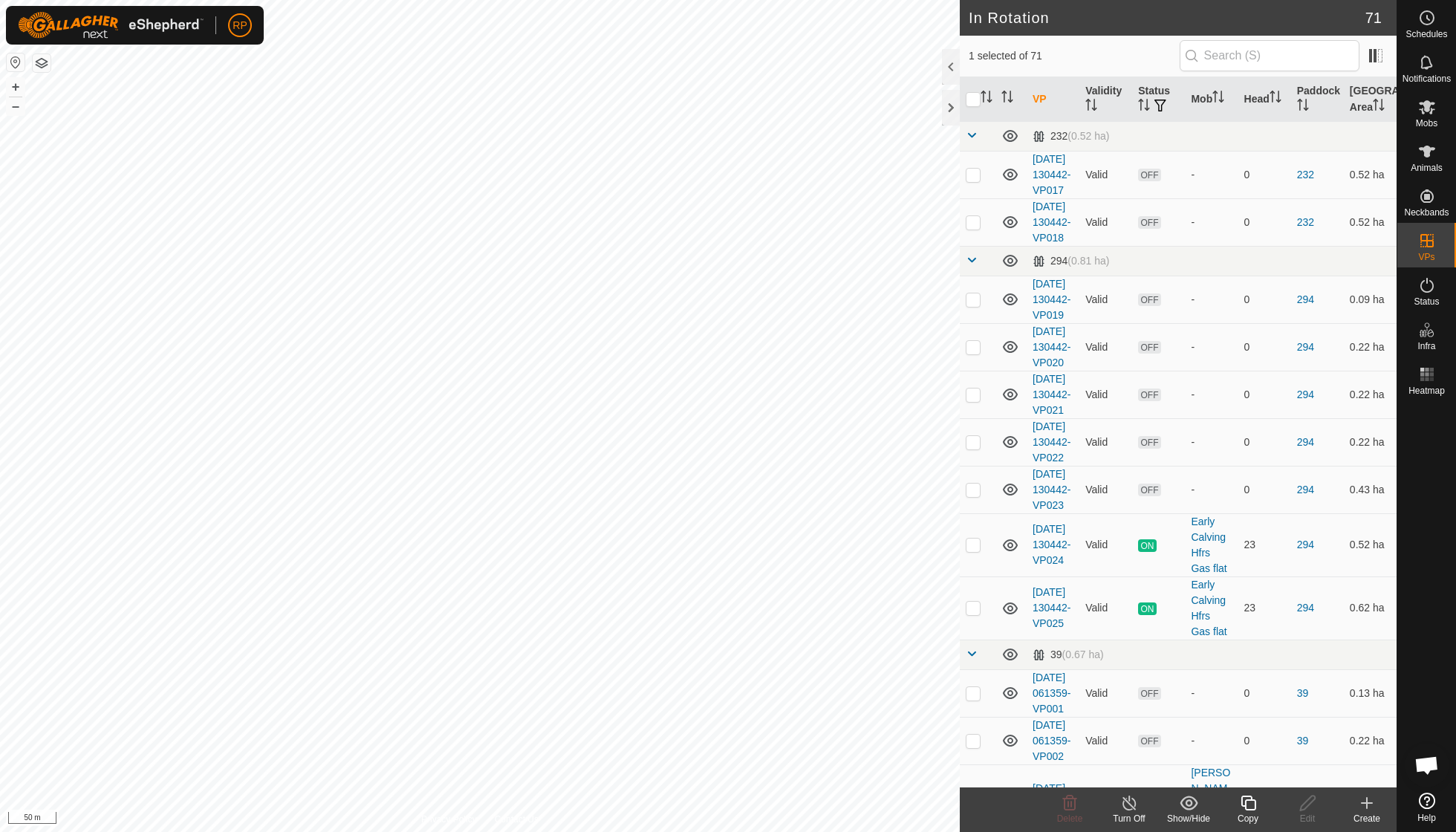
click at [699, 594] on icon at bounding box center [1248, 803] width 15 height 15
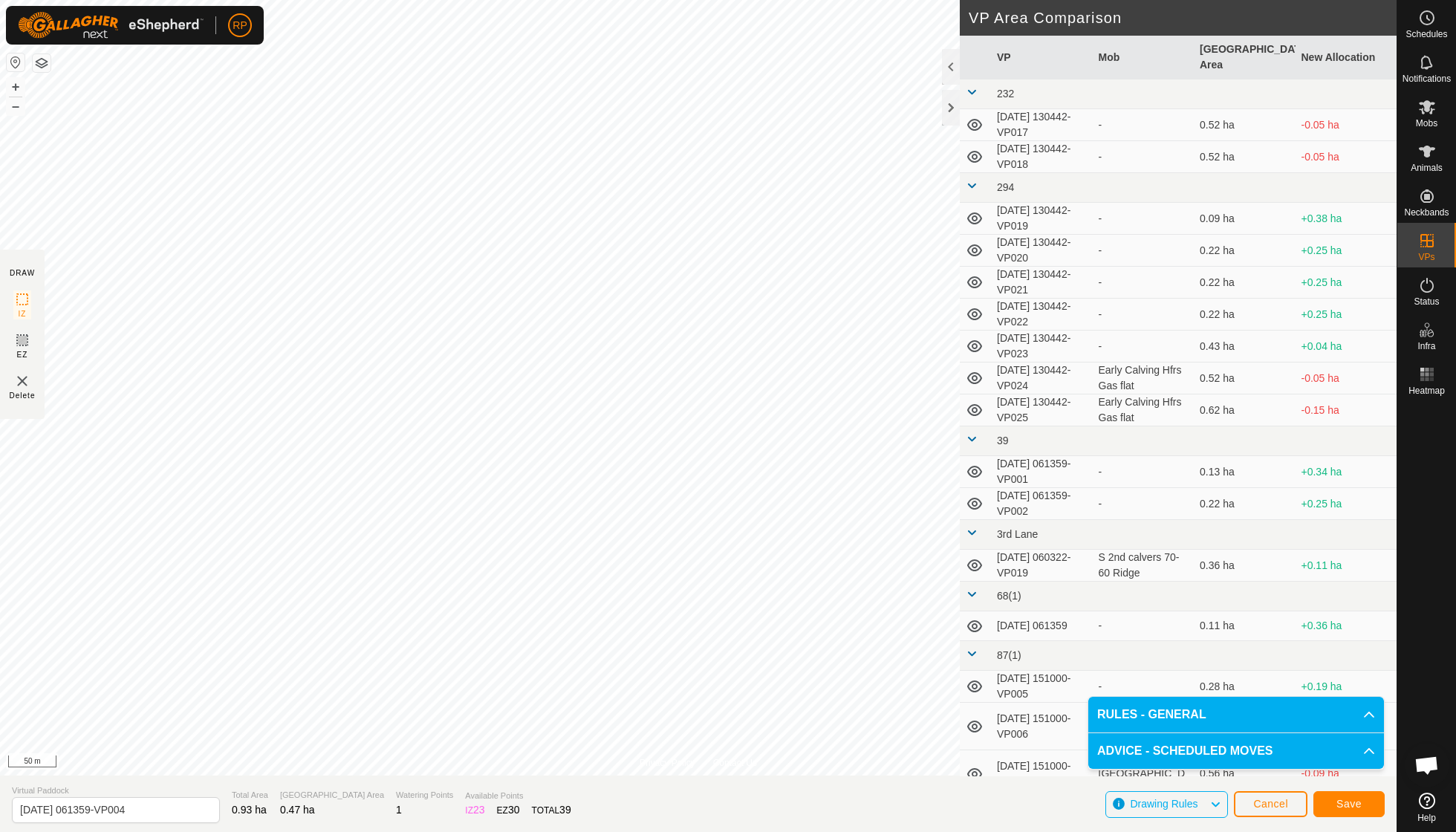
click at [699, 594] on span "Save" at bounding box center [1349, 803] width 25 height 12
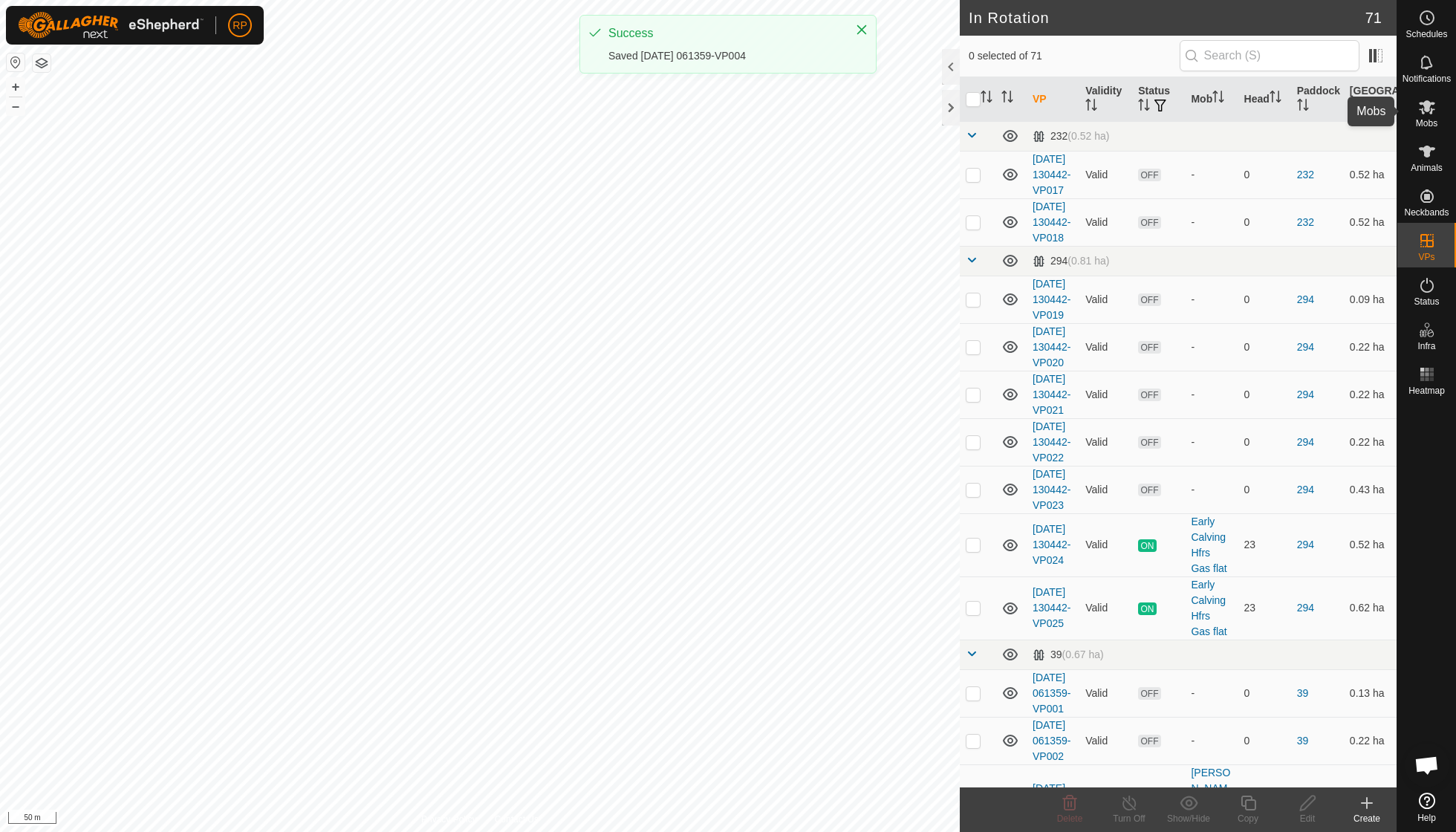
click at [699, 120] on span "Mobs" at bounding box center [1427, 123] width 22 height 9
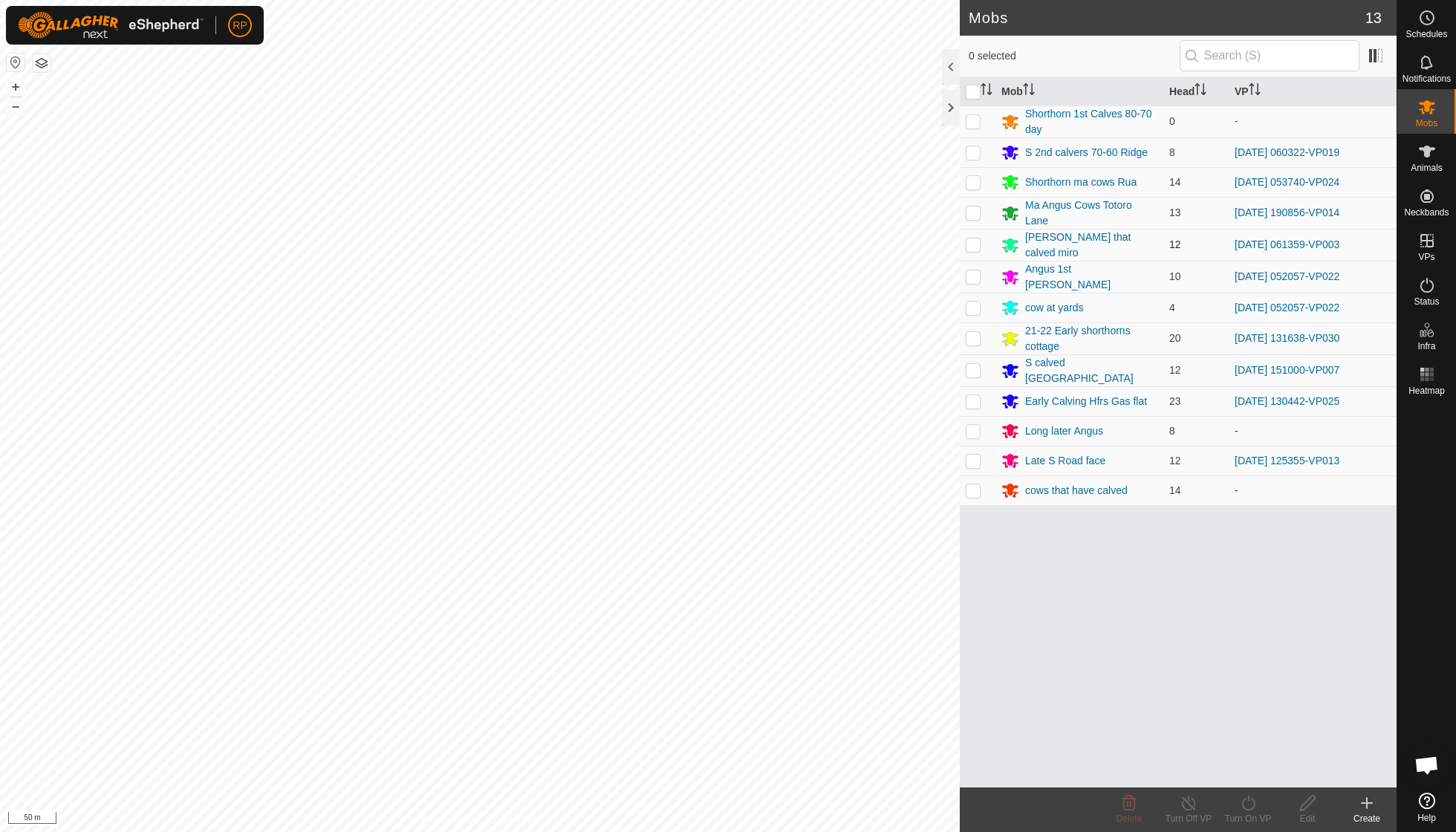
click at [699, 241] on p-checkbox at bounding box center [973, 244] width 15 height 12
checkbox input "true"
click at [699, 594] on icon at bounding box center [1248, 803] width 19 height 18
click at [699, 594] on link "Now" at bounding box center [1292, 769] width 147 height 29
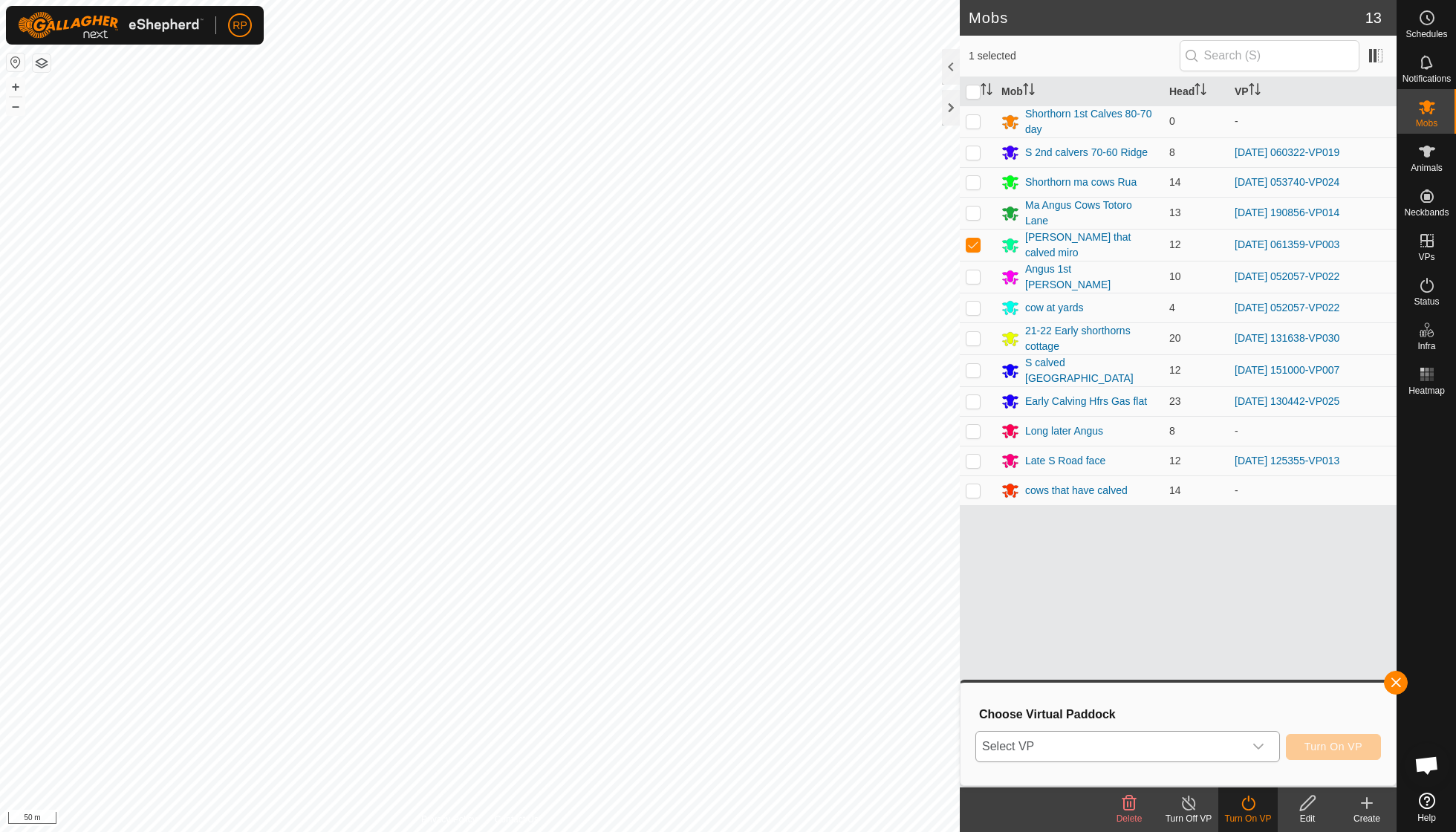
click at [699, 594] on div "dropdown trigger" at bounding box center [1258, 746] width 29 height 29
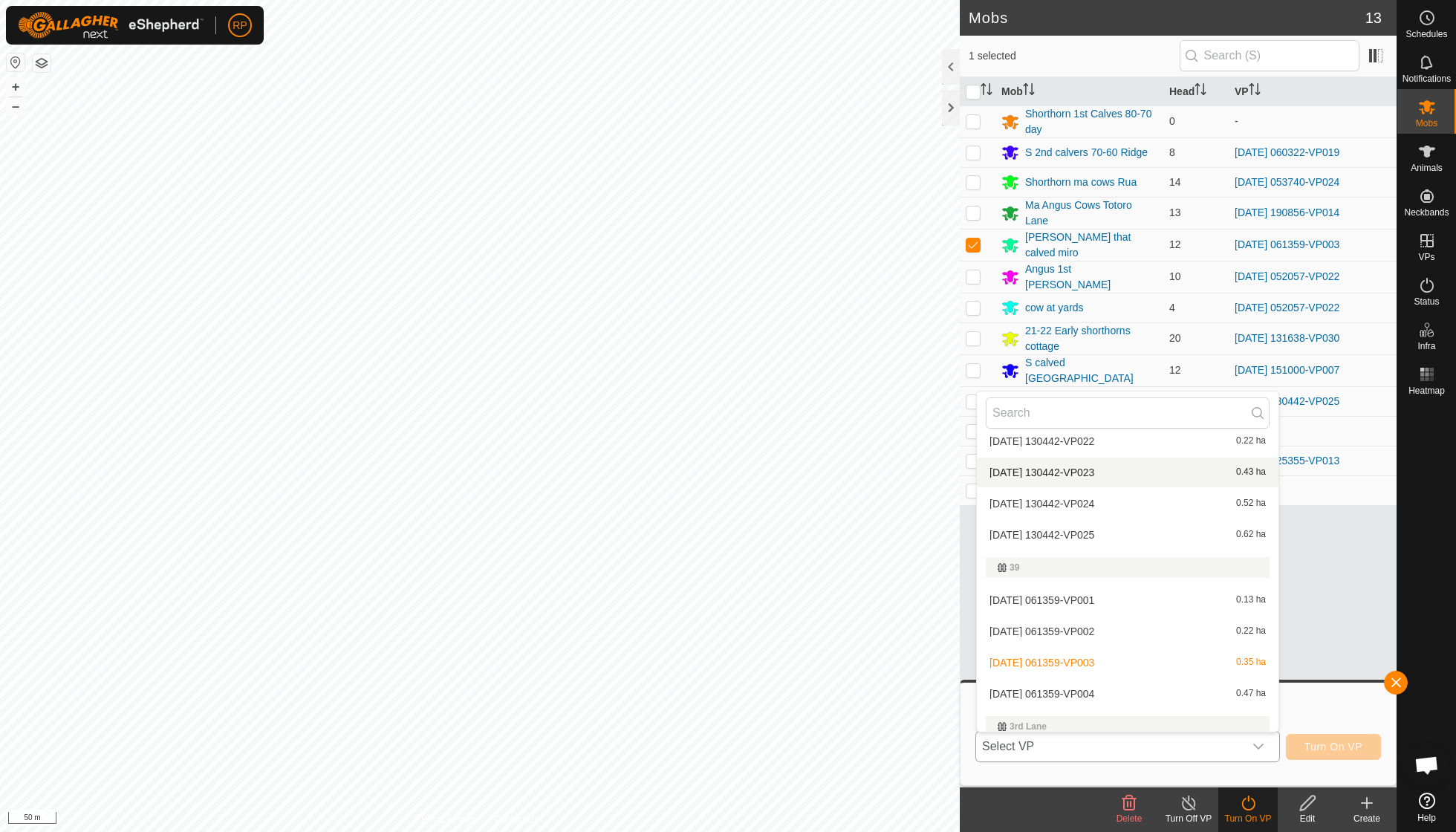
scroll to position [242, 0]
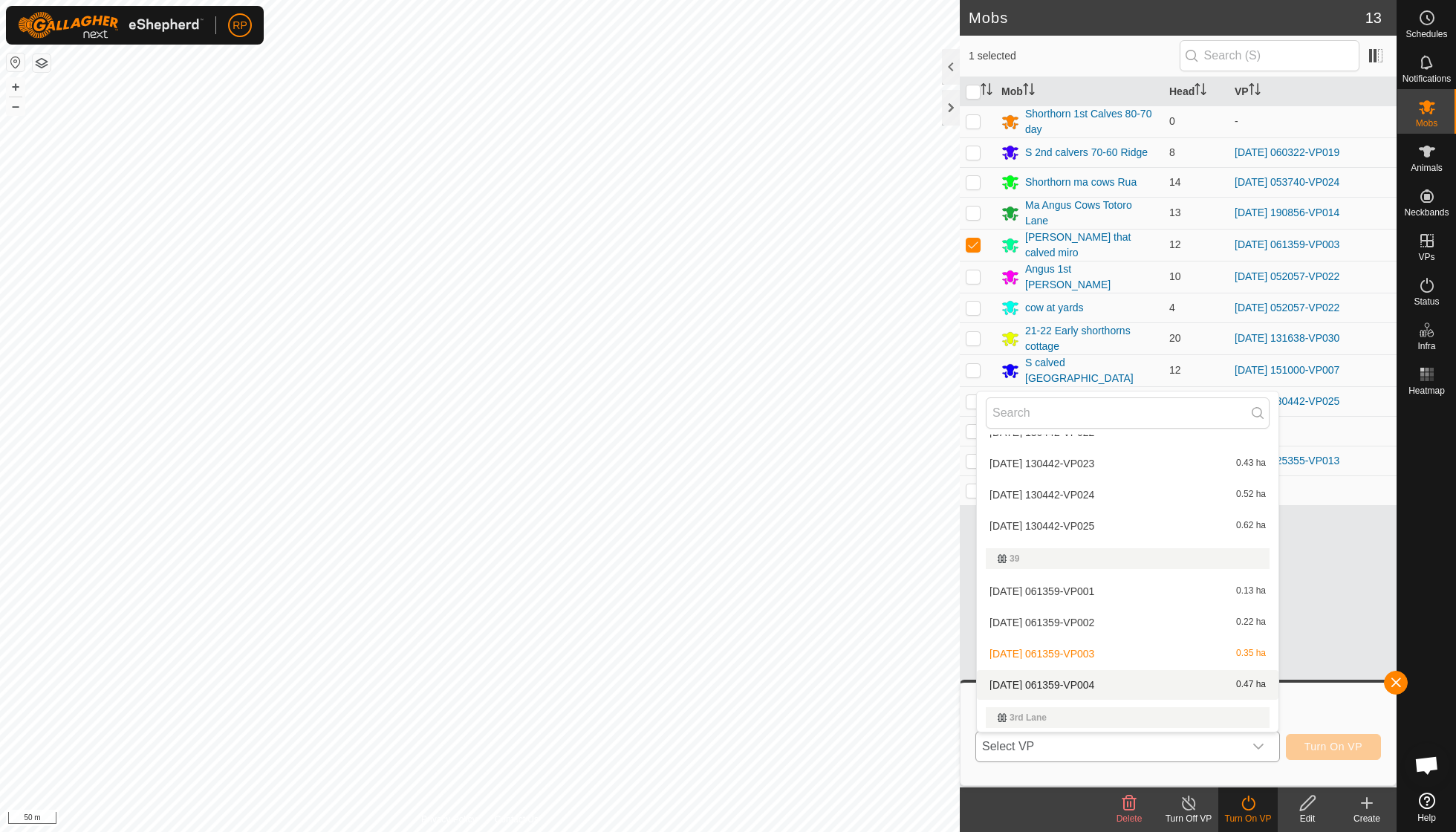
click at [699, 594] on li "[DATE] 061359-VP004 0.47 ha" at bounding box center [1128, 685] width 302 height 29
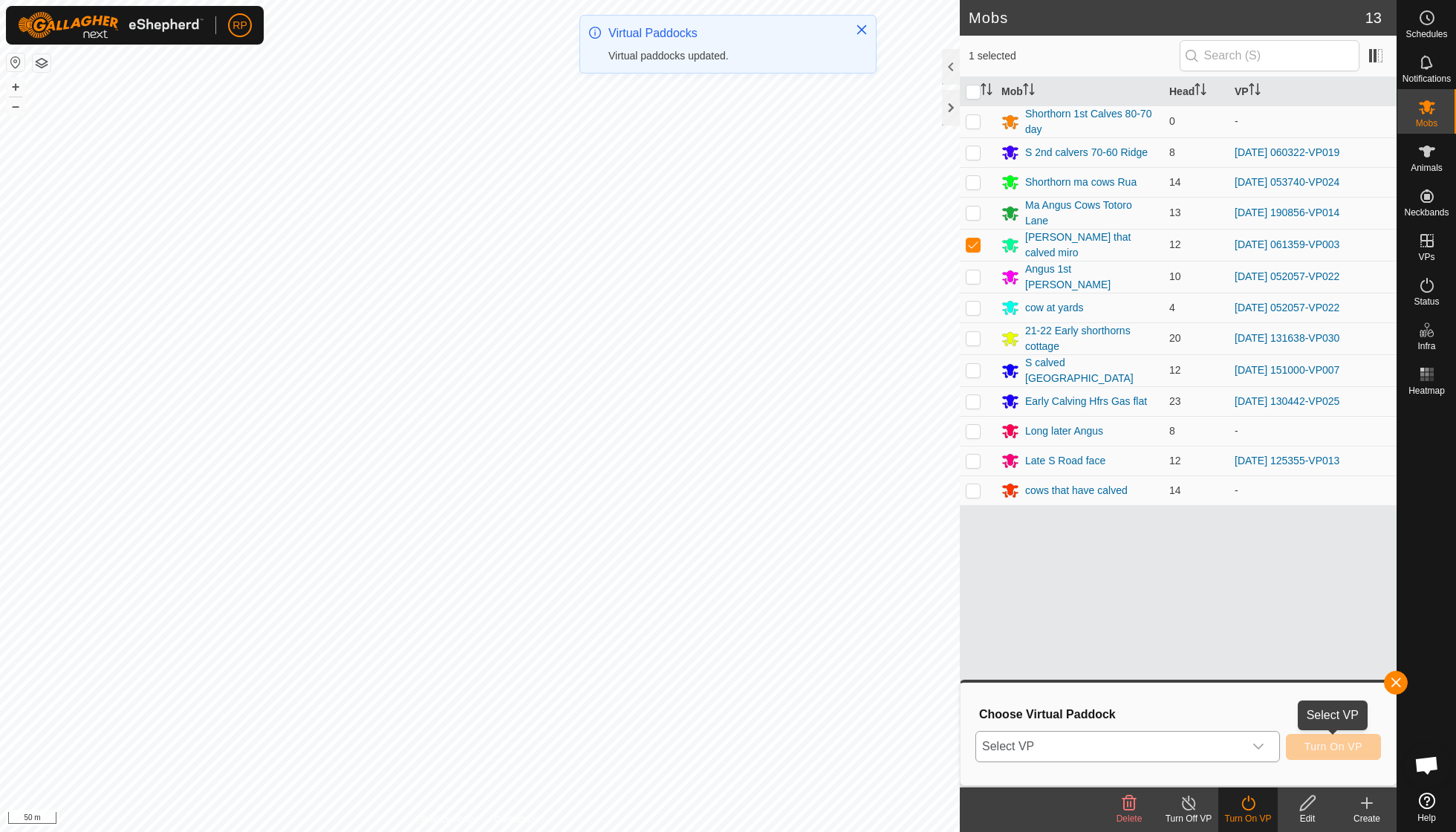
click at [699, 594] on span "Turn On VP" at bounding box center [1333, 746] width 58 height 12
click at [699, 594] on div "dropdown trigger" at bounding box center [1258, 746] width 29 height 29
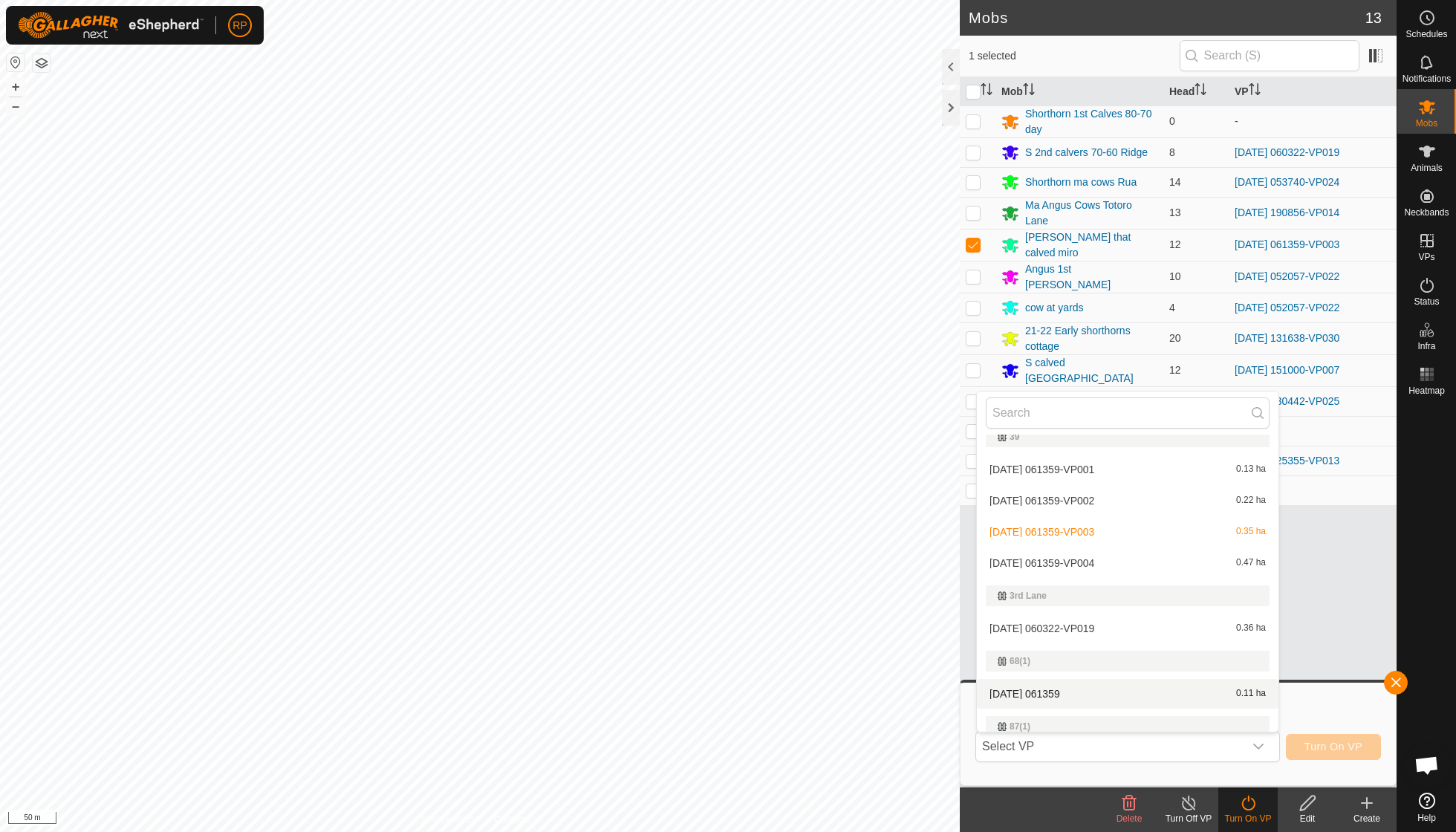
scroll to position [361, 0]
click at [699, 557] on li "[DATE] 061359-VP004 0.47 ha" at bounding box center [1128, 565] width 302 height 29
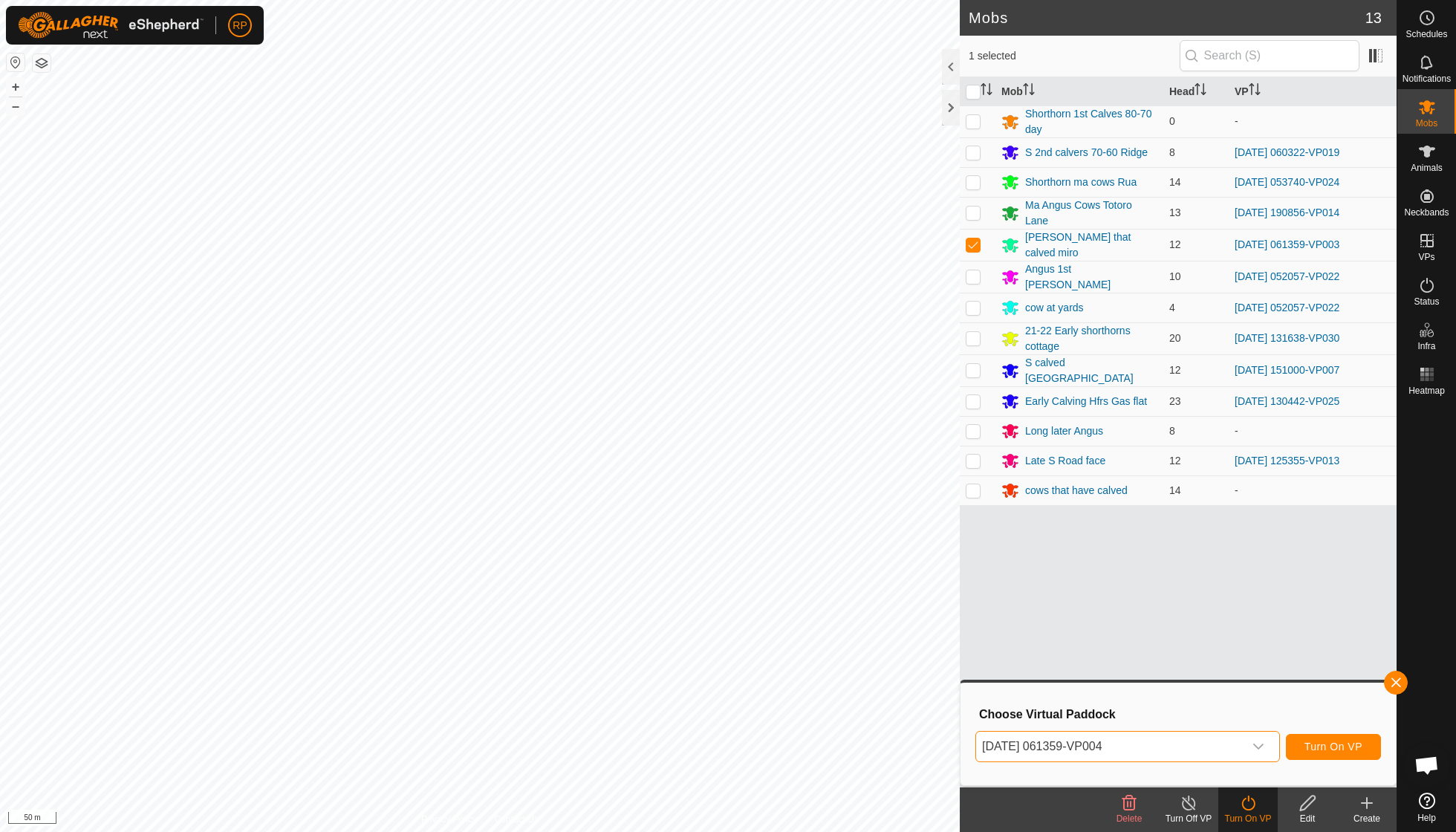
click at [699, 594] on span "Turn On VP" at bounding box center [1333, 746] width 58 height 12
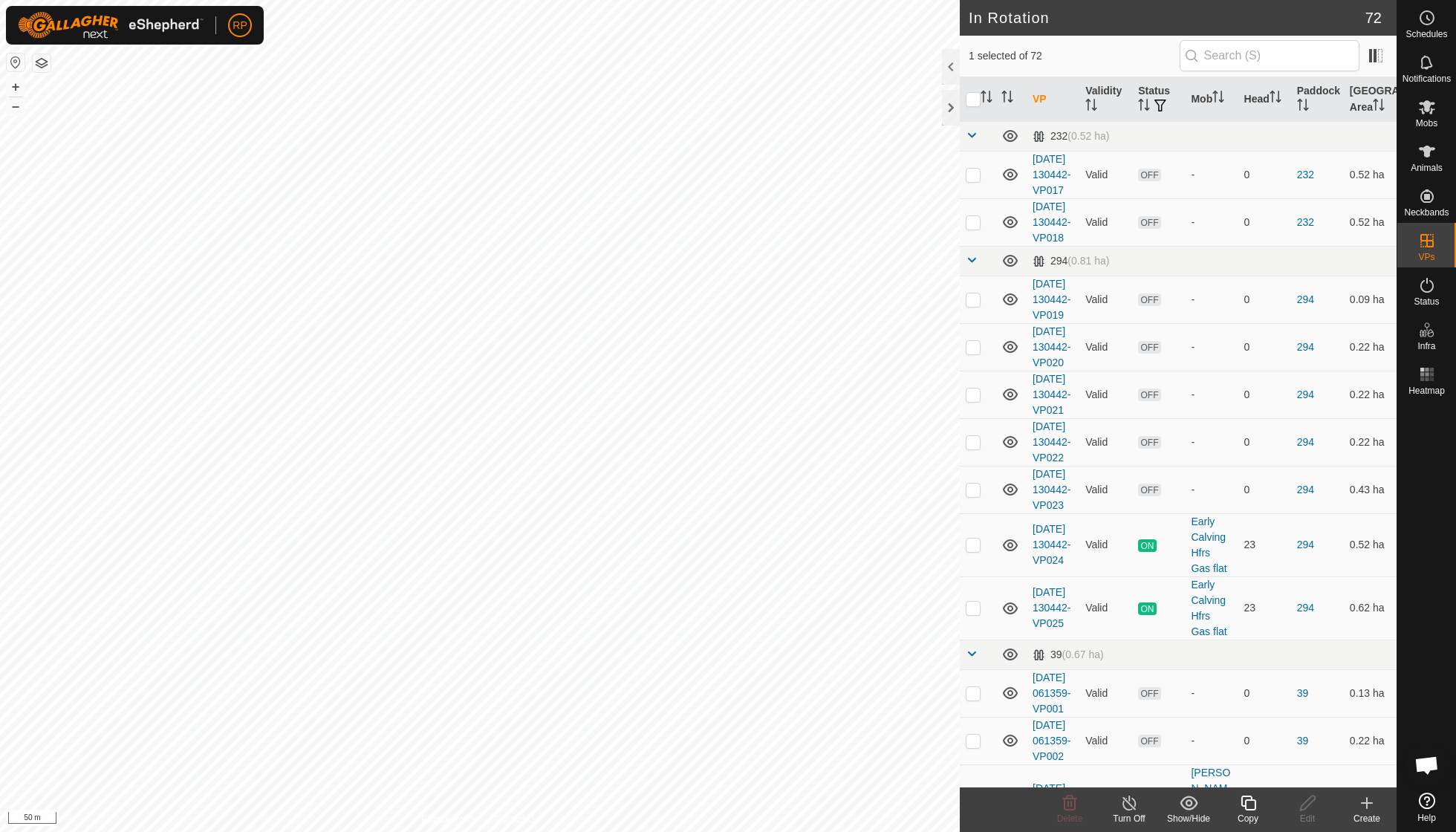
click at [699, 594] on icon at bounding box center [1248, 803] width 15 height 15
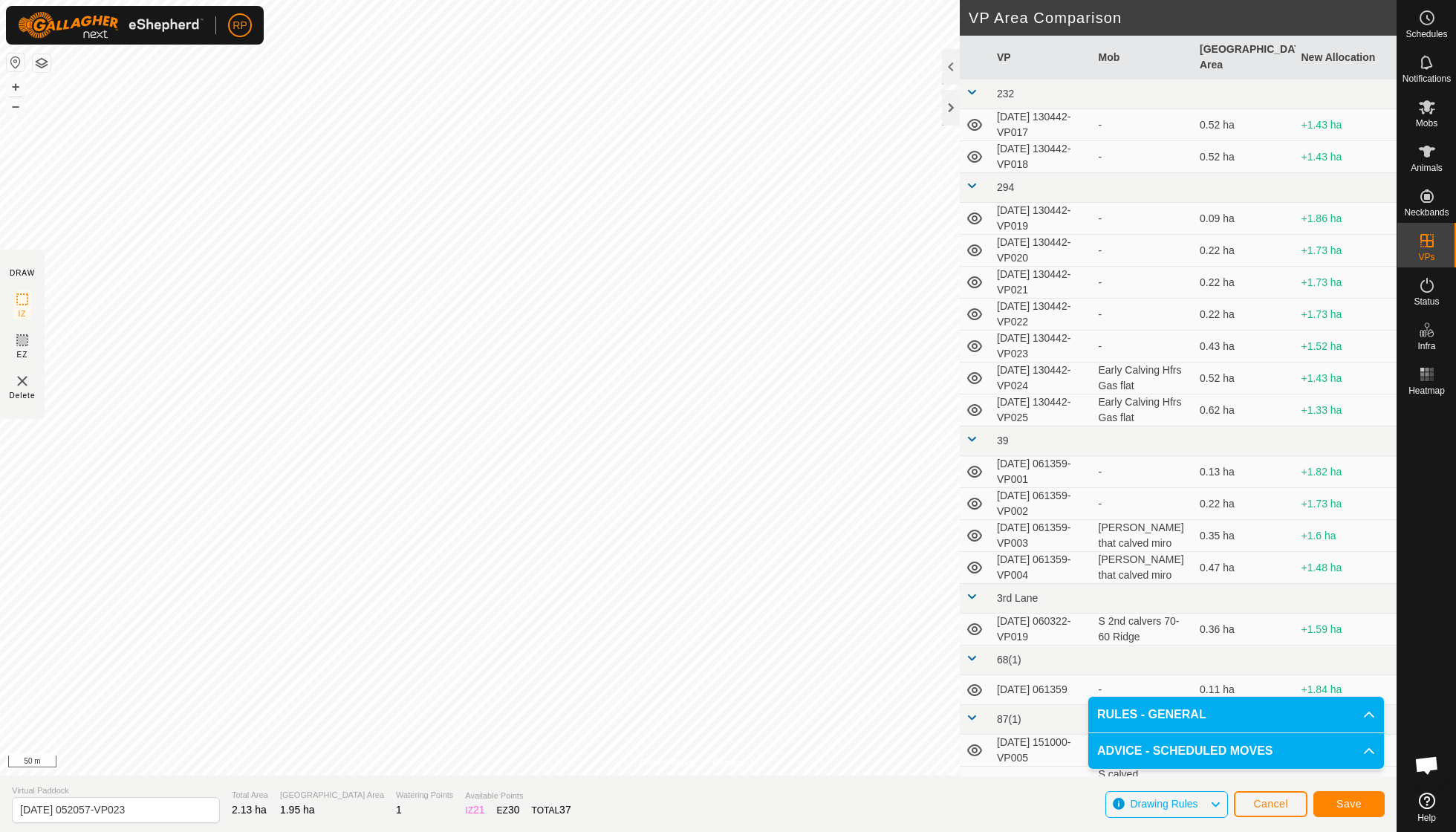
click at [699, 594] on span "Save" at bounding box center [1349, 803] width 25 height 12
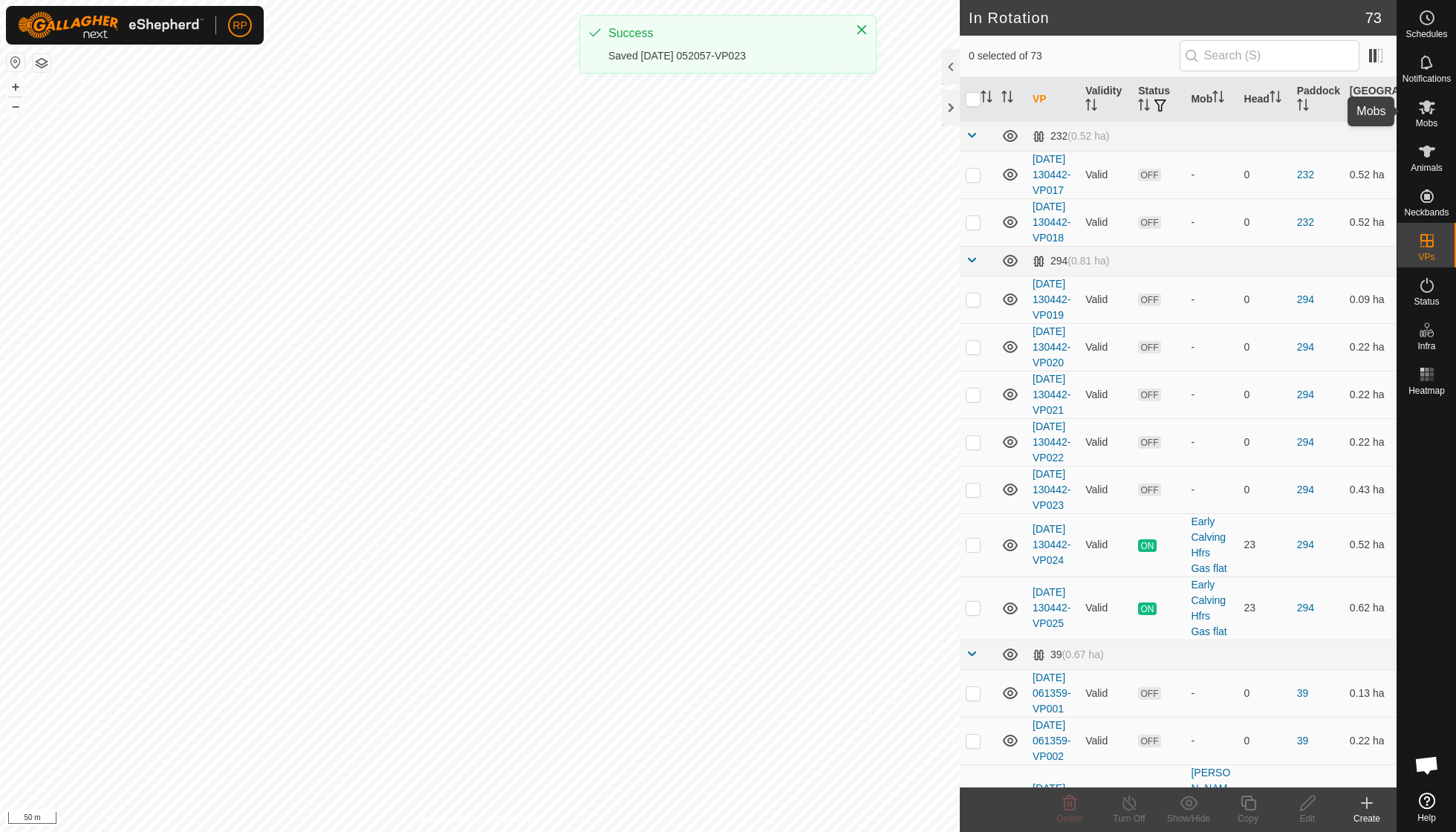
click at [699, 117] on es-mob-svg-icon at bounding box center [1427, 107] width 27 height 24
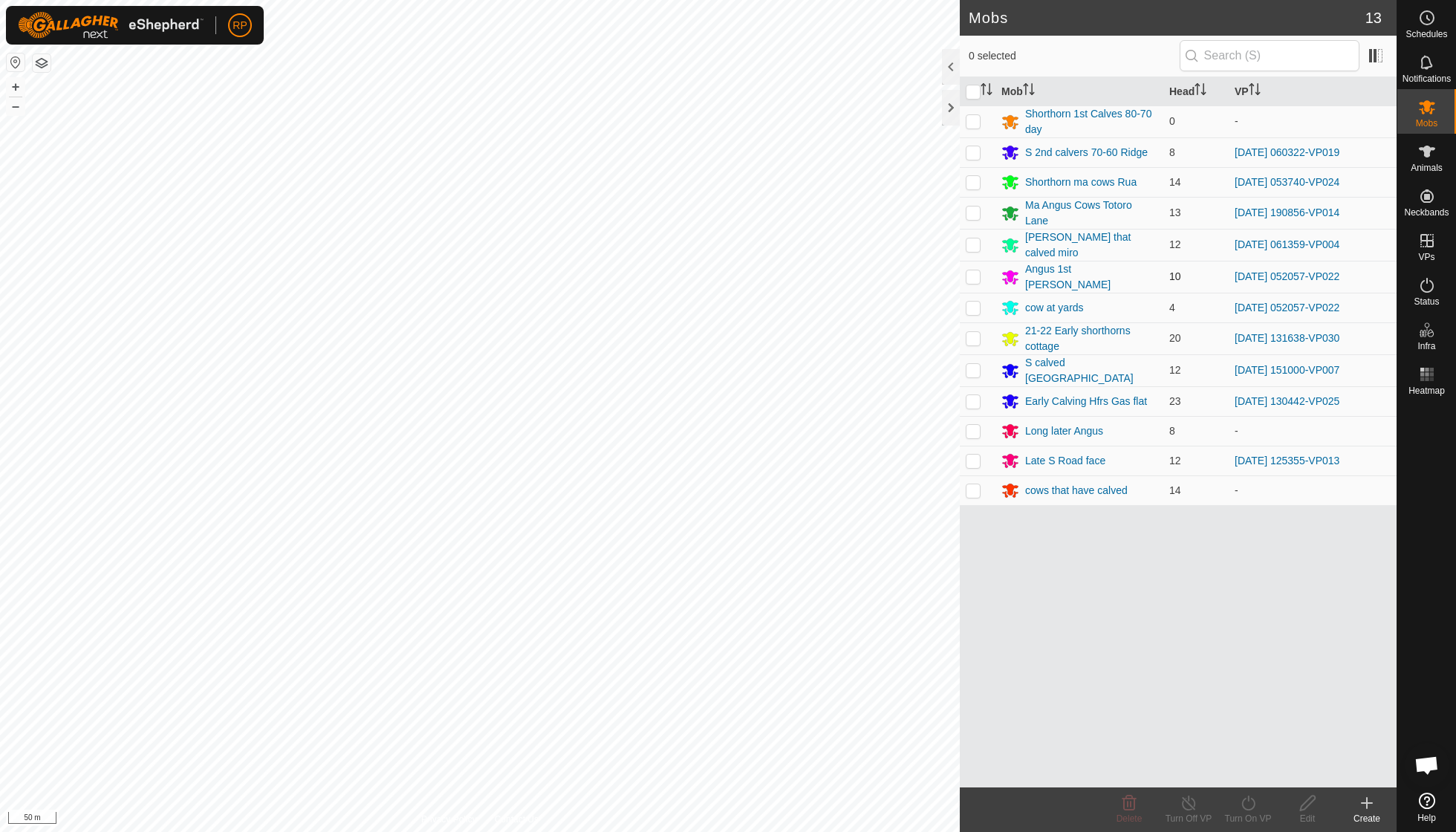
click at [699, 270] on p-checkbox at bounding box center [973, 276] width 15 height 12
checkbox input "true"
click at [699, 594] on icon at bounding box center [1248, 803] width 19 height 18
click at [699, 594] on link "Now" at bounding box center [1292, 769] width 147 height 29
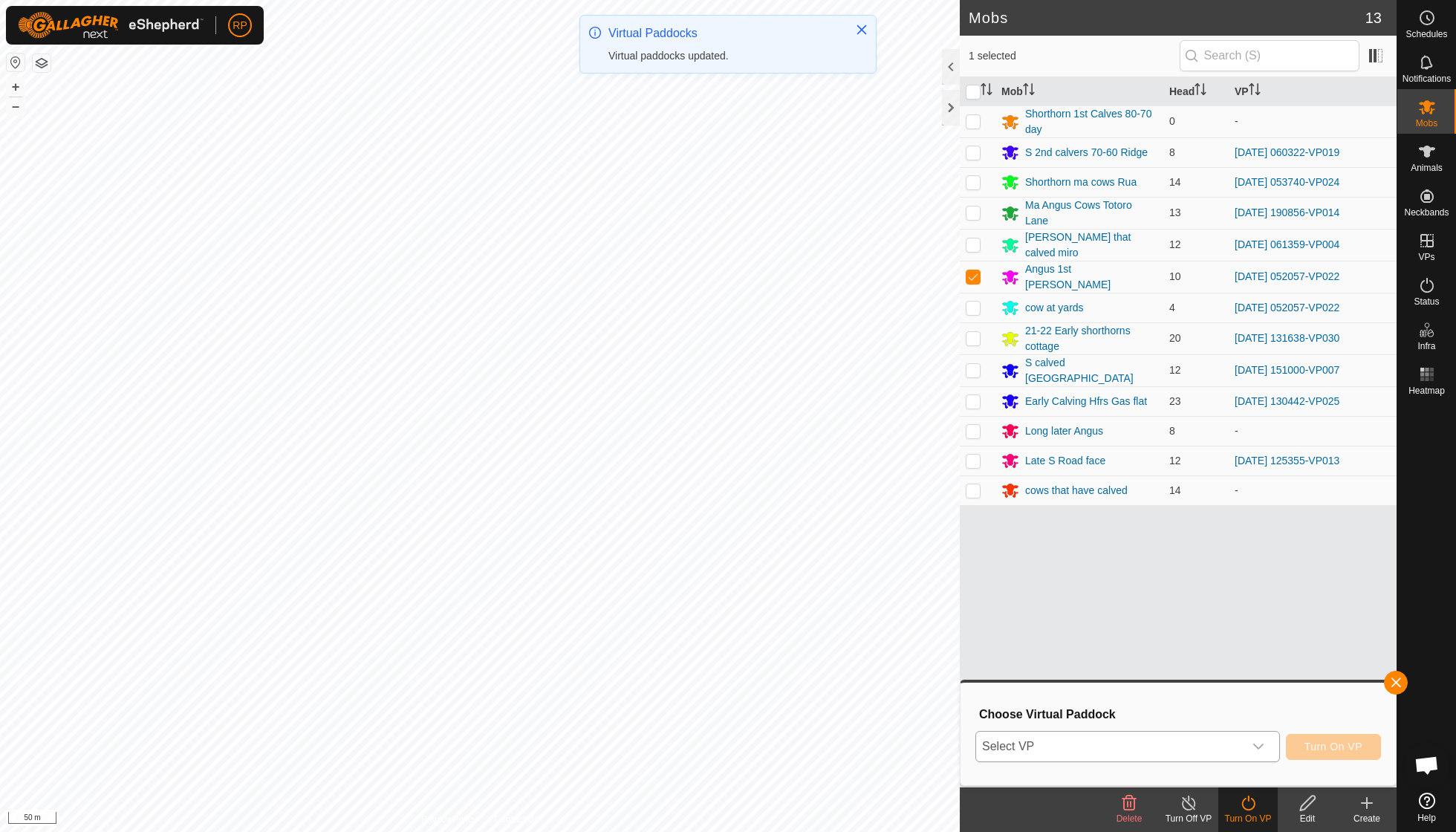
click at [699, 594] on icon "dropdown trigger" at bounding box center [1258, 746] width 12 height 12
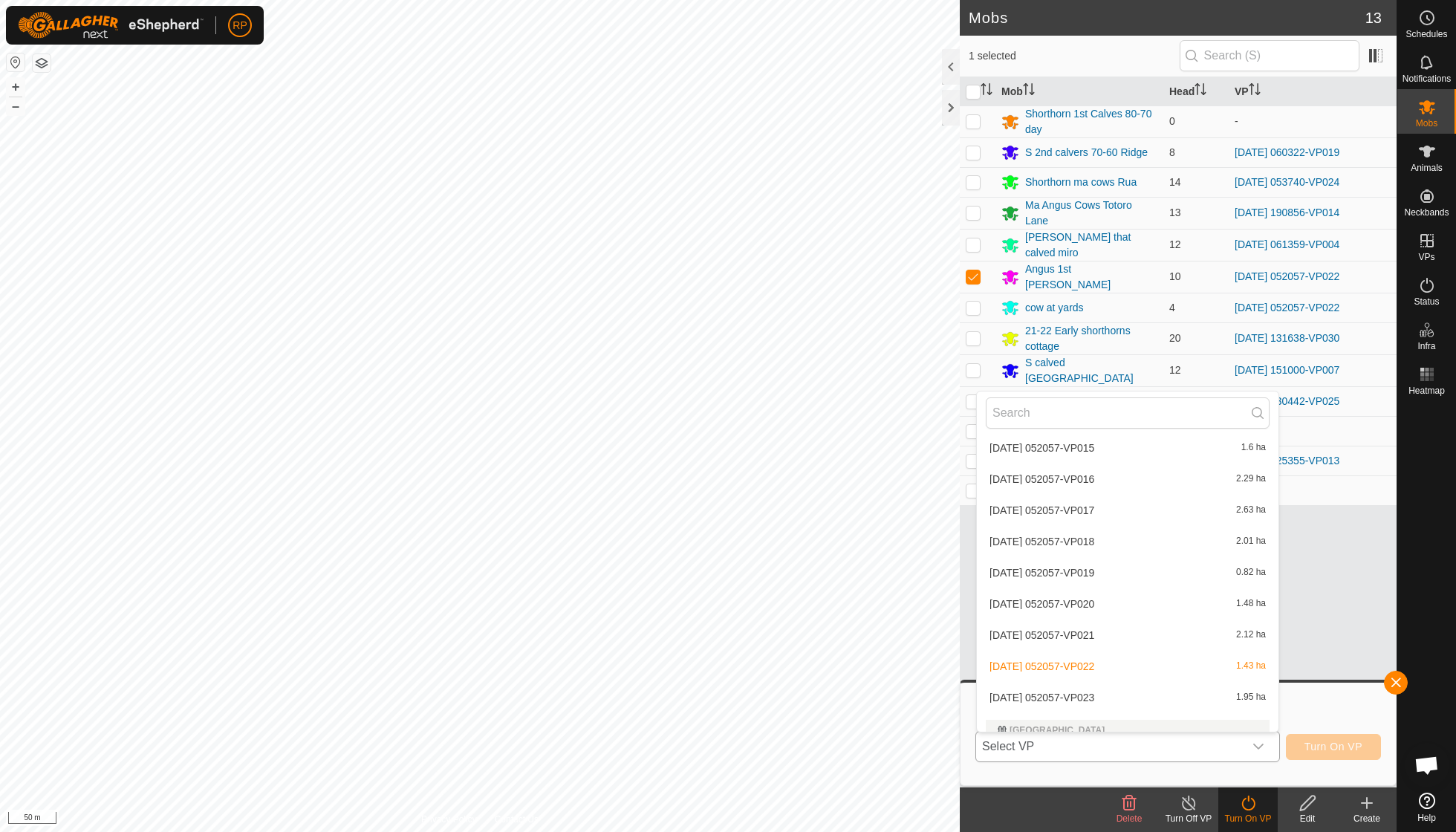
scroll to position [1156, 0]
click at [699, 594] on li "[DATE] 052057-VP023 1.95 ha" at bounding box center [1128, 696] width 302 height 29
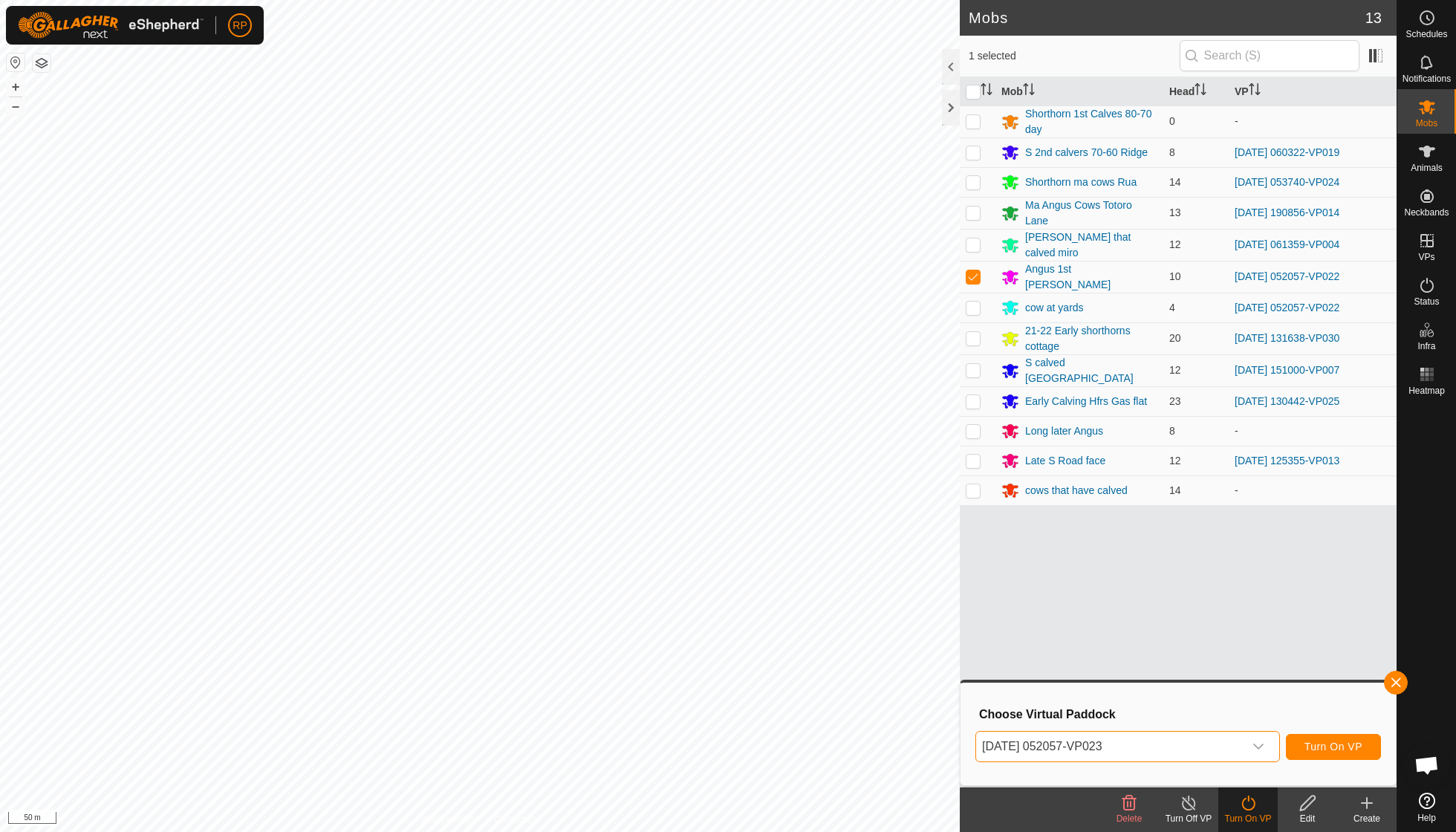
click at [699, 594] on span "Turn On VP" at bounding box center [1333, 746] width 58 height 12
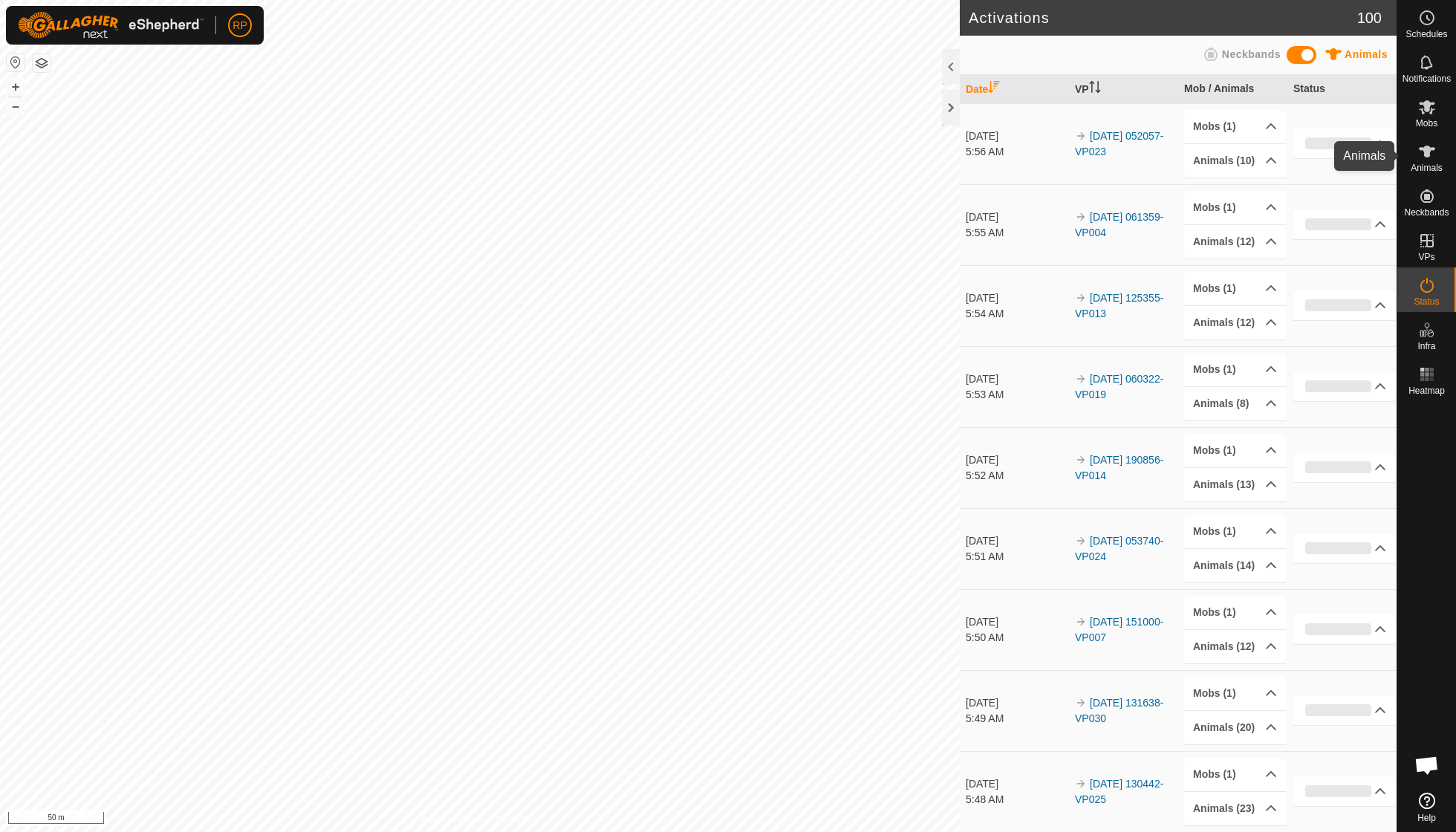
click at [699, 155] on icon at bounding box center [1427, 151] width 16 height 12
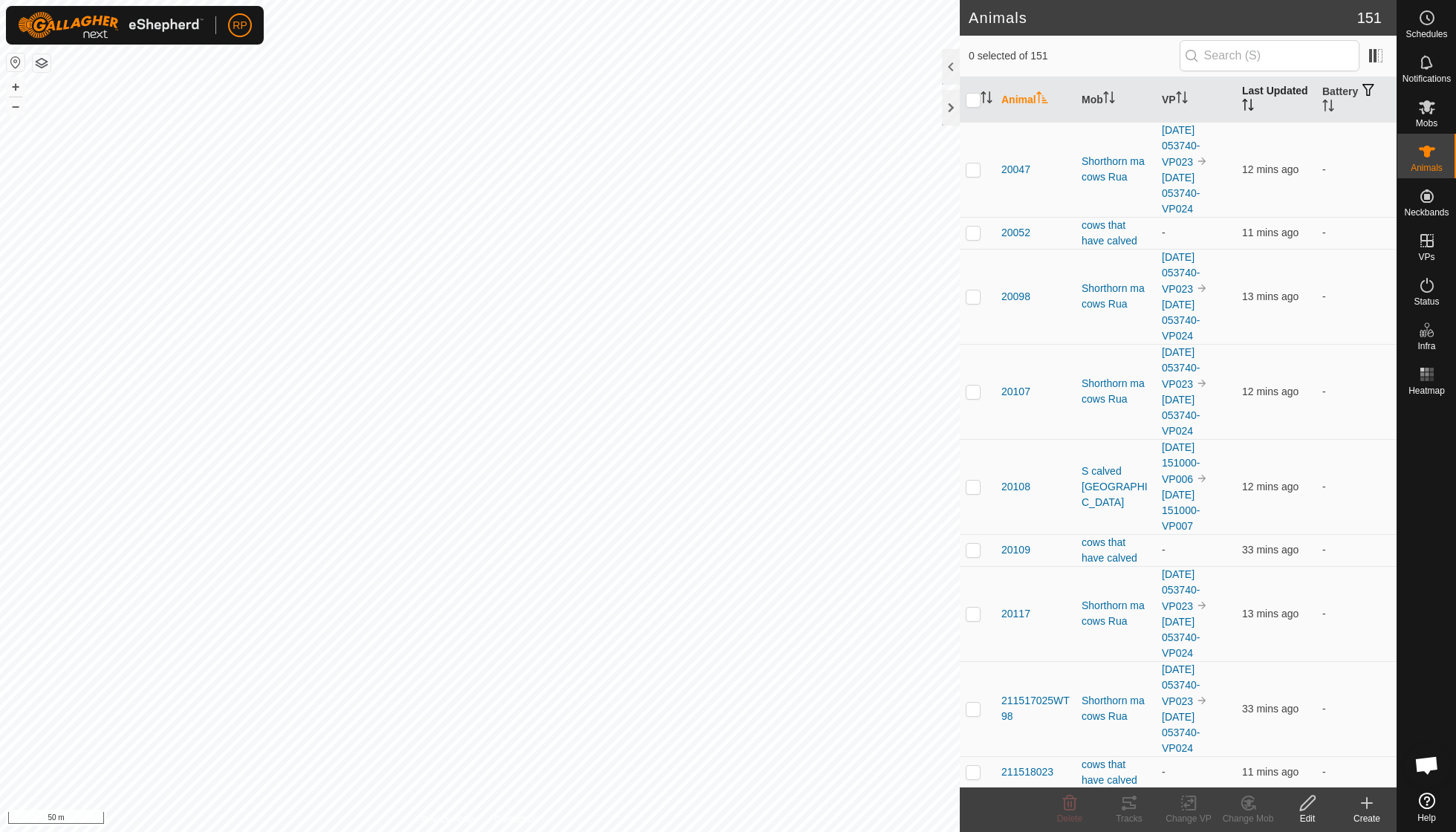
click at [699, 100] on icon "Activate to sort" at bounding box center [1248, 104] width 12 height 12
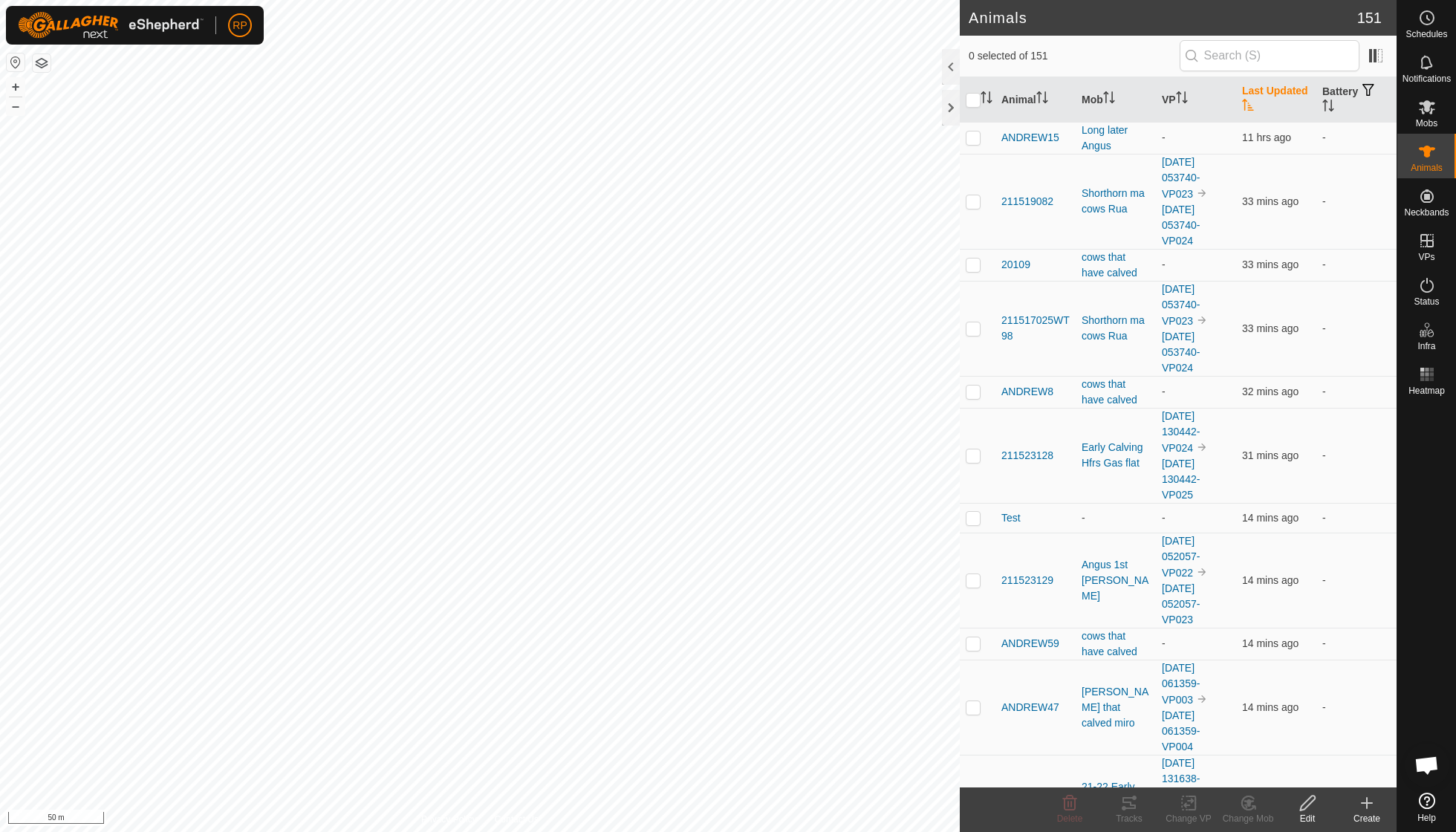
click at [699, 100] on icon "Activate to sort" at bounding box center [1248, 104] width 12 height 12
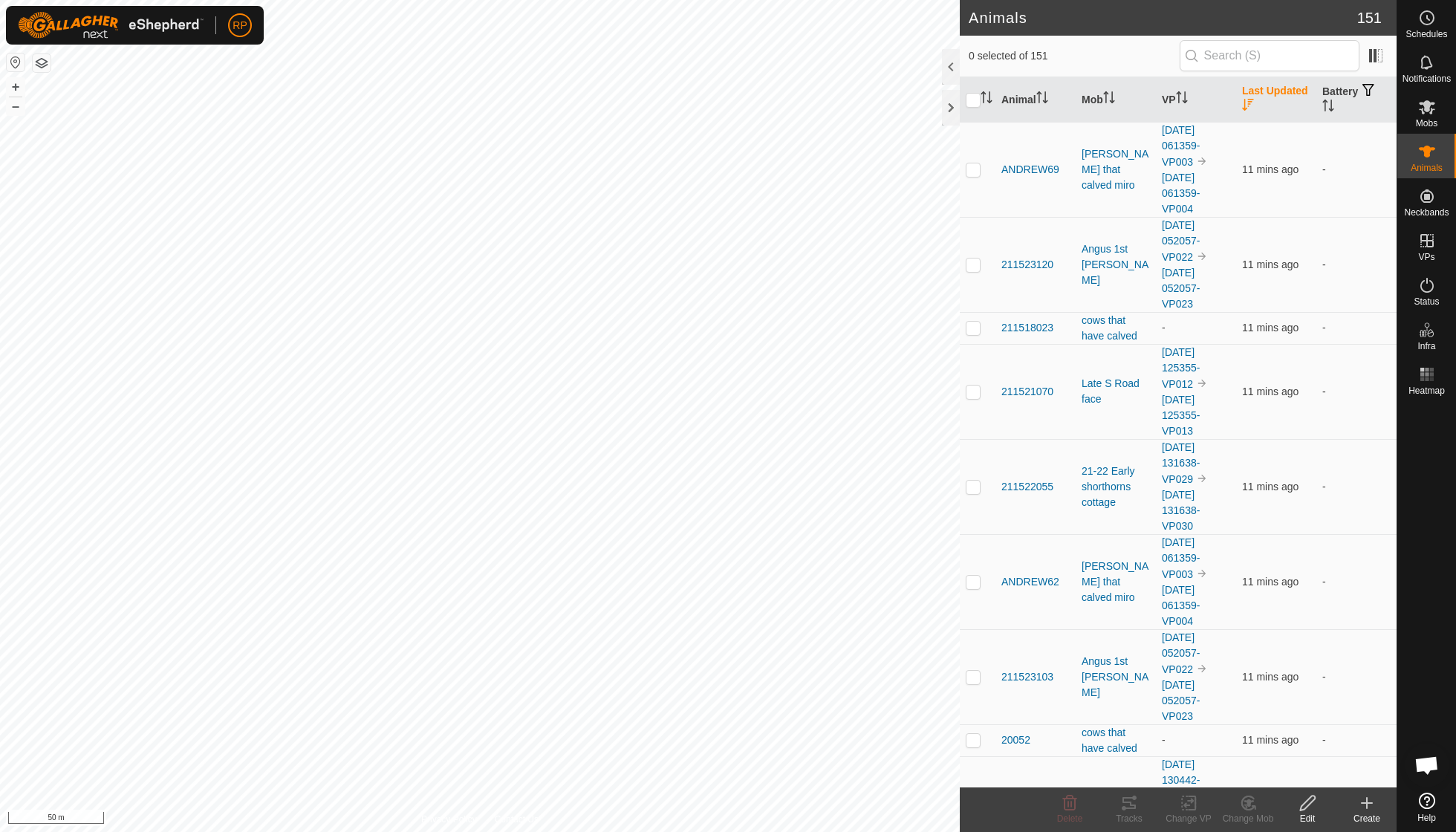
click at [699, 100] on icon "Activate to sort" at bounding box center [1248, 104] width 11 height 12
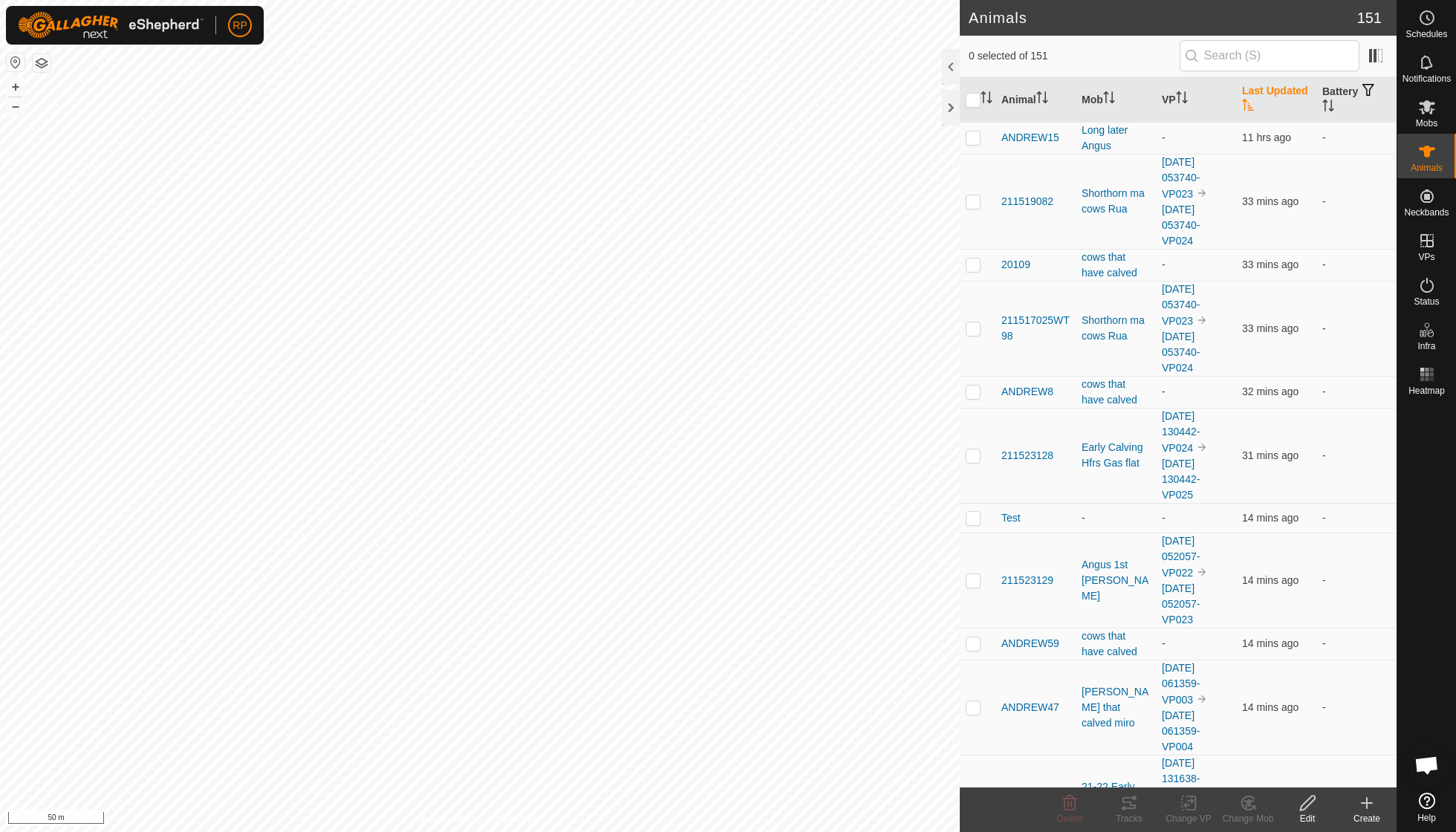
click at [699, 101] on icon "Activate to sort" at bounding box center [1248, 104] width 12 height 12
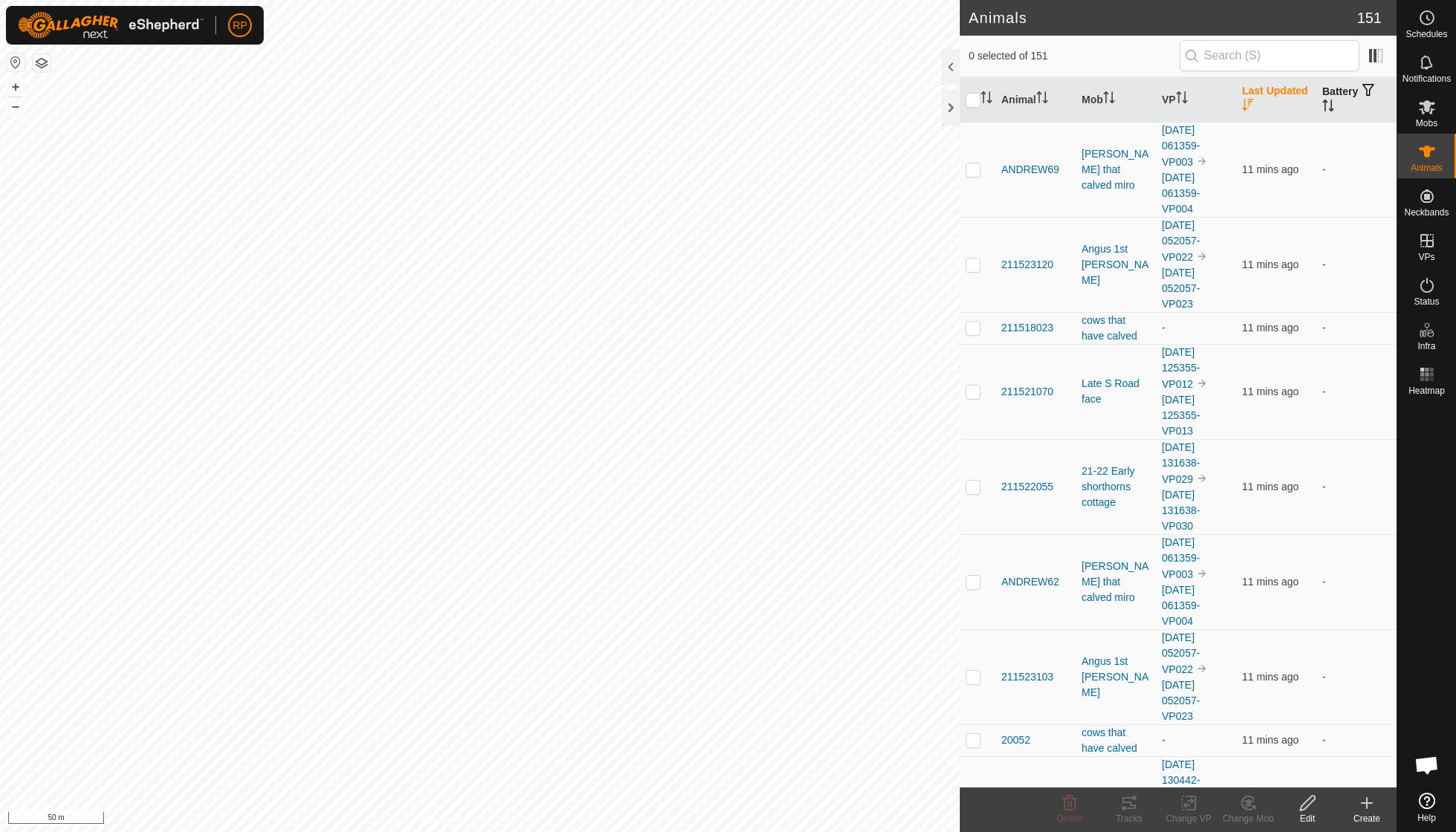
click at [699, 106] on th "Battery" at bounding box center [1356, 100] width 80 height 46
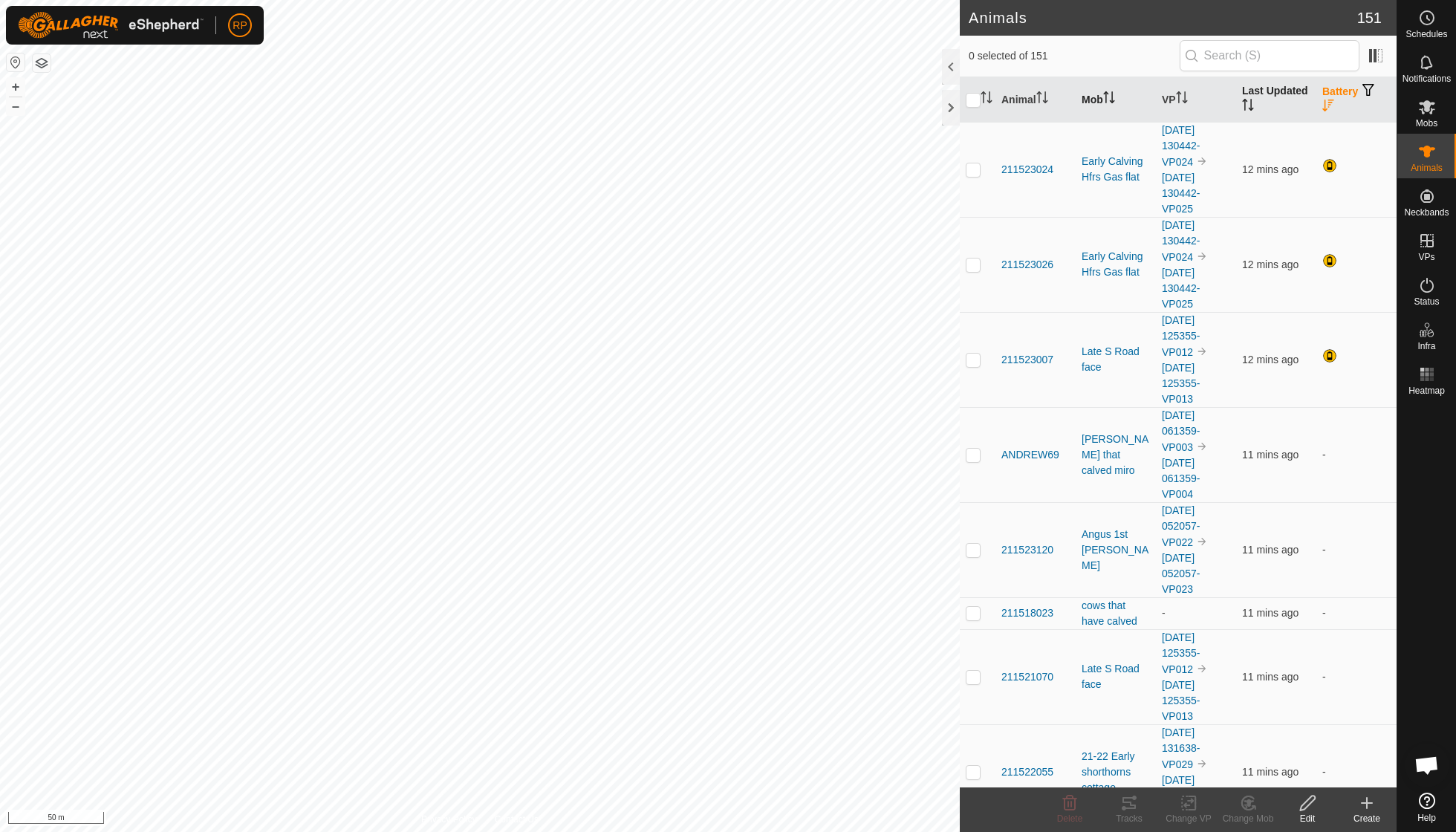
click at [699, 92] on icon "Activate to sort" at bounding box center [1109, 96] width 12 height 12
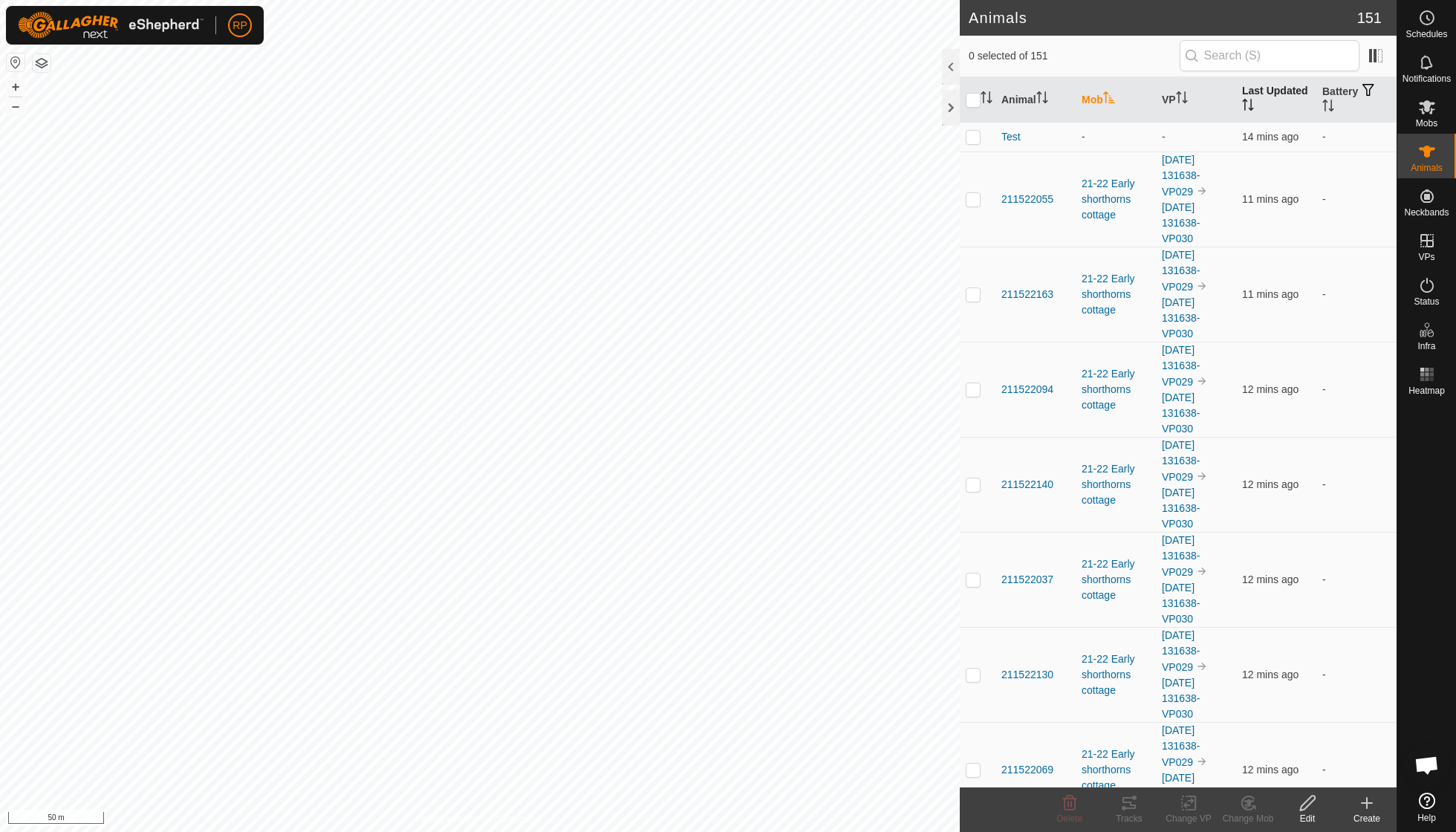
click at [699, 106] on icon "Activate to sort" at bounding box center [1248, 104] width 12 height 12
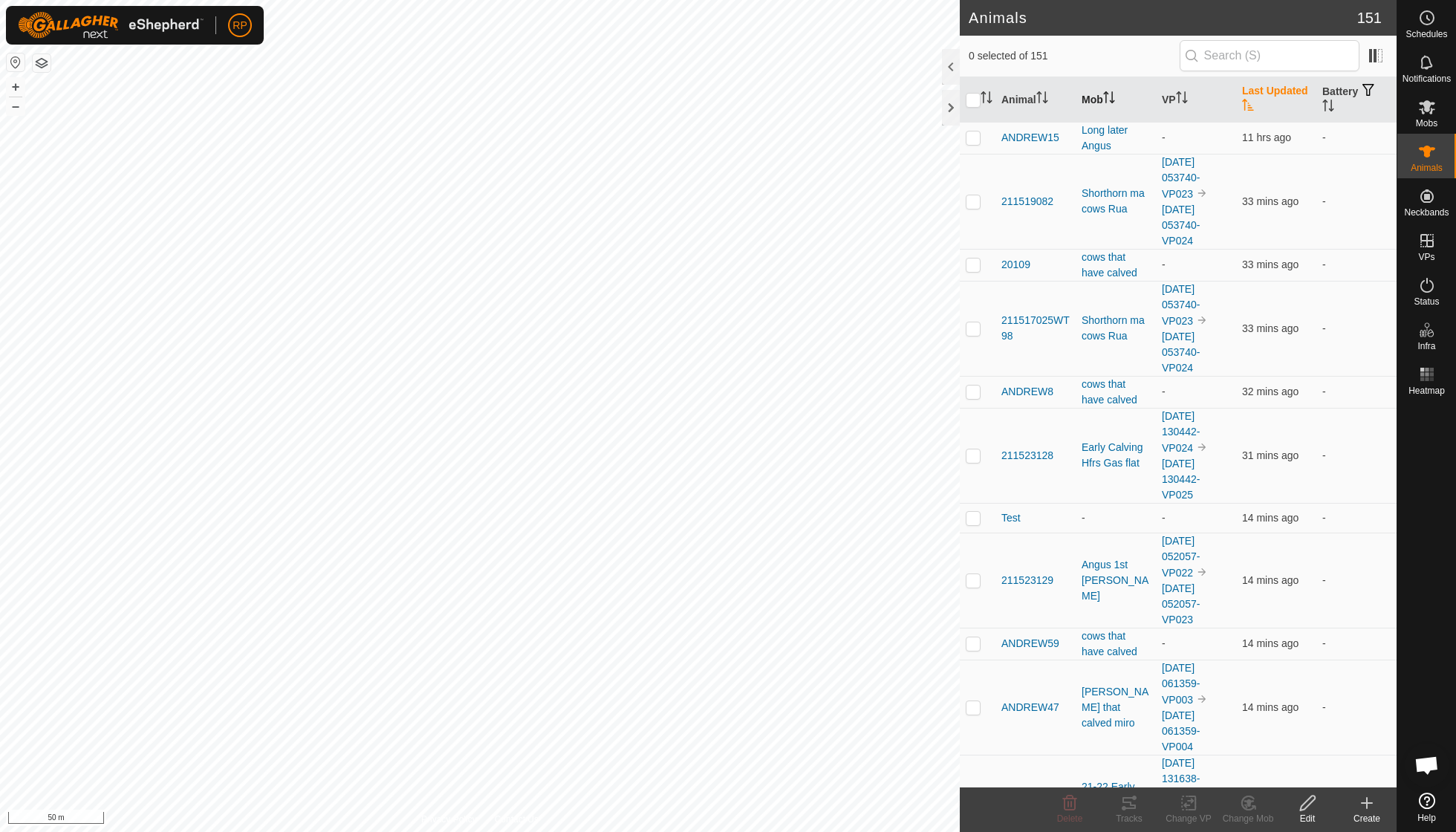
click at [699, 99] on icon "Activate to sort" at bounding box center [1248, 104] width 12 height 12
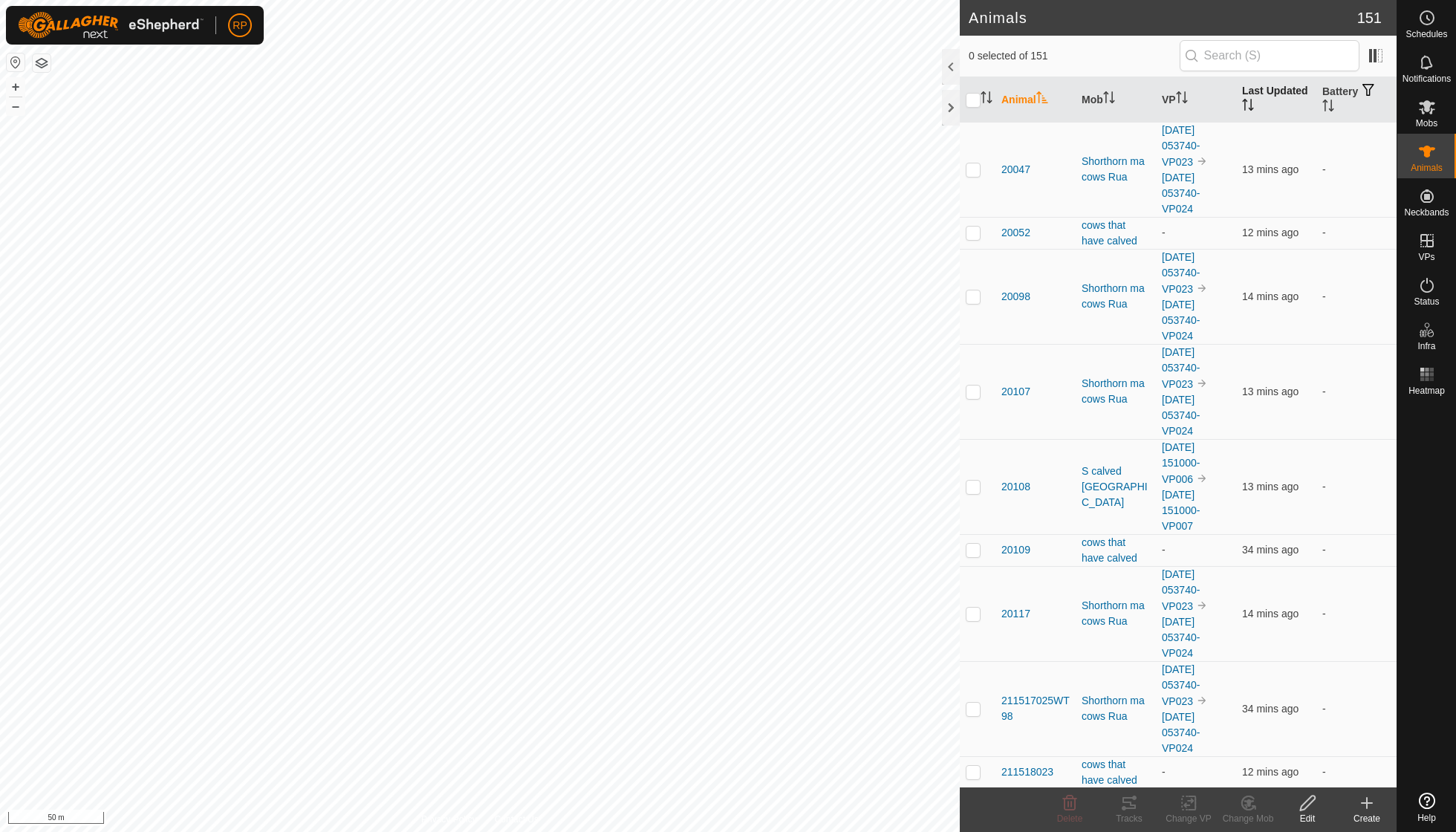
click at [1255, 108] on th "Last Updated" at bounding box center [1277, 100] width 80 height 46
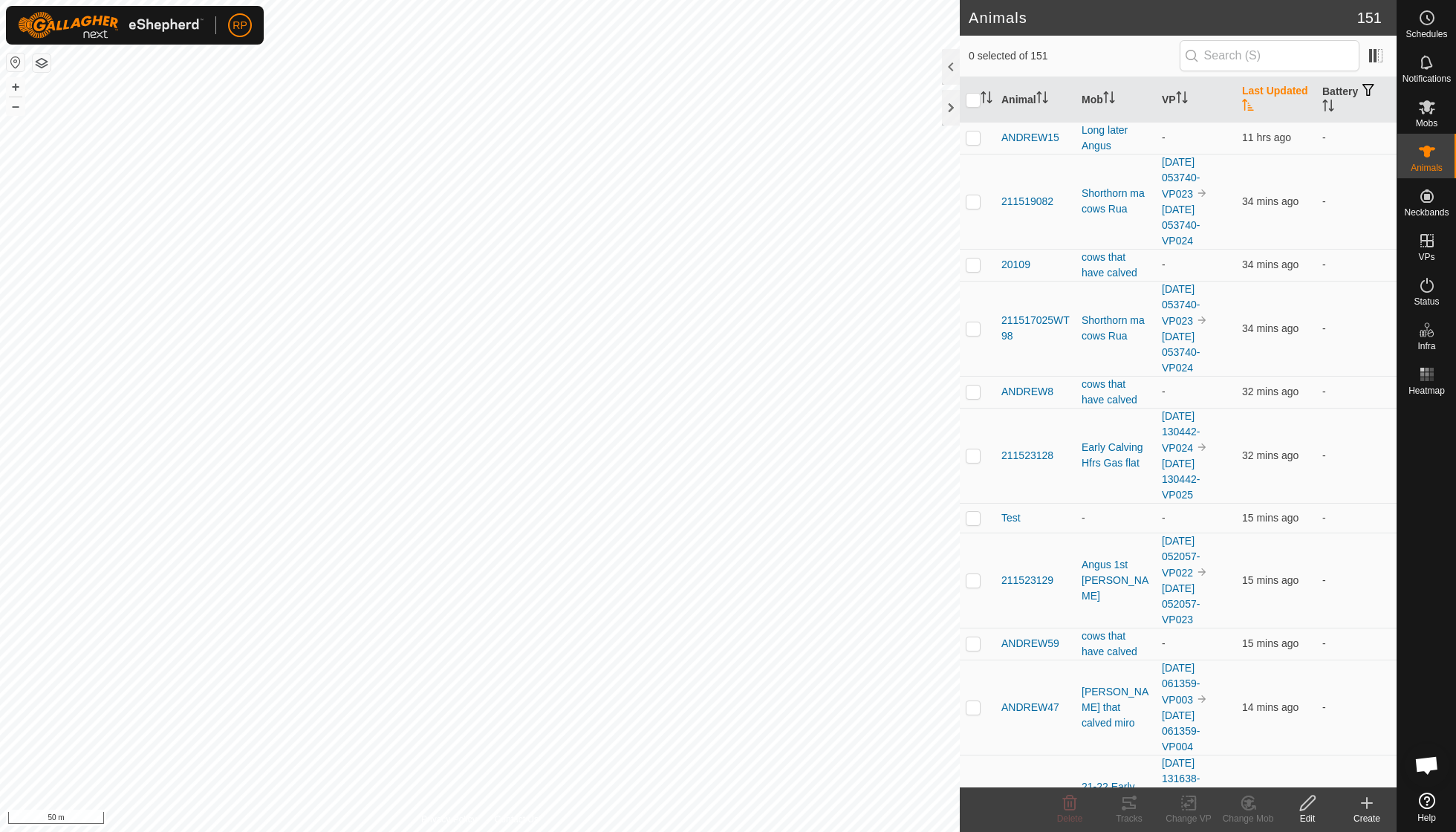
click at [1255, 108] on th "Last Updated" at bounding box center [1277, 100] width 80 height 46
